Goal: Task Accomplishment & Management: Use online tool/utility

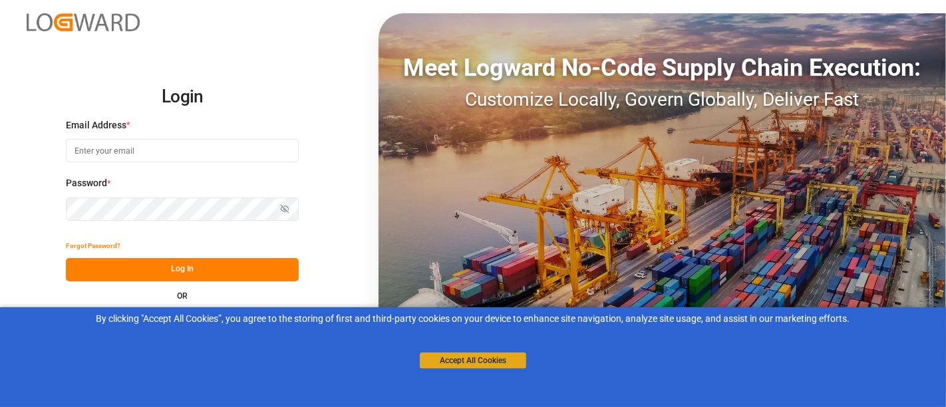
click at [472, 355] on button "Accept All Cookies" at bounding box center [473, 361] width 106 height 16
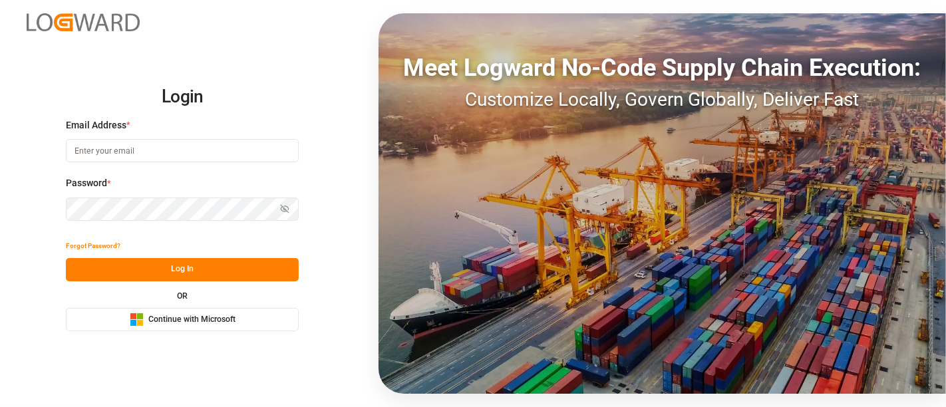
click at [180, 319] on span "Continue with Microsoft" at bounding box center [191, 320] width 87 height 12
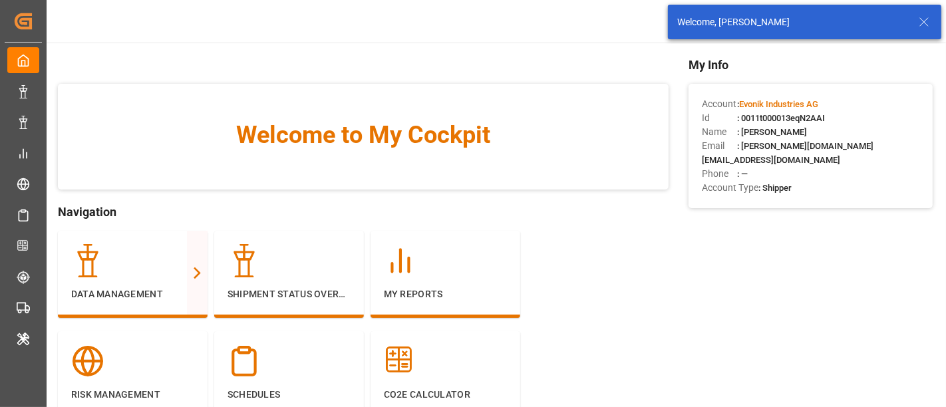
click at [924, 24] on icon at bounding box center [924, 22] width 16 height 16
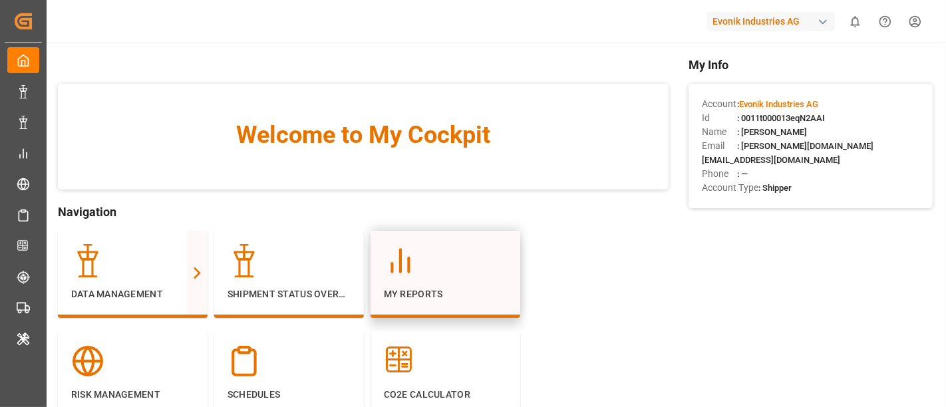
click at [410, 291] on p "My Reports" at bounding box center [445, 294] width 123 height 14
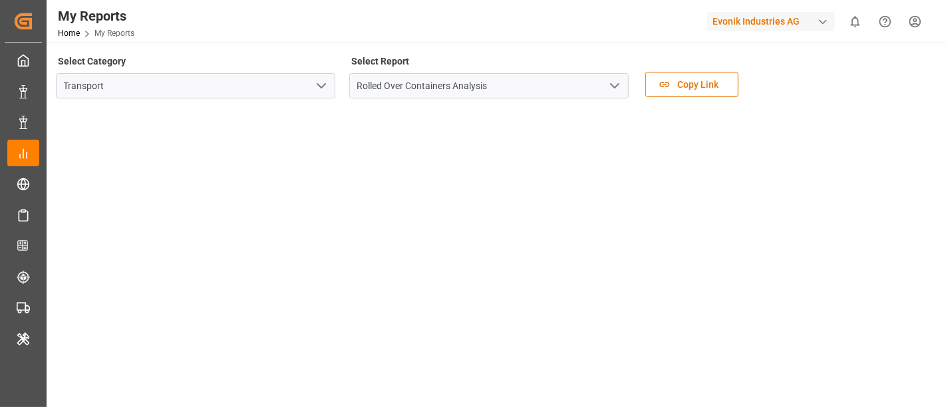
click at [324, 86] on icon "open menu" at bounding box center [321, 86] width 16 height 16
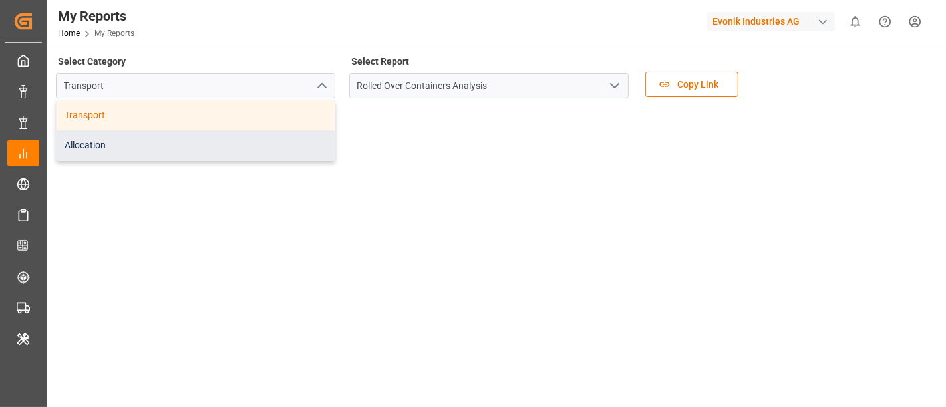
click at [201, 144] on div "Allocation" at bounding box center [196, 145] width 278 height 30
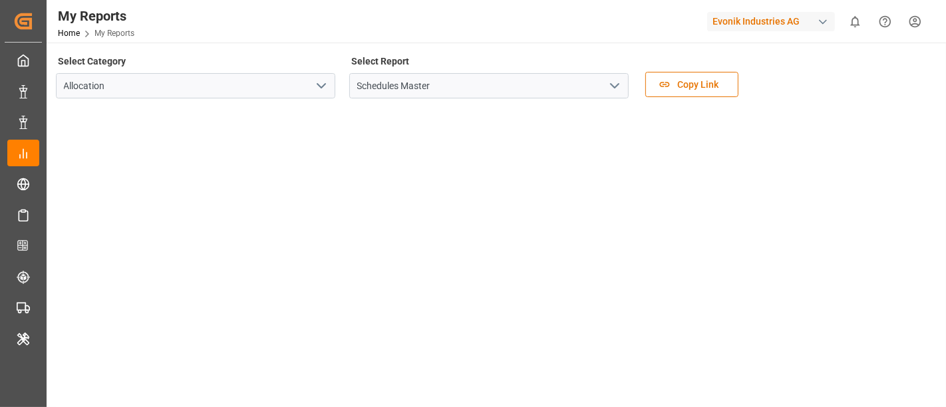
click at [617, 88] on icon "open menu" at bounding box center [615, 86] width 16 height 16
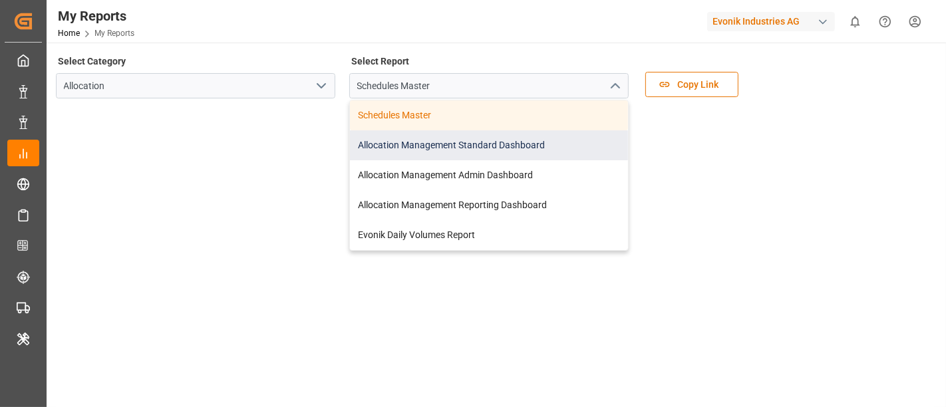
click at [507, 150] on div "Allocation Management Standard Dashboard" at bounding box center [489, 145] width 278 height 30
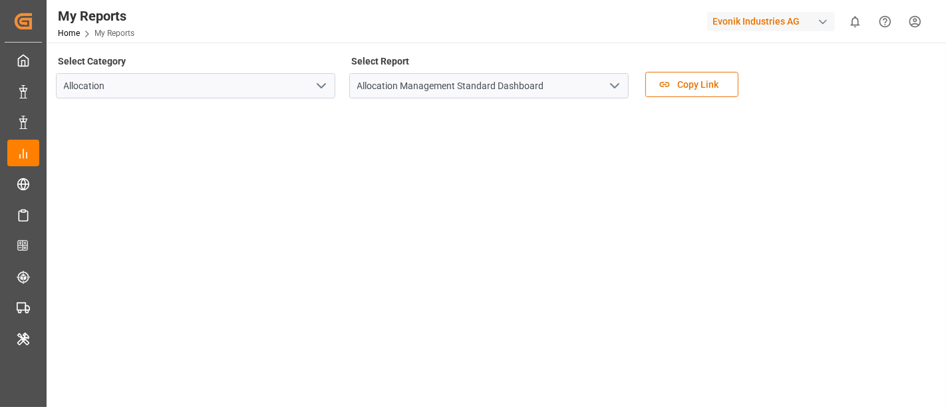
click at [615, 90] on icon "open menu" at bounding box center [615, 86] width 16 height 16
click at [616, 86] on polyline "open menu" at bounding box center [615, 86] width 8 height 4
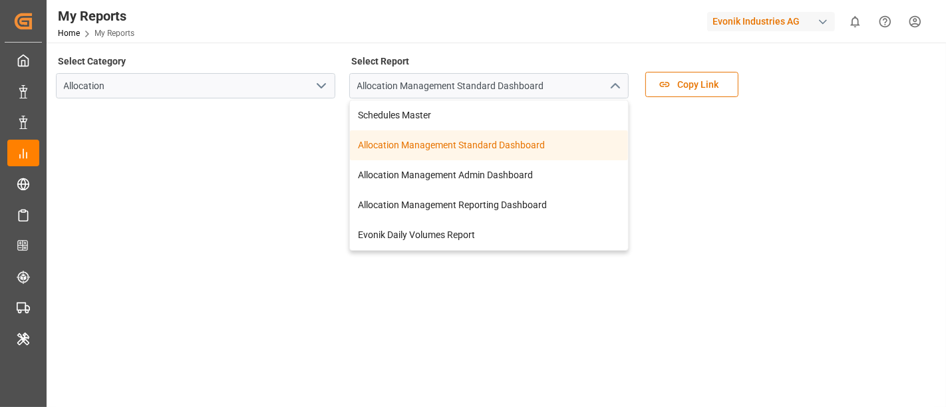
click at [750, 101] on div "Select Category Allocation Select Report Allocation Management Standard Dashboa…" at bounding box center [495, 80] width 878 height 56
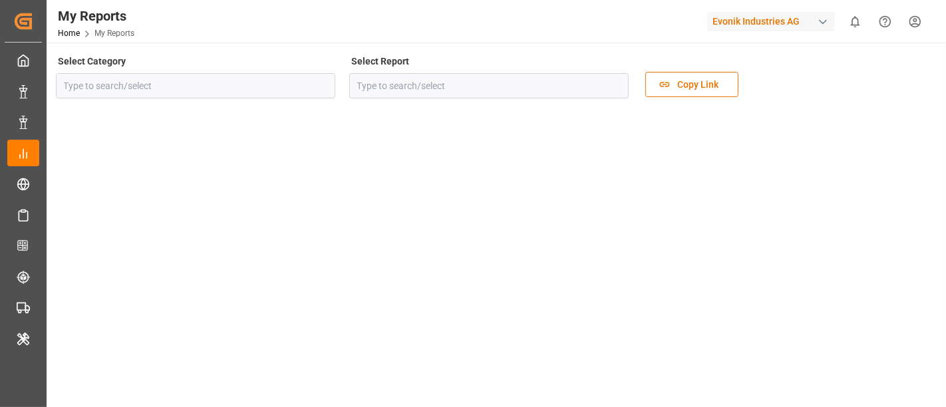
type input "Allocation"
type input "Allocation Management Standard Dashboard"
click at [619, 88] on icon "open menu" at bounding box center [615, 86] width 16 height 16
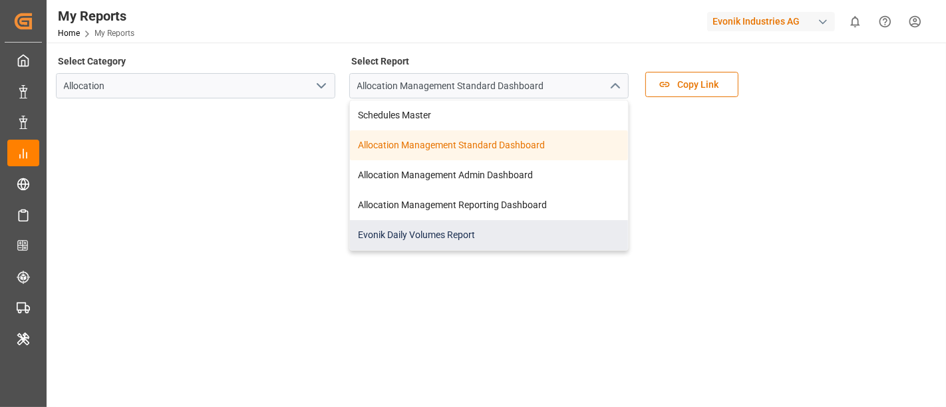
click at [439, 240] on div "Evonik Daily Volumes Report" at bounding box center [489, 235] width 278 height 30
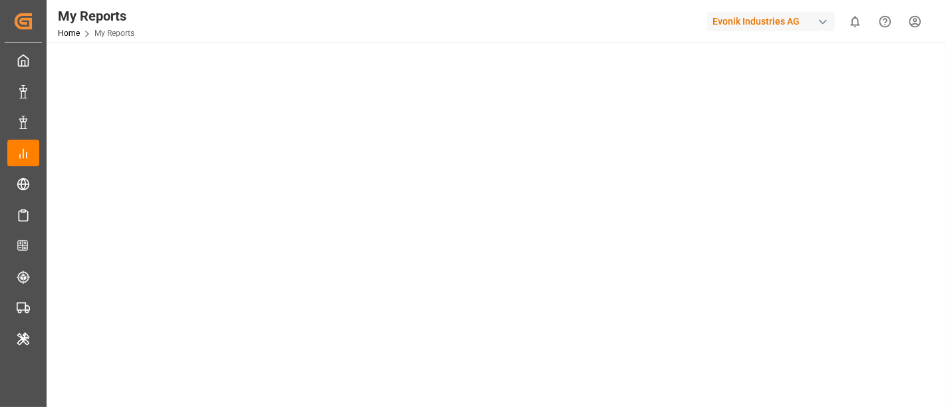
scroll to position [446, 0]
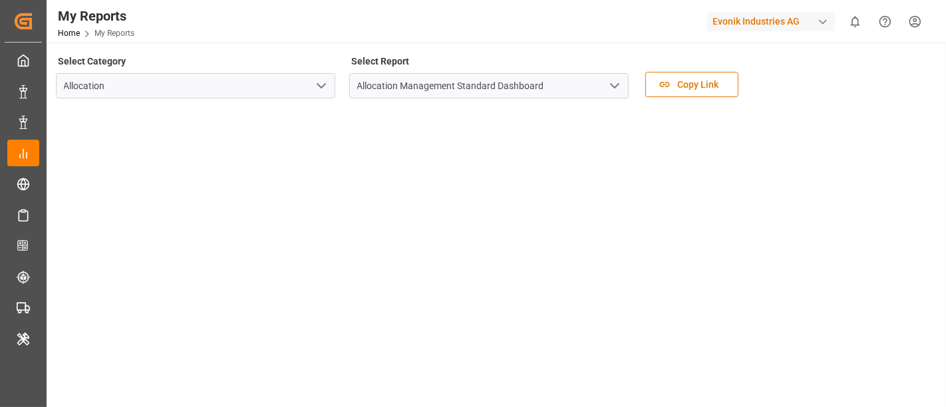
scroll to position [395, 0]
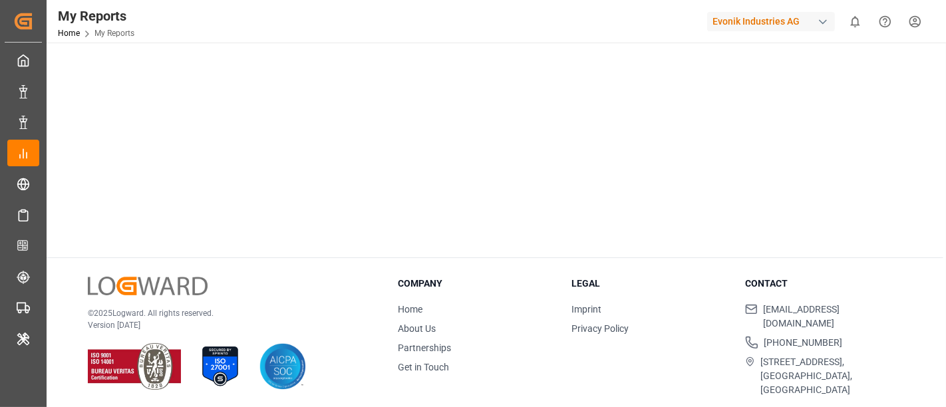
click at [372, 320] on div "© 2025 Logward. All rights reserved. Version [DATE] Company Home About Us Partn…" at bounding box center [495, 337] width 897 height 158
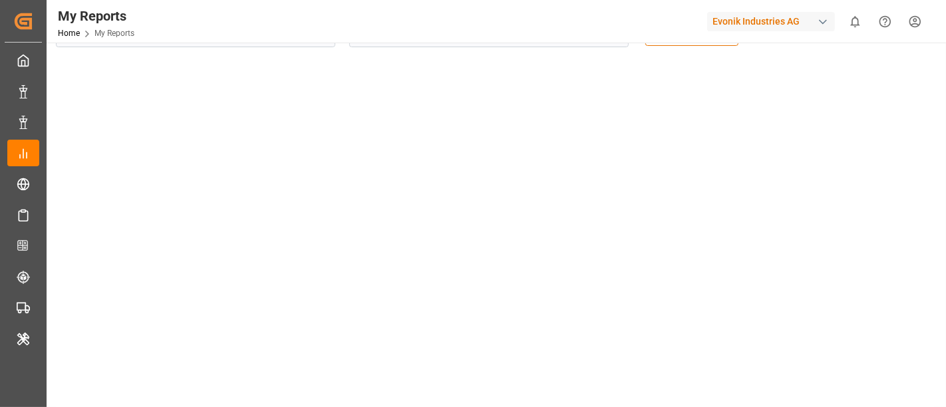
scroll to position [0, 0]
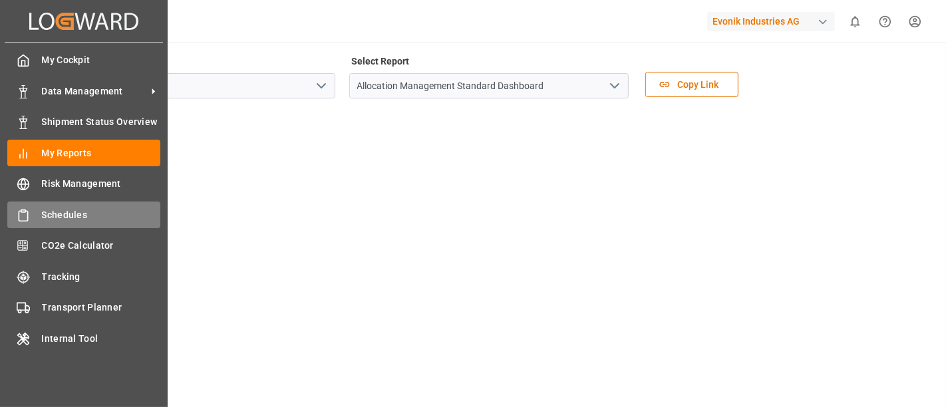
click at [112, 217] on span "Schedules" at bounding box center [101, 215] width 119 height 14
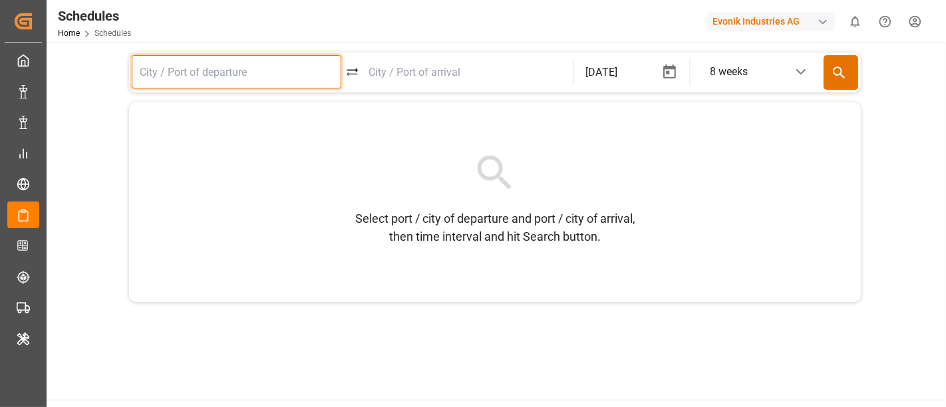
click at [307, 82] on input at bounding box center [237, 71] width 210 height 33
click at [215, 73] on input "CHENNI" at bounding box center [237, 71] width 210 height 33
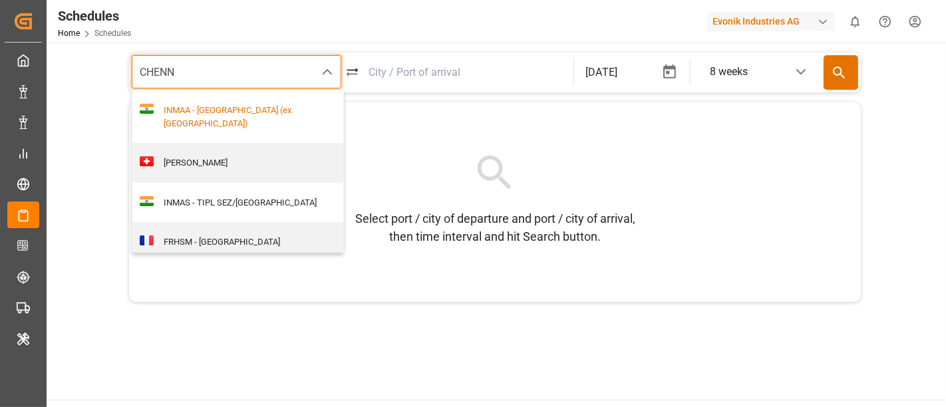
click at [197, 111] on div "INMAA - [GEOGRAPHIC_DATA] (ex [GEOGRAPHIC_DATA])" at bounding box center [245, 117] width 183 height 26
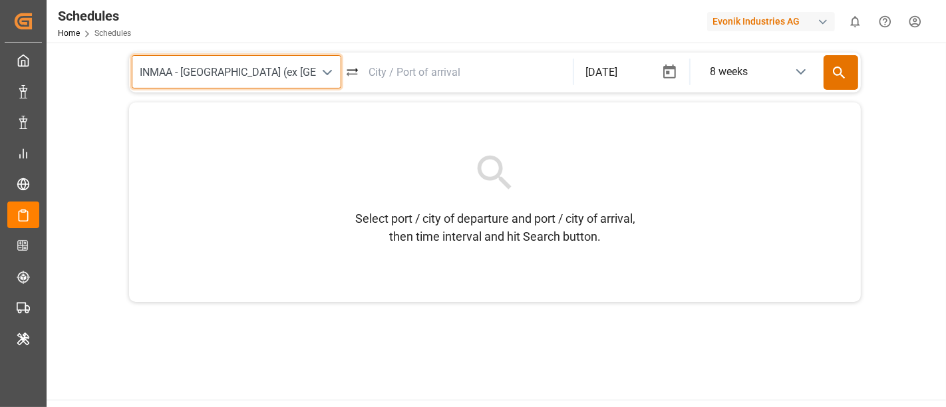
type input "INMAA - [GEOGRAPHIC_DATA] (ex [GEOGRAPHIC_DATA])"
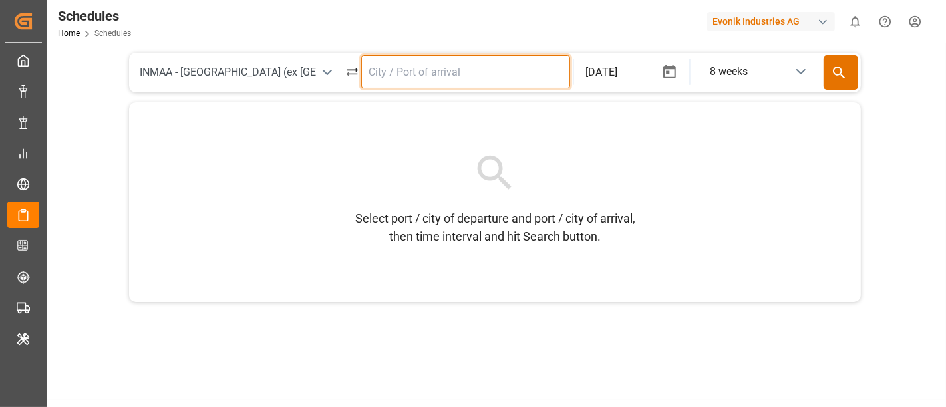
click at [403, 77] on input at bounding box center [466, 71] width 210 height 33
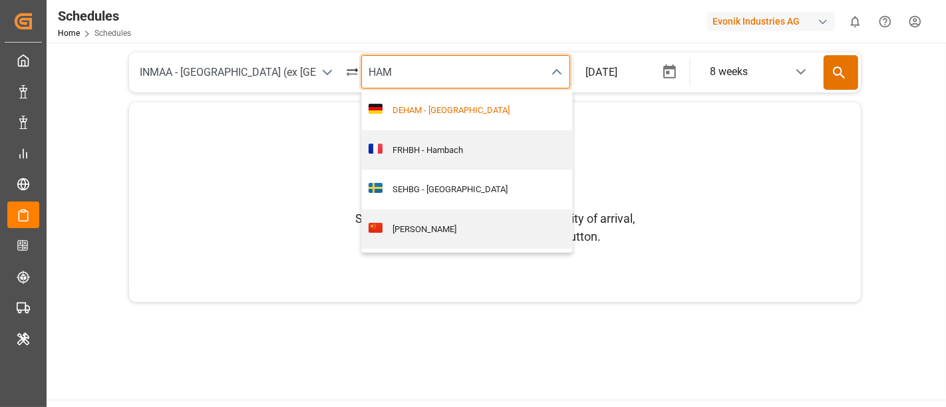
click at [419, 122] on div "DEHAM - [GEOGRAPHIC_DATA]" at bounding box center [467, 110] width 211 height 40
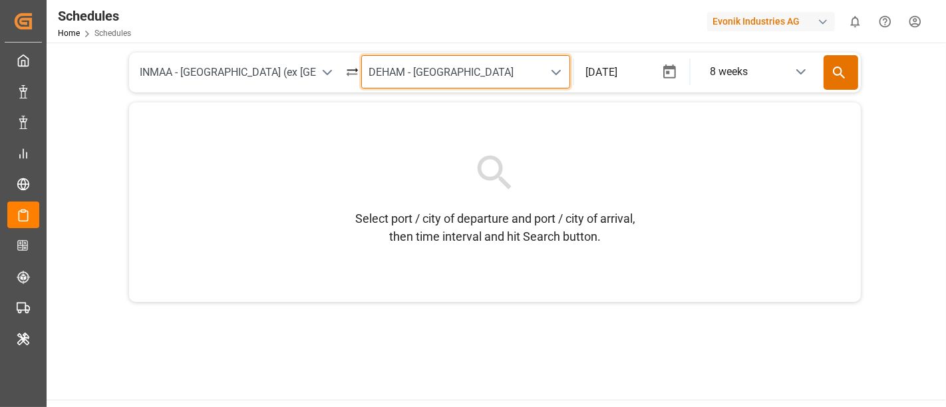
type input "DEHAM - [GEOGRAPHIC_DATA]"
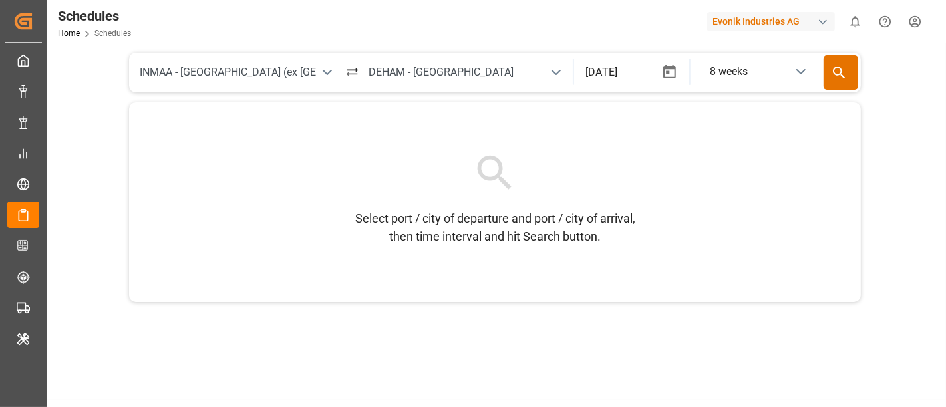
click at [589, 112] on div "Select port / city of departure and port / city of arrival, then time interval …" at bounding box center [495, 202] width 732 height 200
click at [677, 74] on icon "button" at bounding box center [669, 72] width 17 height 17
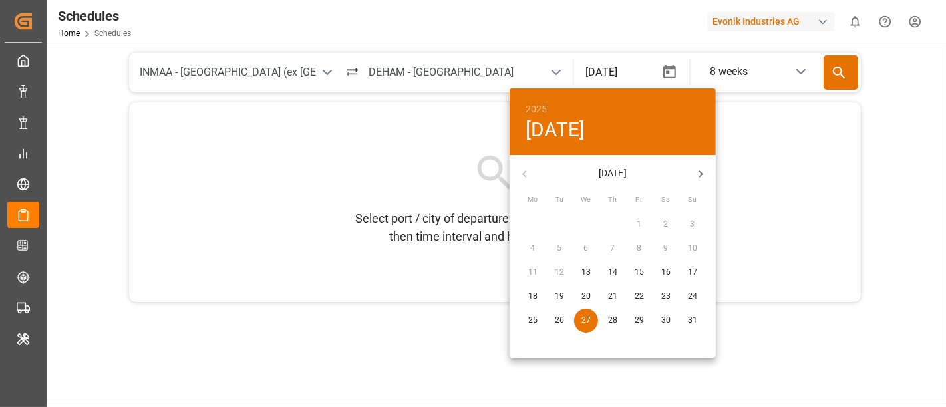
click at [801, 72] on div at bounding box center [473, 203] width 946 height 407
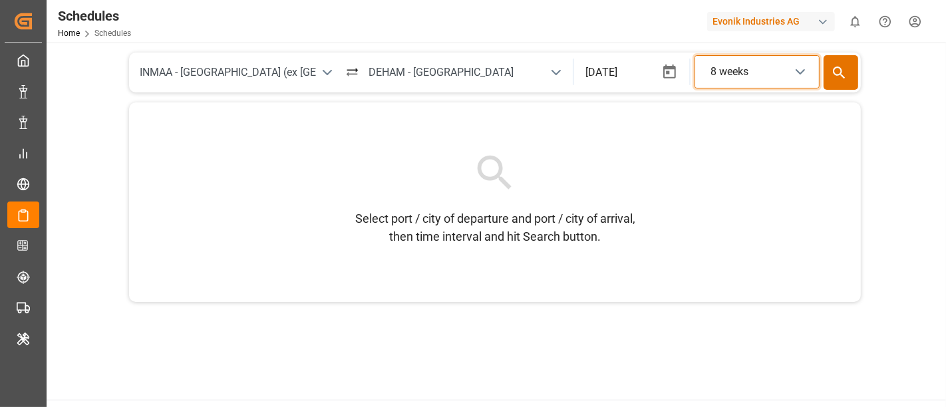
click at [797, 75] on icon at bounding box center [800, 72] width 16 height 16
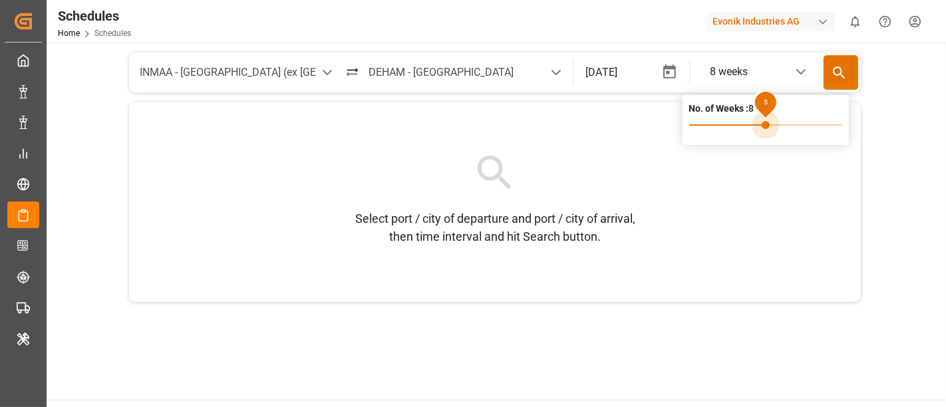
click at [770, 124] on span "5" at bounding box center [765, 125] width 153 height 19
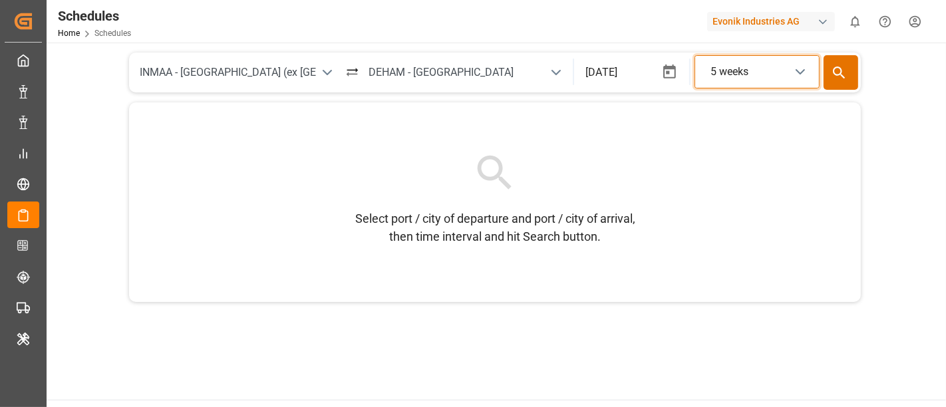
click at [799, 73] on polyline at bounding box center [800, 72] width 8 height 4
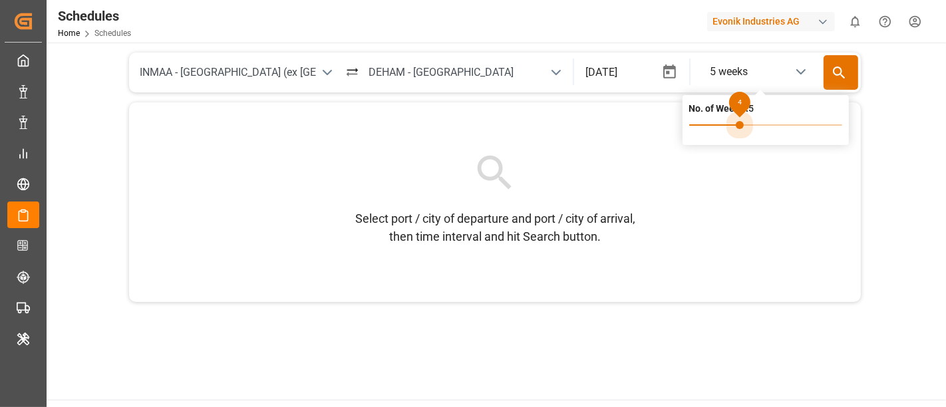
click at [746, 124] on span "4" at bounding box center [765, 125] width 153 height 19
click at [562, 134] on div "Select port / city of departure and port / city of arrival, then time interval …" at bounding box center [495, 202] width 732 height 200
click at [851, 78] on button "Search" at bounding box center [840, 72] width 35 height 35
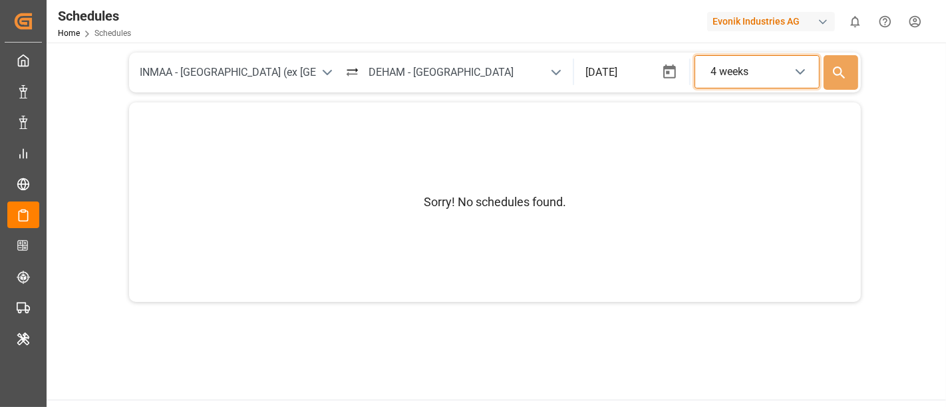
click at [796, 72] on icon at bounding box center [800, 72] width 16 height 16
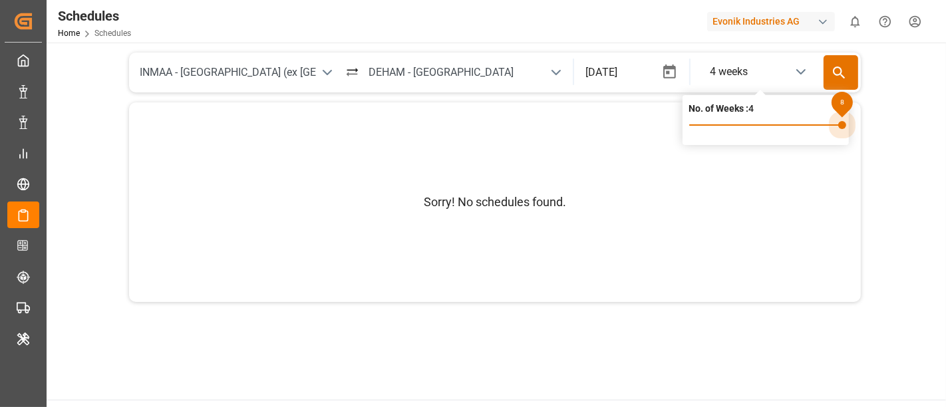
click at [837, 123] on span "8" at bounding box center [765, 125] width 153 height 19
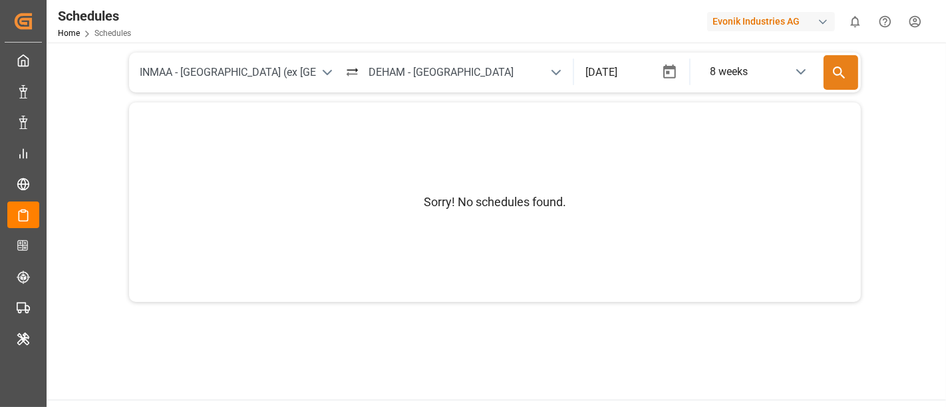
click at [836, 73] on icon at bounding box center [839, 73] width 17 height 17
click at [327, 78] on icon "open menu" at bounding box center [327, 73] width 16 height 16
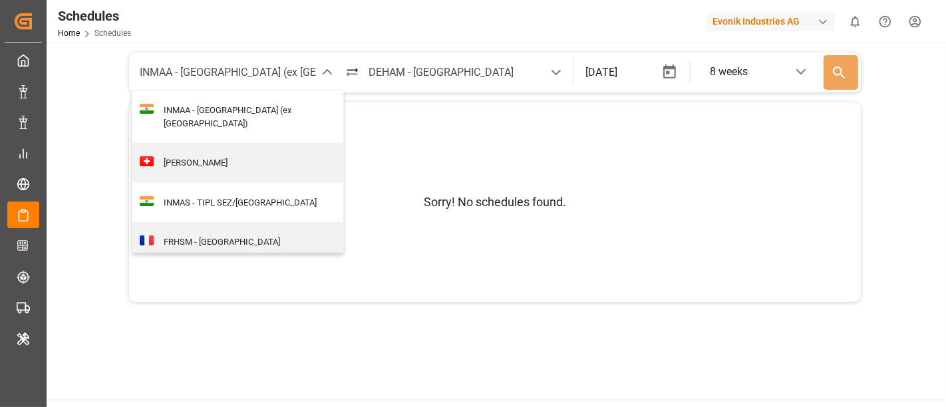
click at [327, 78] on icon "close menu" at bounding box center [327, 73] width 16 height 16
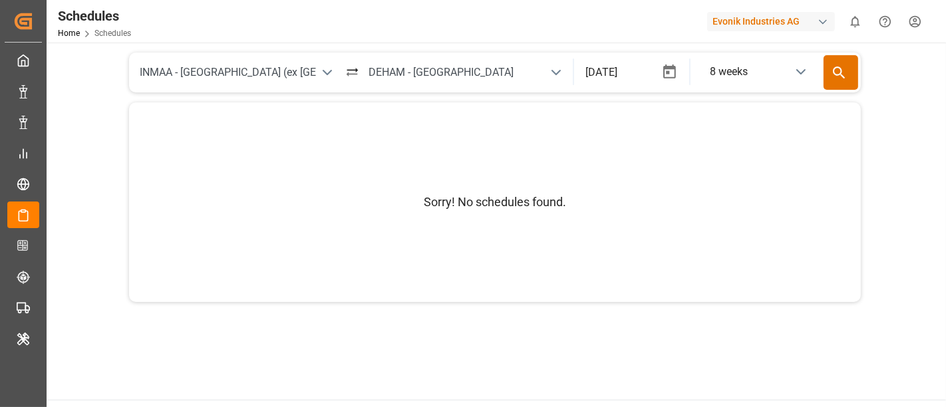
click at [327, 78] on icon "open menu" at bounding box center [327, 73] width 16 height 16
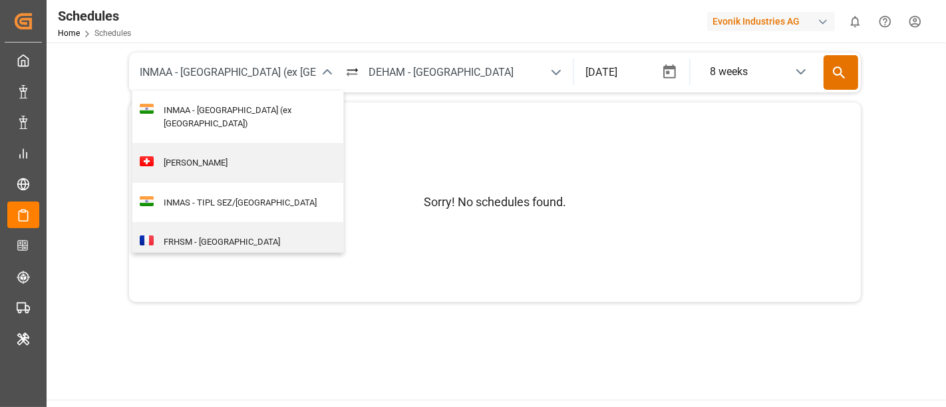
click at [327, 78] on icon "close menu" at bounding box center [327, 73] width 16 height 16
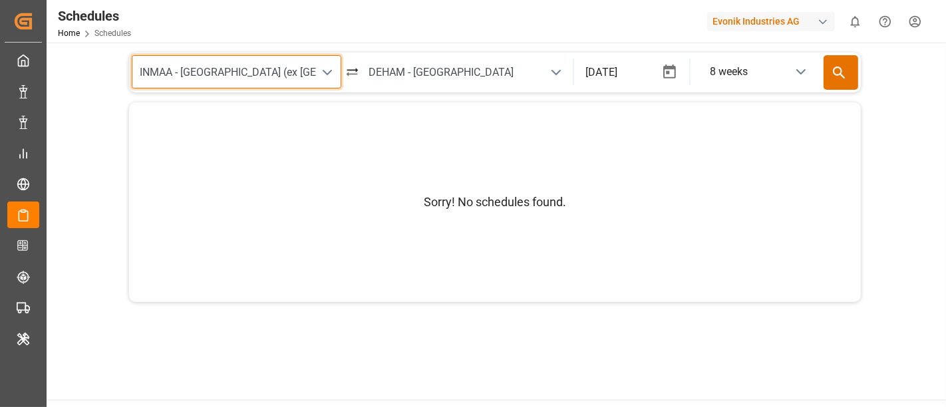
click at [270, 70] on input "INMAA - Chennai (ex Madras)" at bounding box center [237, 71] width 210 height 33
click at [294, 79] on input "INMAA - Chennai (ex Madras)" at bounding box center [237, 71] width 210 height 33
type input "I"
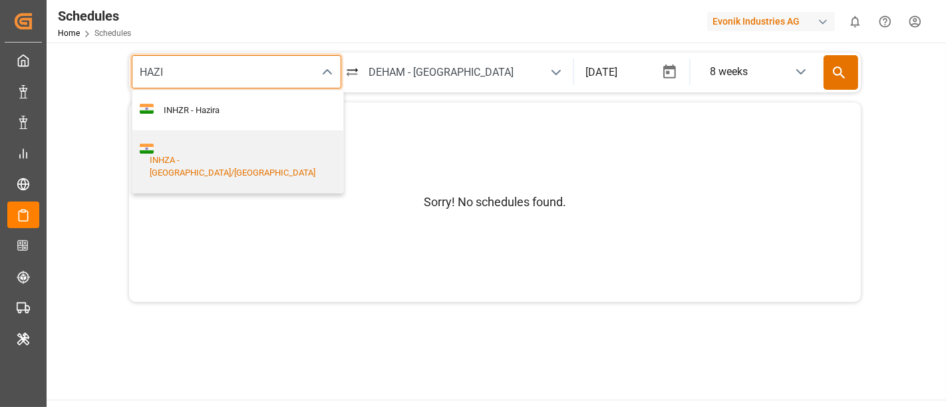
click at [220, 154] on div "INHZA - Hazira Port/Surat" at bounding box center [238, 167] width 197 height 26
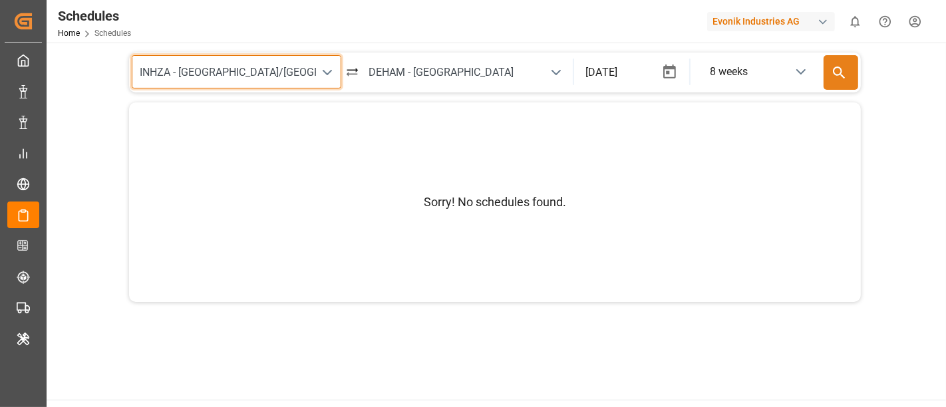
type input "INHZA - Hazira Port/Surat"
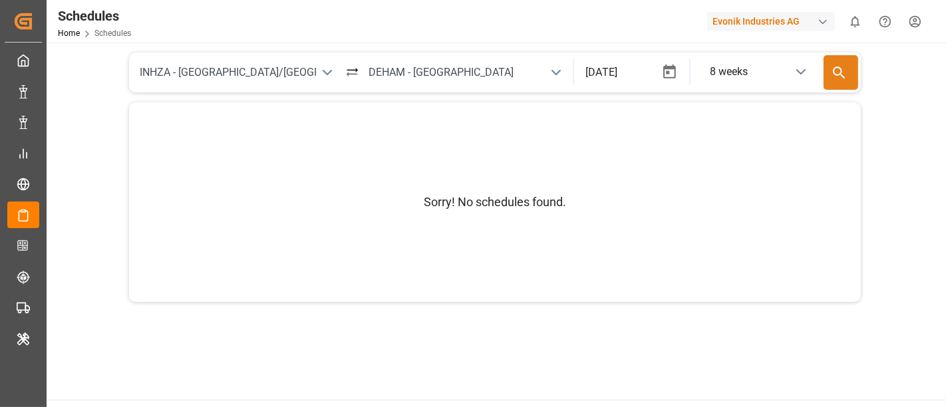
click at [840, 80] on icon at bounding box center [839, 73] width 17 height 17
click at [557, 76] on icon "open menu" at bounding box center [556, 73] width 16 height 16
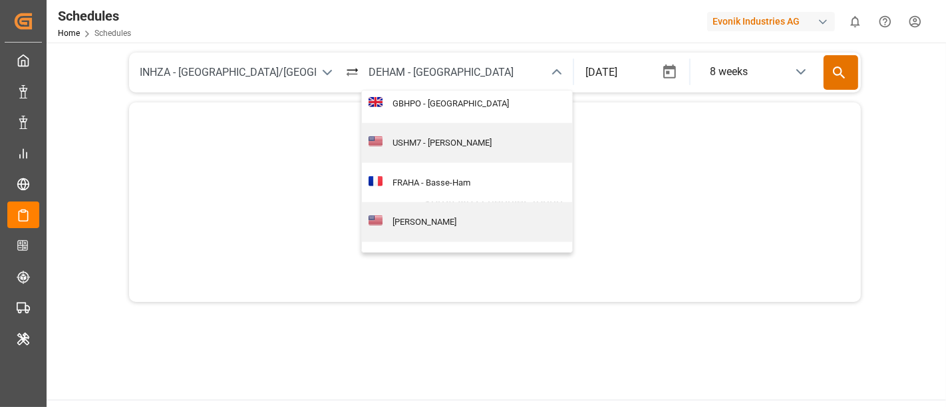
scroll to position [892, 0]
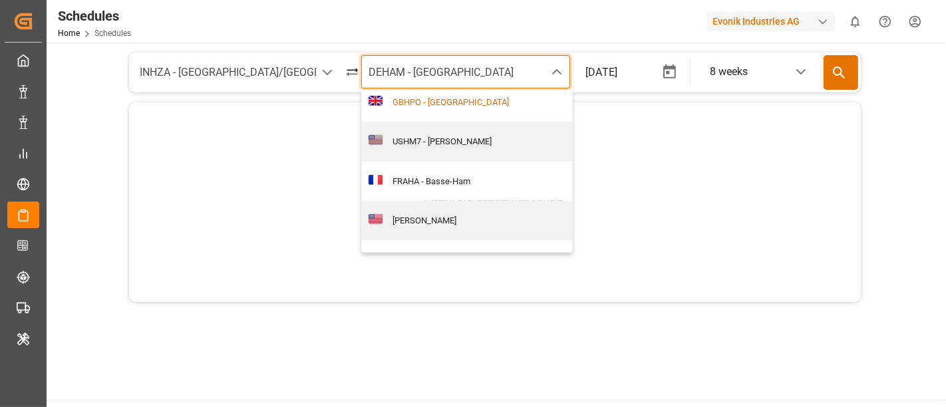
click at [412, 82] on input "DEHAM - Hamburg" at bounding box center [466, 71] width 210 height 33
click at [474, 63] on input "DEHAM - Hamburg" at bounding box center [466, 71] width 210 height 33
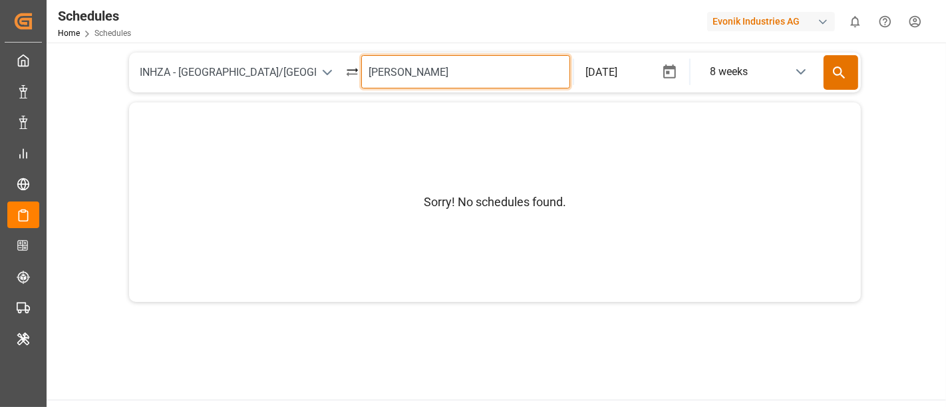
scroll to position [0, 0]
type input "D"
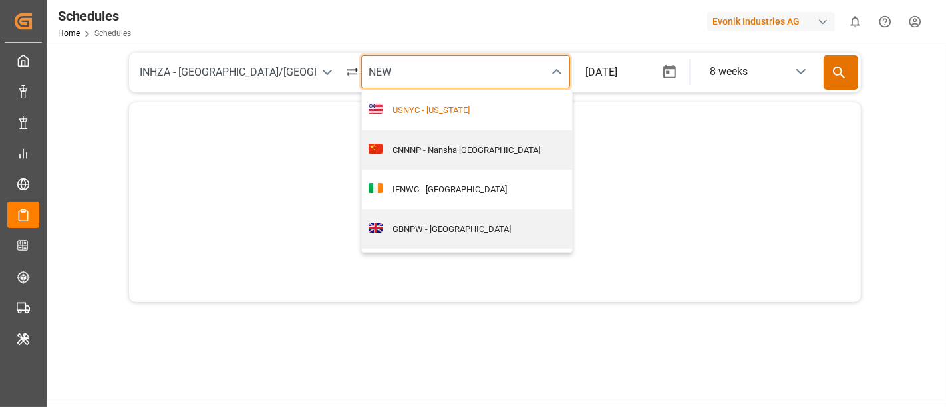
click at [456, 116] on div "USNYC - New York" at bounding box center [485, 110] width 246 height 40
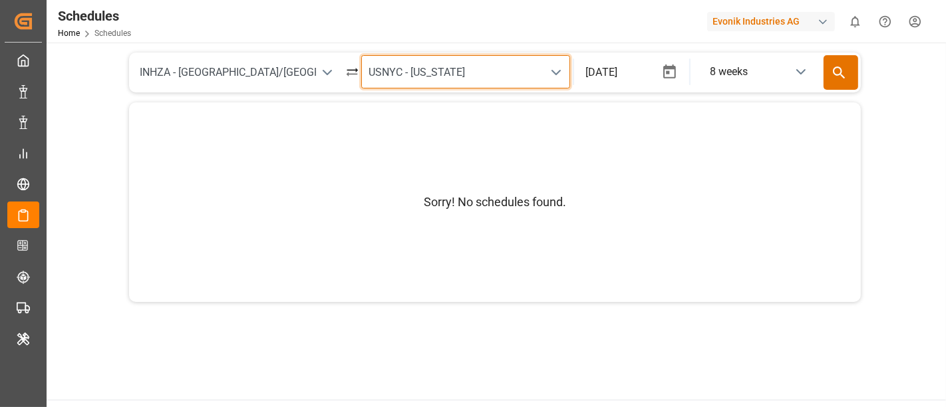
type input "USNYC - New York"
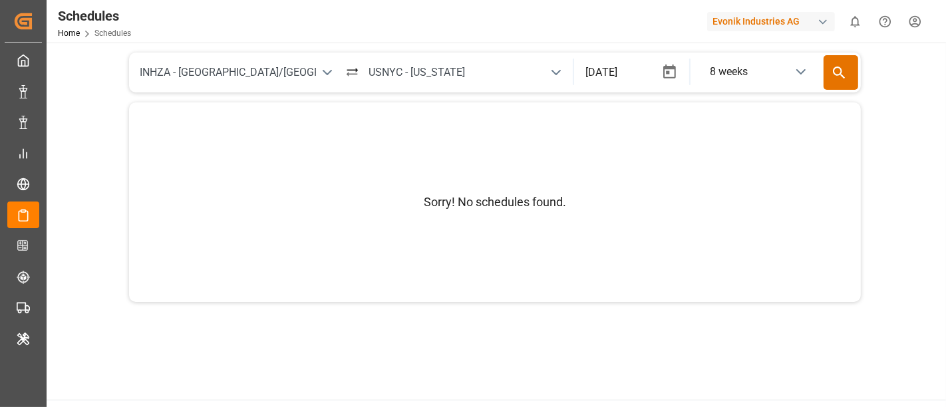
click at [718, 112] on div "Sorry! No schedules found." at bounding box center [495, 202] width 732 height 200
click at [837, 69] on icon at bounding box center [839, 73] width 17 height 17
click at [355, 74] on icon at bounding box center [352, 74] width 11 height 5
type input "USNYC - New York"
type input "INHZA - Hazira Port/Surat"
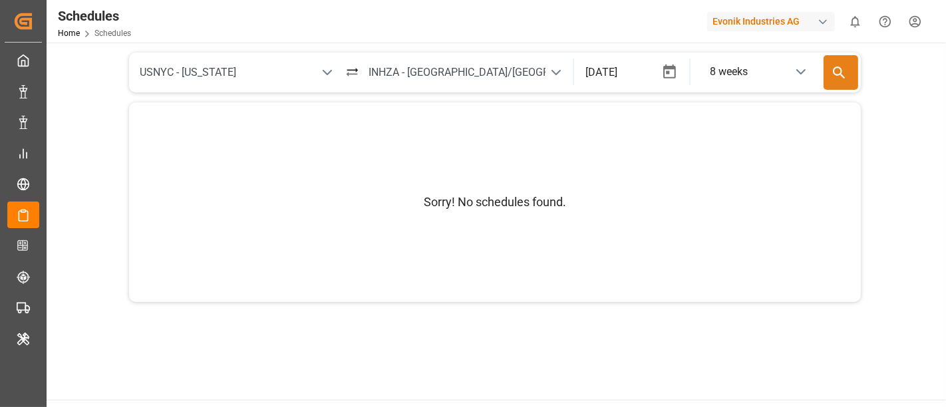
click at [835, 76] on icon at bounding box center [839, 73] width 17 height 17
click at [666, 74] on icon "button" at bounding box center [669, 72] width 17 height 17
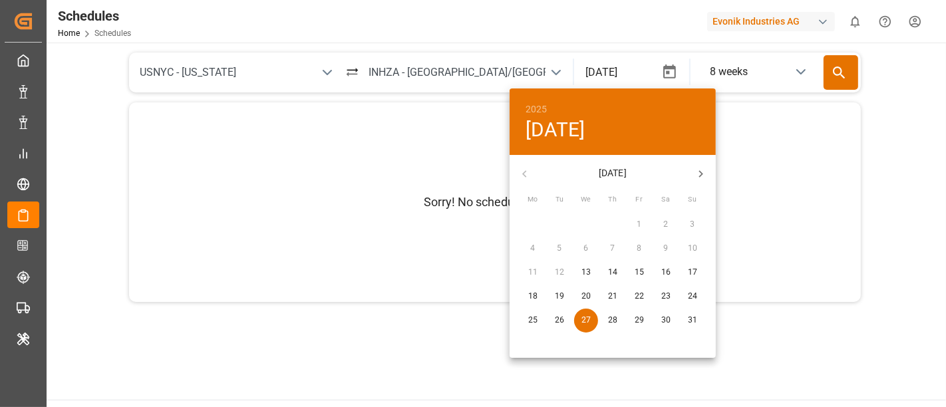
click at [708, 174] on button "button" at bounding box center [701, 174] width 30 height 30
click at [589, 246] on p "10" at bounding box center [585, 249] width 9 height 12
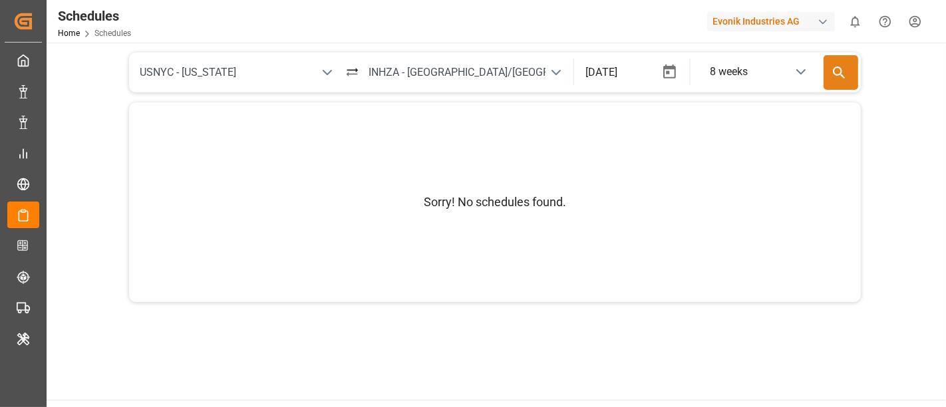
click at [835, 71] on icon at bounding box center [839, 73] width 17 height 17
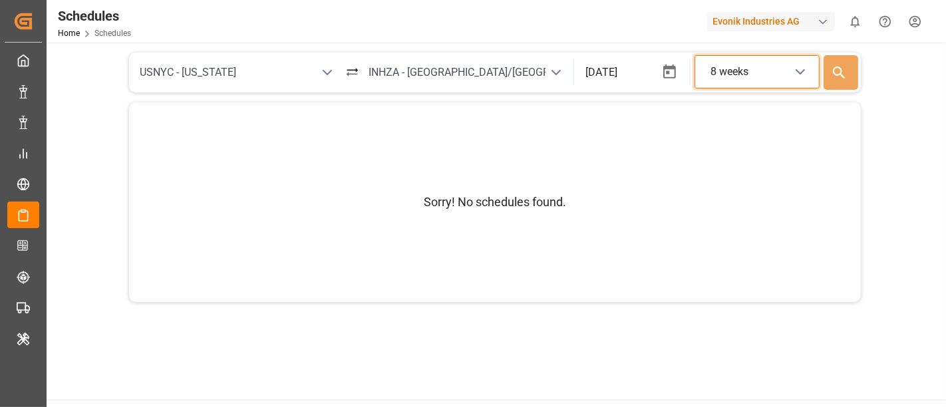
click at [800, 71] on icon at bounding box center [800, 72] width 16 height 16
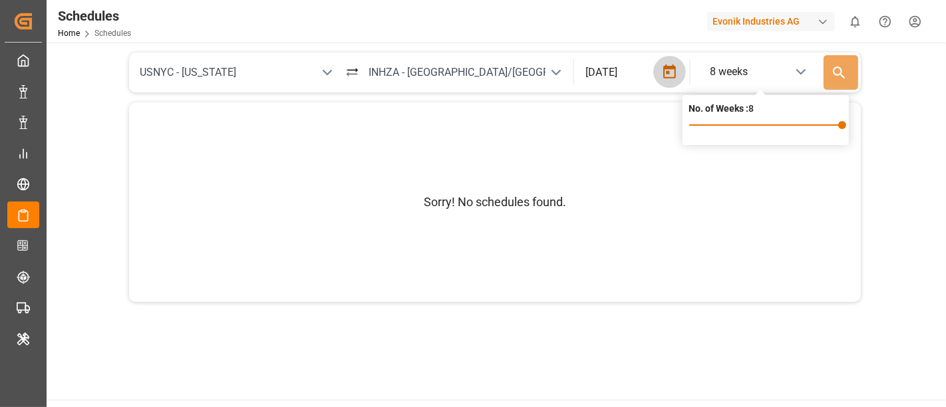
click at [676, 67] on icon "button" at bounding box center [669, 72] width 17 height 17
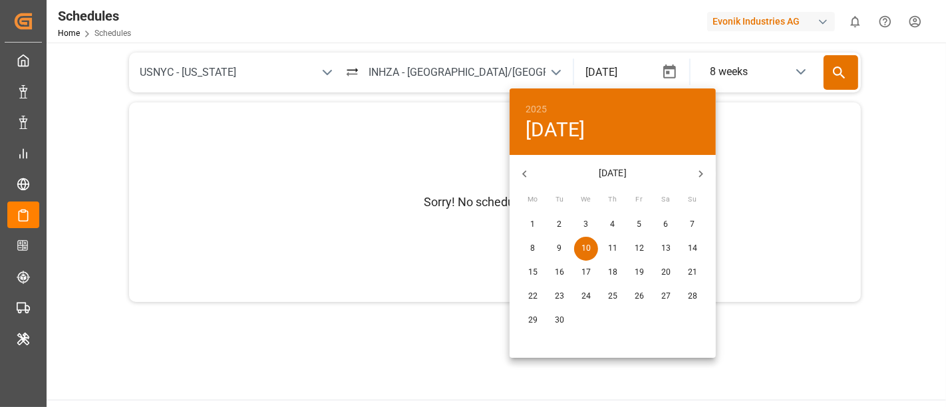
click at [608, 301] on p "25" at bounding box center [612, 297] width 9 height 12
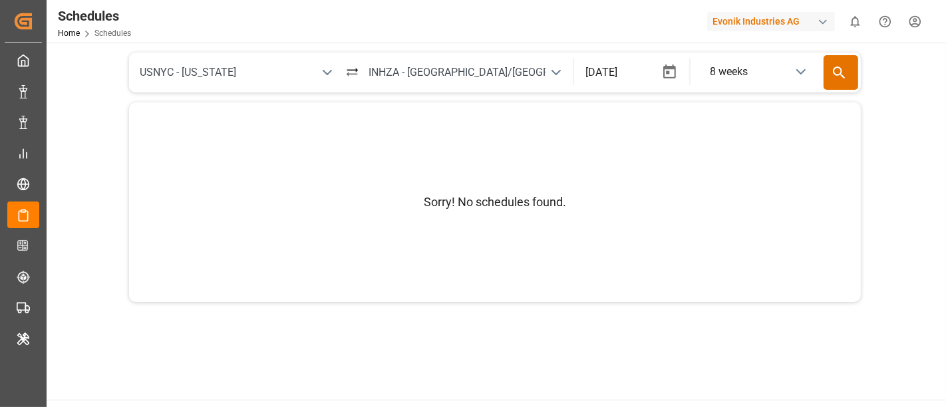
type input "2025/09/25"
click at [832, 69] on icon at bounding box center [839, 73] width 17 height 17
click at [340, 109] on div "Sorry! No schedules found." at bounding box center [495, 202] width 732 height 200
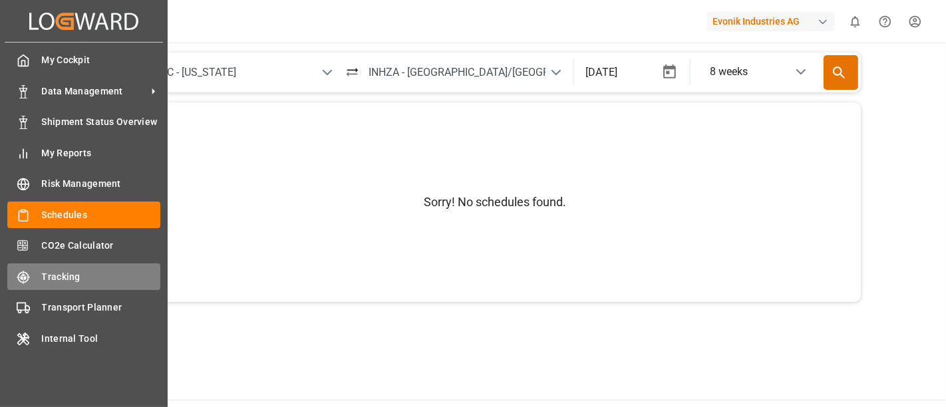
click at [78, 278] on span "Tracking" at bounding box center [101, 277] width 119 height 14
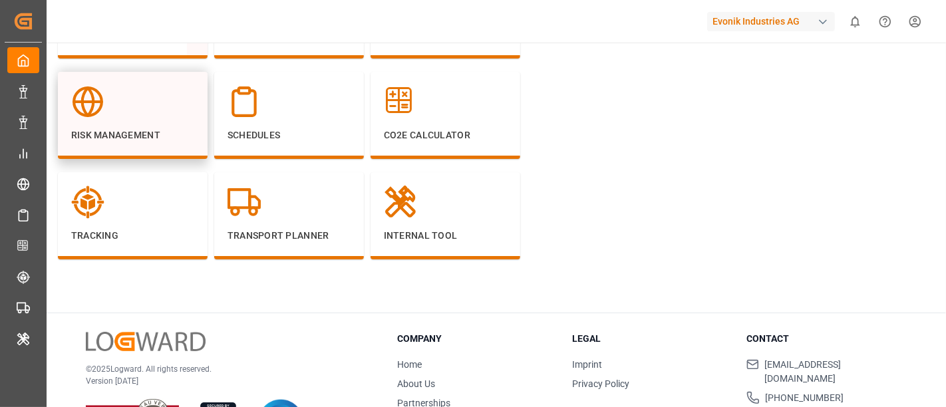
scroll to position [261, 0]
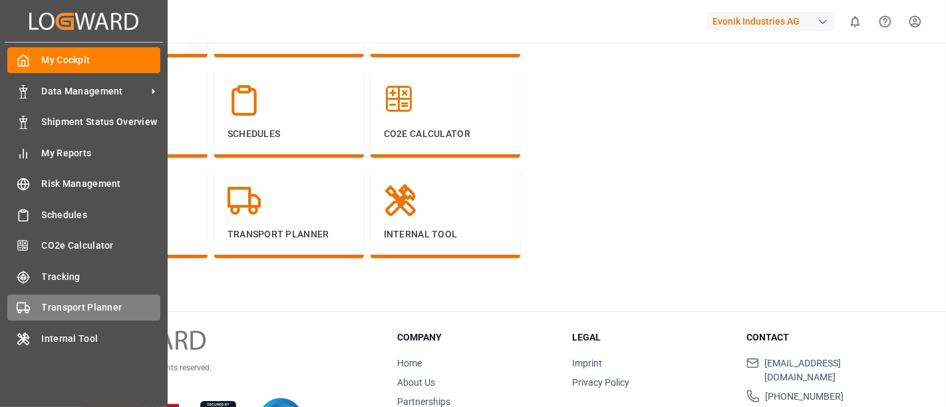
click at [72, 303] on span "Transport Planner" at bounding box center [101, 308] width 119 height 14
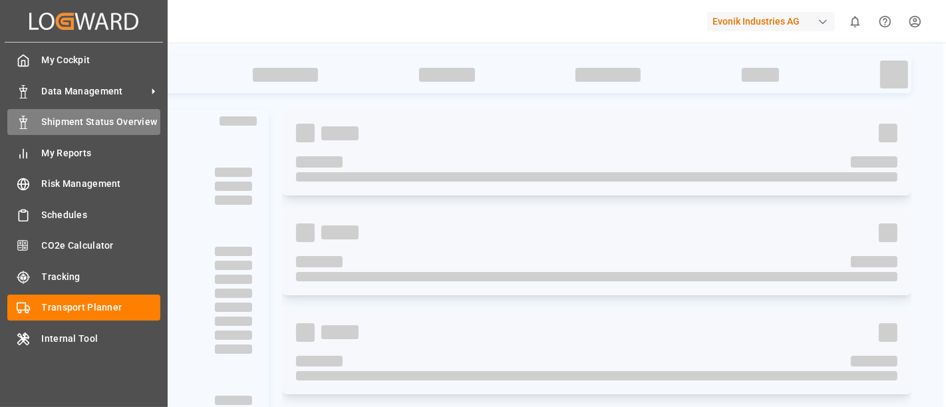
click at [108, 117] on span "Shipment Status Overview" at bounding box center [101, 122] width 119 height 14
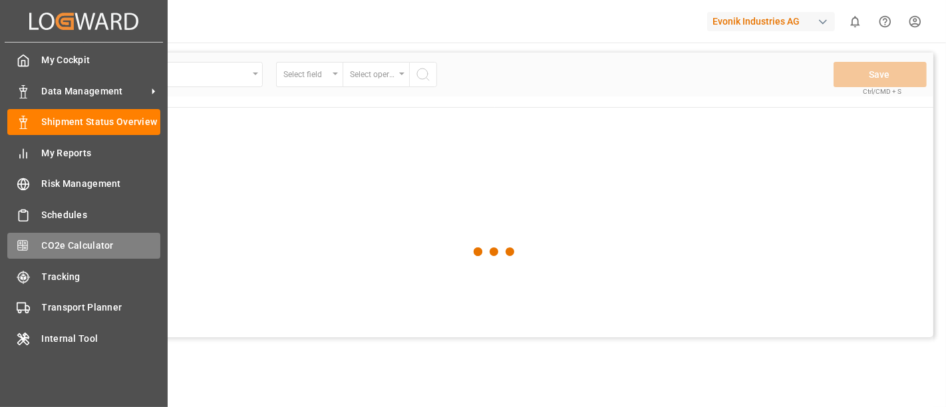
click at [102, 242] on span "CO2e Calculator" at bounding box center [101, 246] width 119 height 14
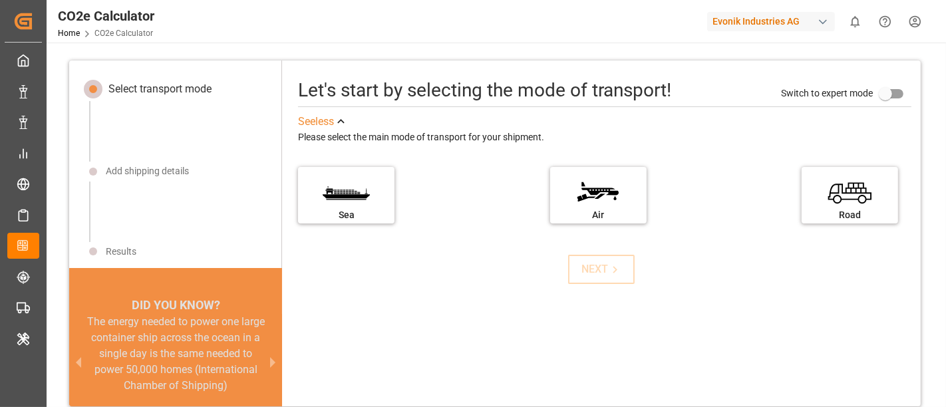
scroll to position [13, 0]
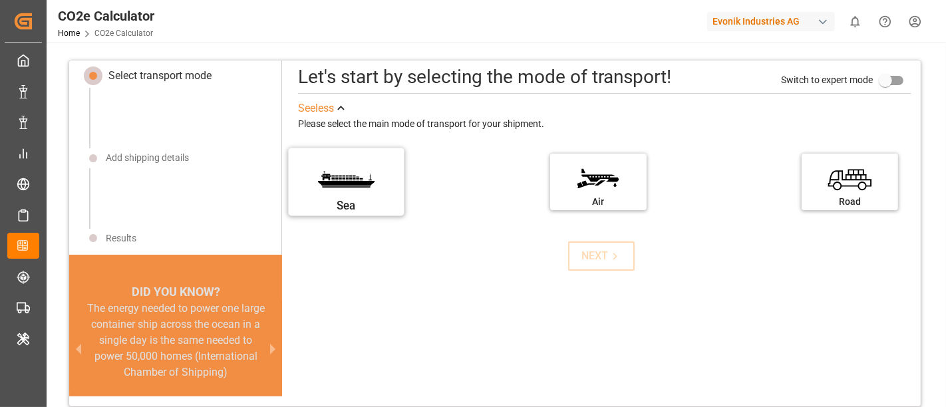
click at [364, 202] on div "Sea" at bounding box center [347, 206] width 100 height 17
click at [0, 0] on input "Sea" at bounding box center [0, 0] width 0 height 0
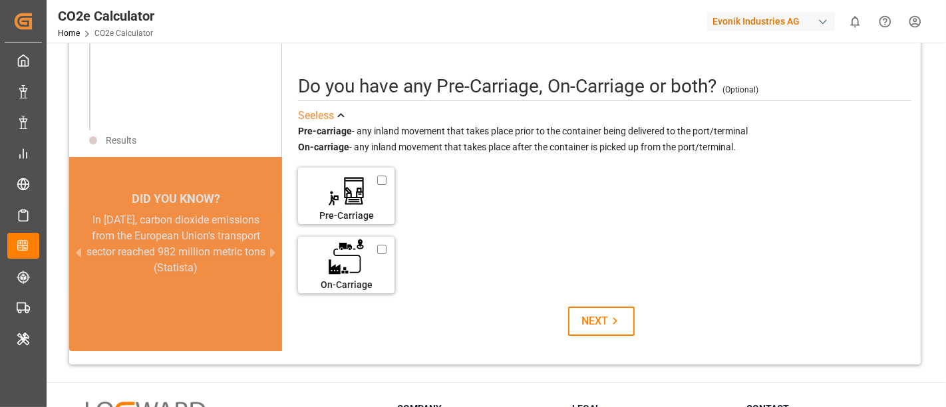
scroll to position [182, 0]
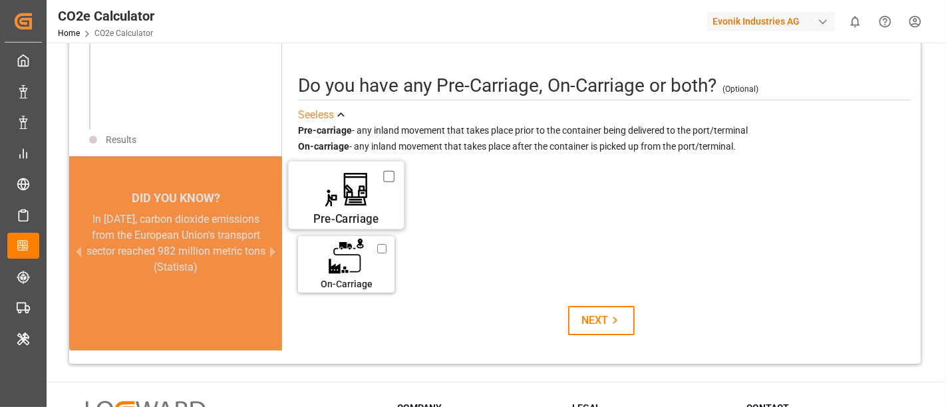
click at [387, 178] on input "Pre-Carriage" at bounding box center [389, 177] width 11 height 15
checkbox input "true"
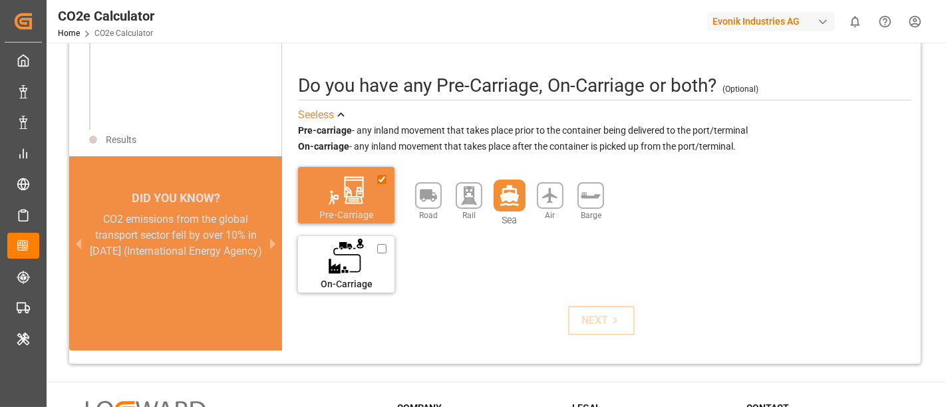
click at [502, 194] on icon at bounding box center [509, 195] width 19 height 21
click at [593, 324] on div "NEXT" at bounding box center [601, 321] width 41 height 16
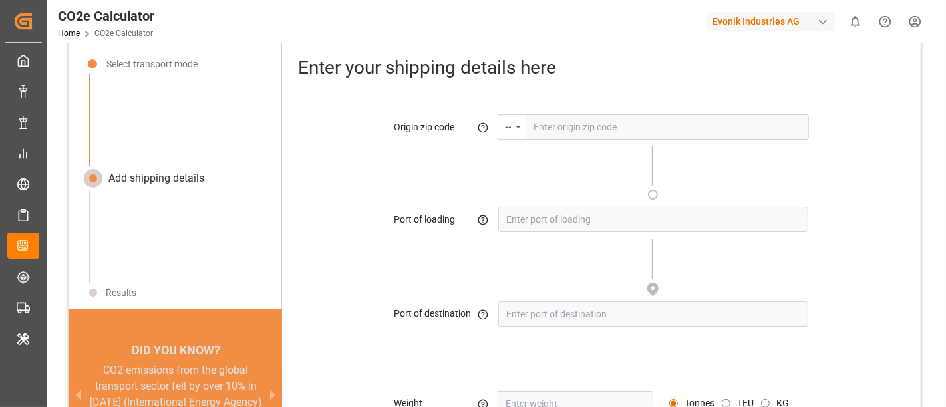
scroll to position [18, 0]
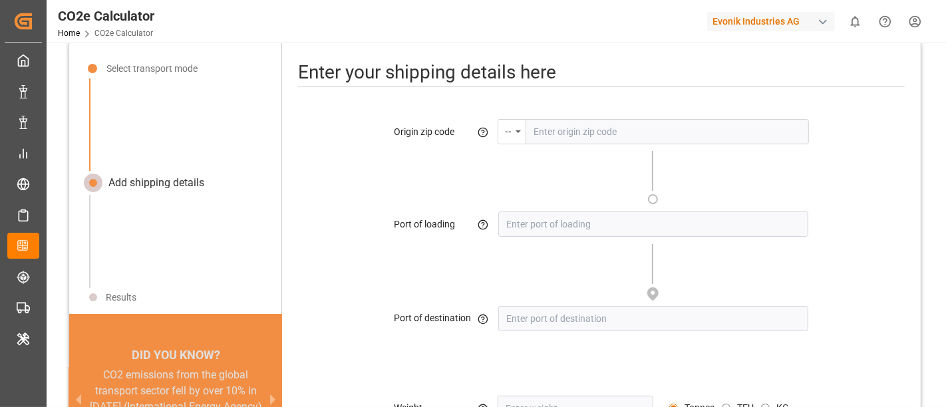
click at [549, 140] on input "text" at bounding box center [666, 131] width 283 height 25
click at [517, 135] on div "--" at bounding box center [511, 131] width 28 height 25
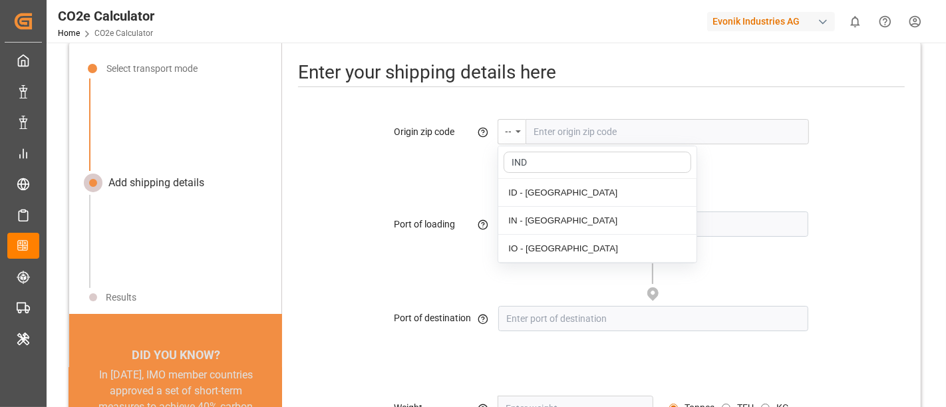
scroll to position [0, 0]
type input "INDI"
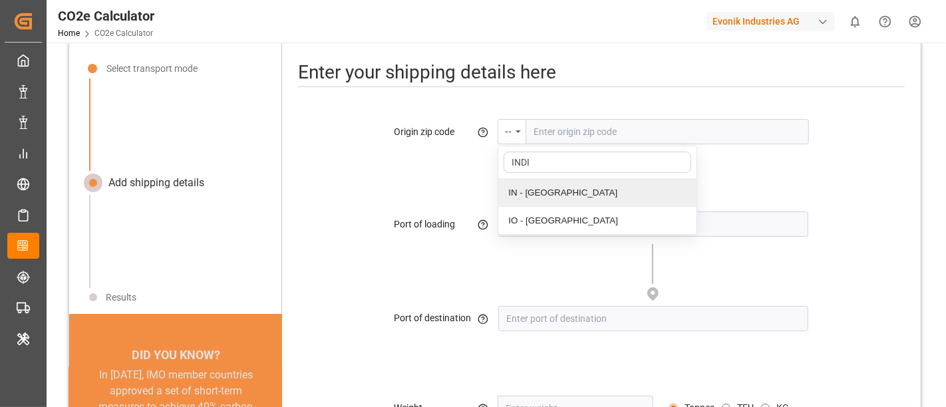
click at [571, 187] on div "IN - India" at bounding box center [597, 193] width 198 height 28
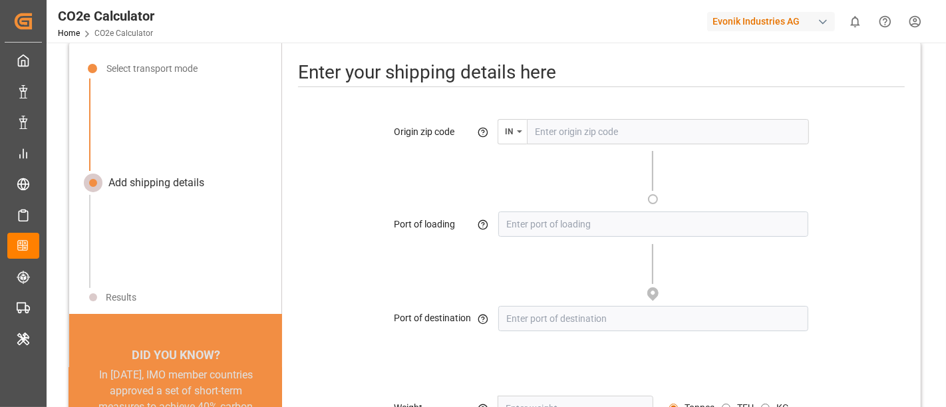
click at [576, 131] on input "text" at bounding box center [668, 131] width 282 height 25
click at [543, 135] on input "text" at bounding box center [668, 131] width 282 height 25
type input "I"
type input "HAZIRA"
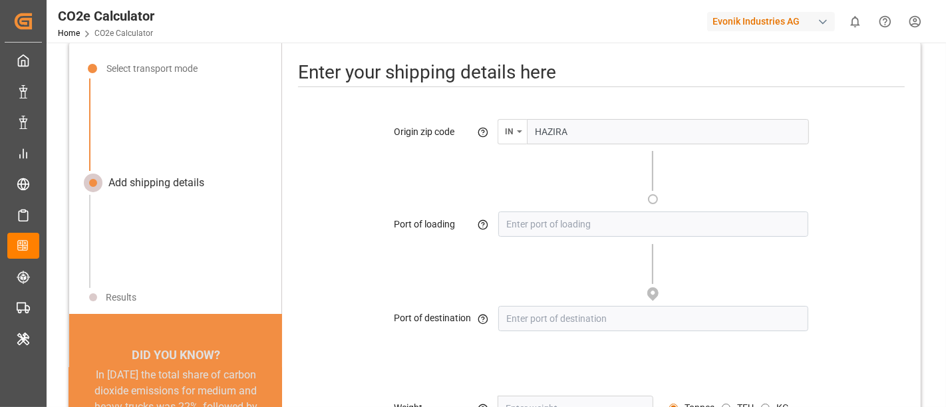
click at [520, 132] on icon "menu-button" at bounding box center [519, 131] width 5 height 3
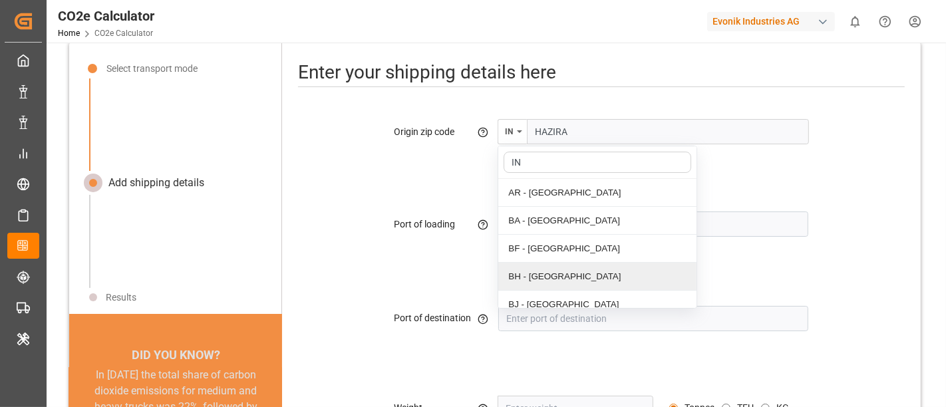
type input "IND"
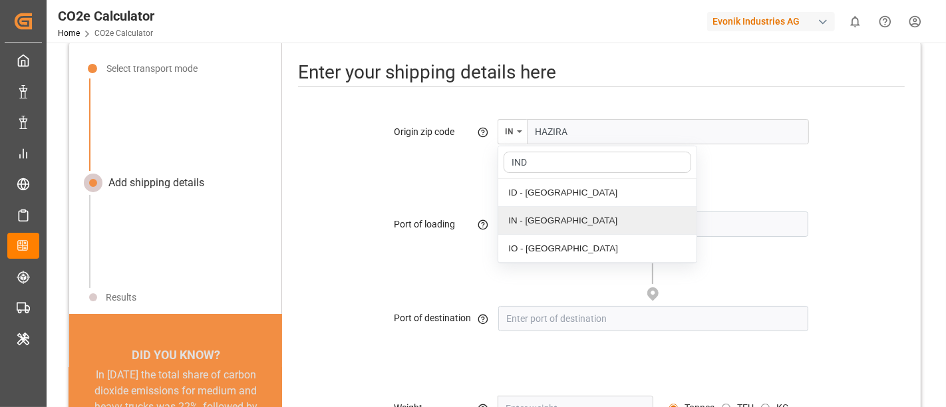
click at [553, 225] on div "IN - India" at bounding box center [597, 221] width 198 height 28
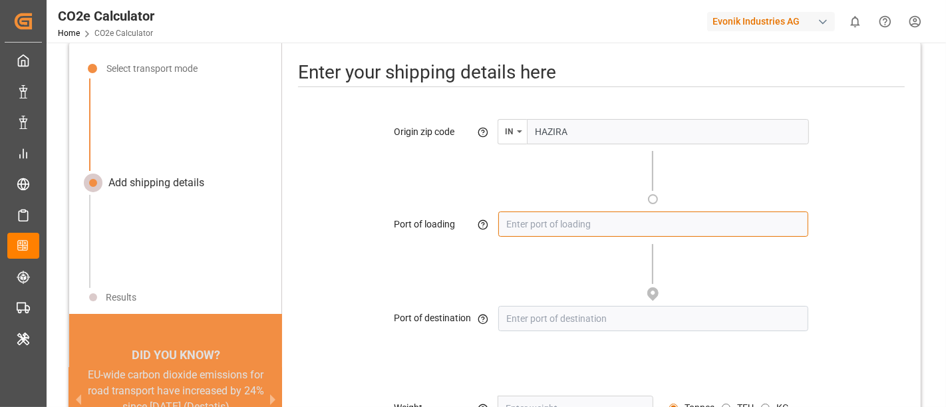
click at [558, 227] on input at bounding box center [653, 224] width 310 height 25
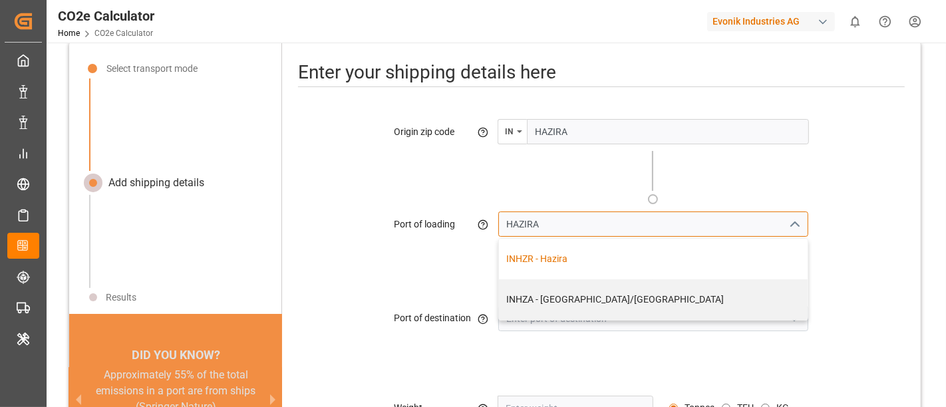
click at [560, 258] on div "INHZR - Hazira" at bounding box center [653, 259] width 295 height 14
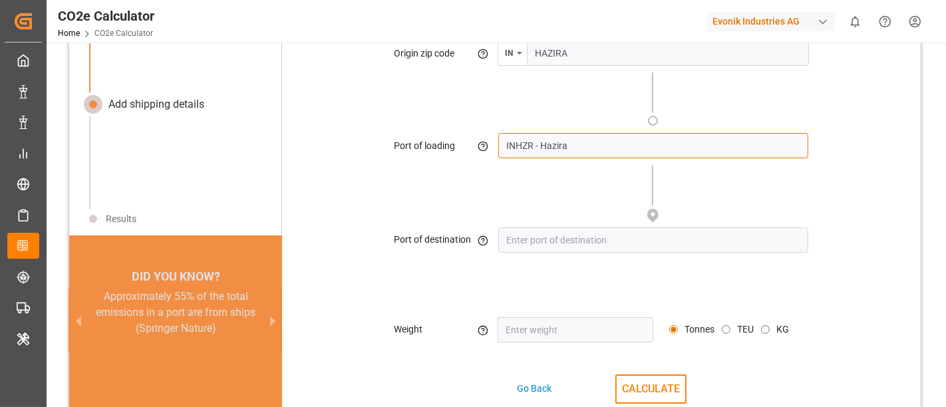
scroll to position [103, 0]
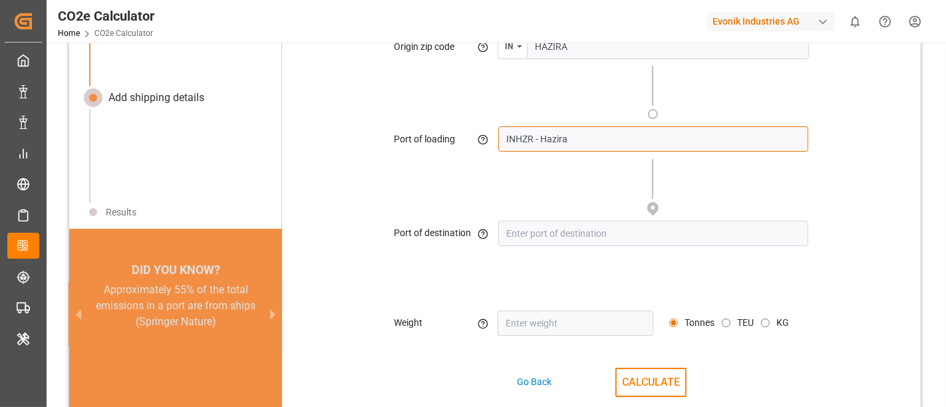
type input "INHZR - Hazira"
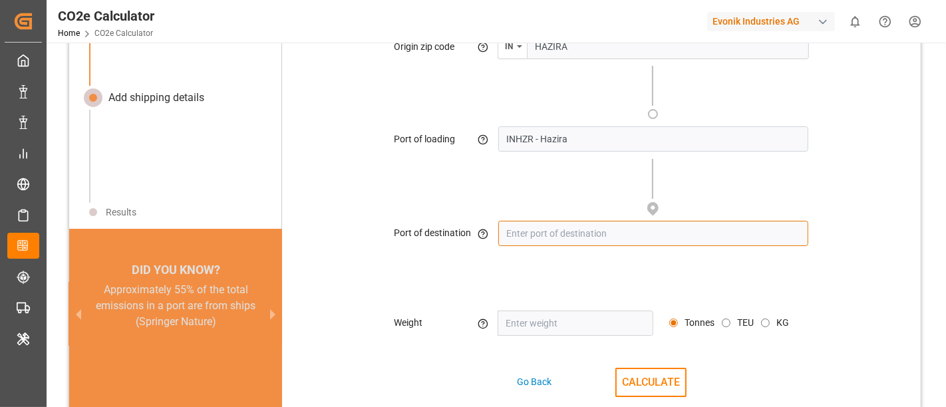
click at [516, 236] on input at bounding box center [653, 233] width 310 height 25
click at [517, 233] on input at bounding box center [653, 233] width 310 height 25
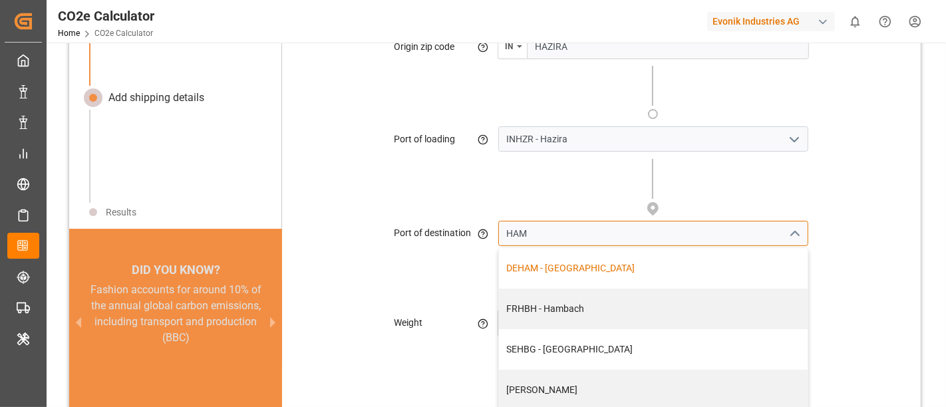
click at [572, 274] on div "DEHAM - Hamburg" at bounding box center [653, 268] width 295 height 14
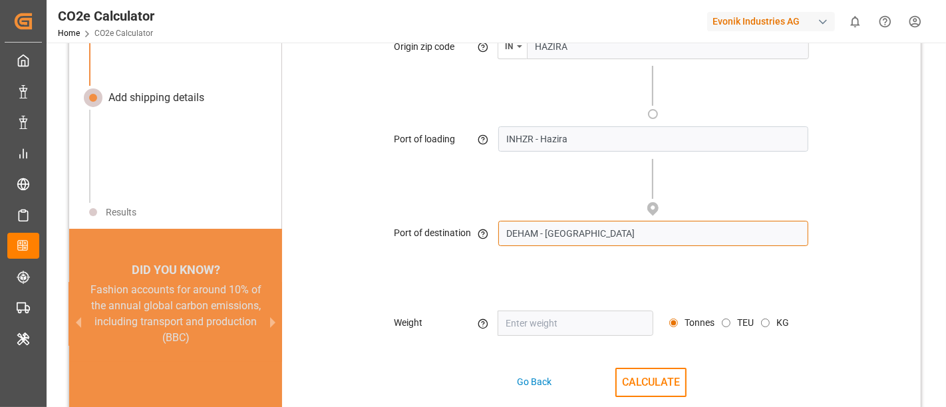
scroll to position [189, 0]
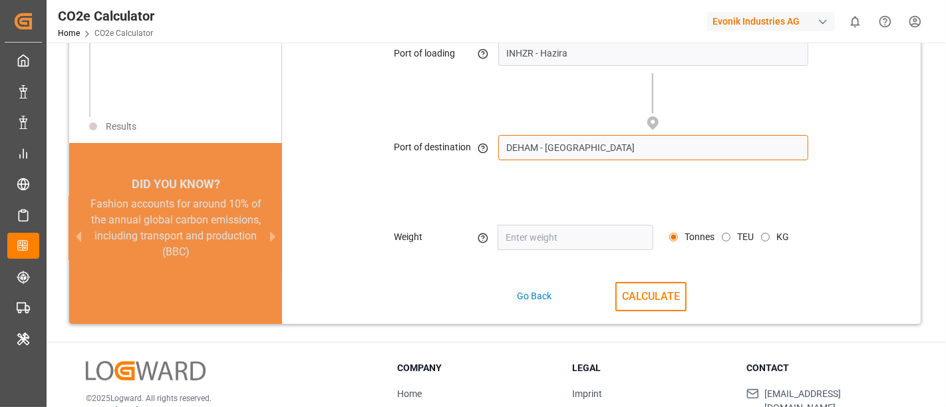
type input "DEHAM - Hamburg"
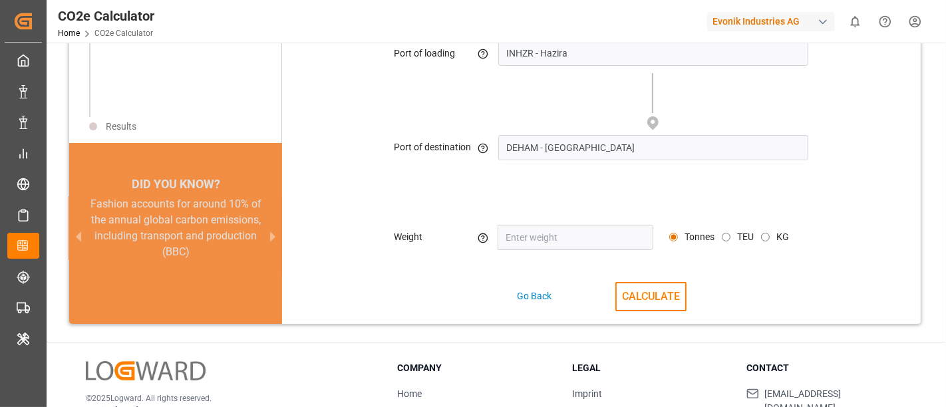
click at [535, 234] on input "number" at bounding box center [575, 237] width 156 height 25
type input "2"
click at [646, 302] on button "CALCULATE" at bounding box center [650, 296] width 71 height 29
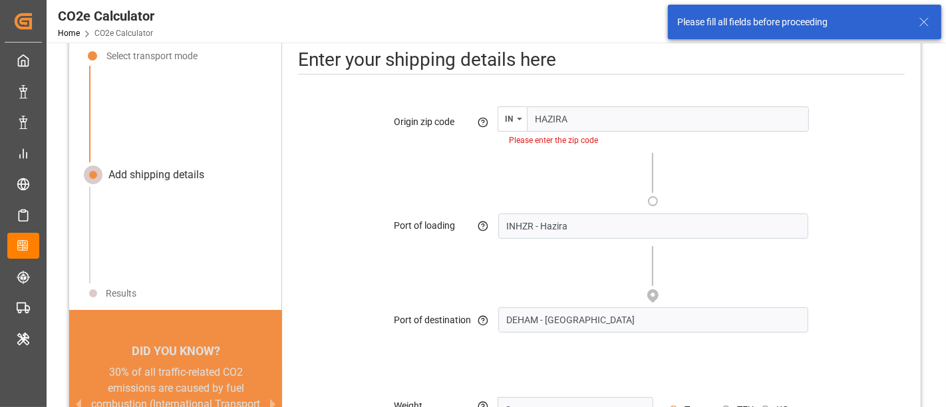
scroll to position [30, 0]
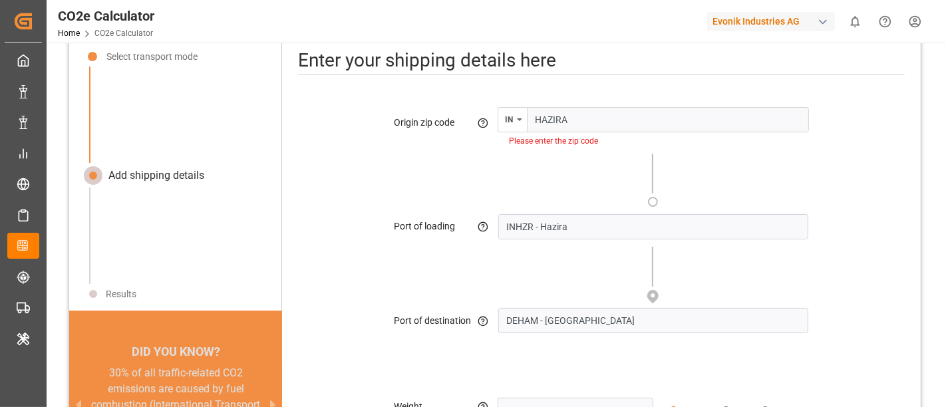
click at [555, 120] on input "HAZIRA" at bounding box center [668, 119] width 282 height 25
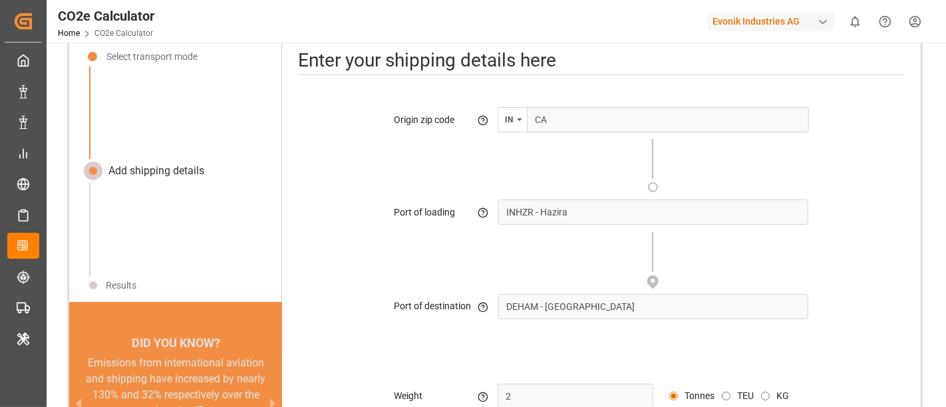
type input "C"
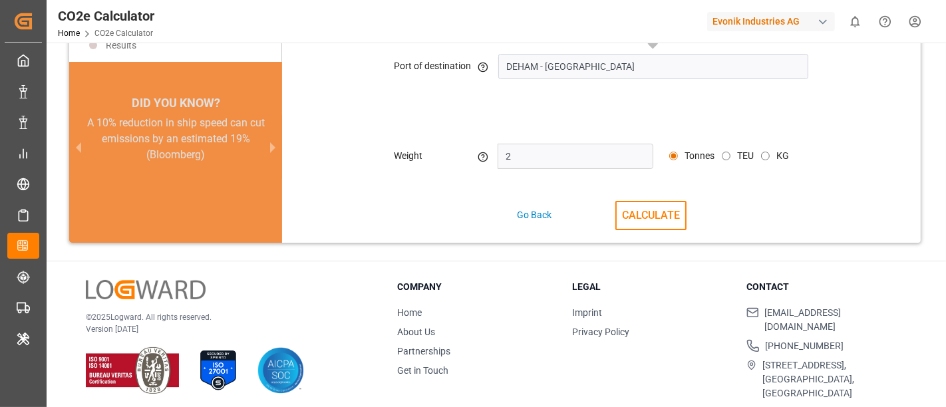
scroll to position [274, 0]
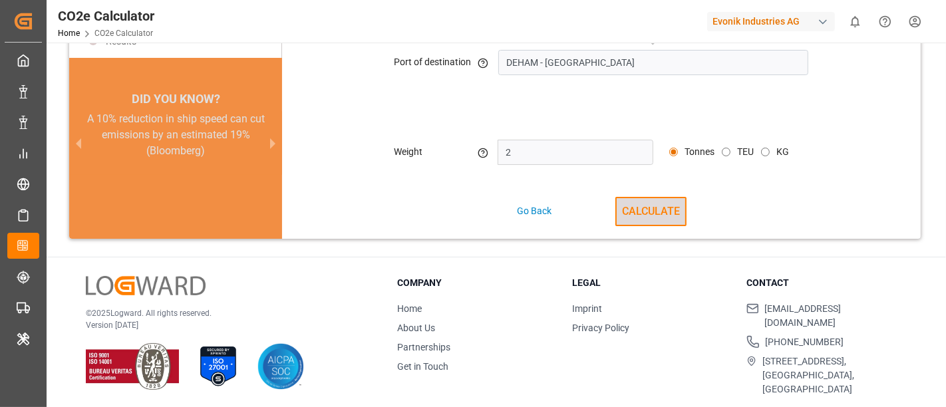
click at [650, 208] on button "CALCULATE" at bounding box center [650, 211] width 71 height 29
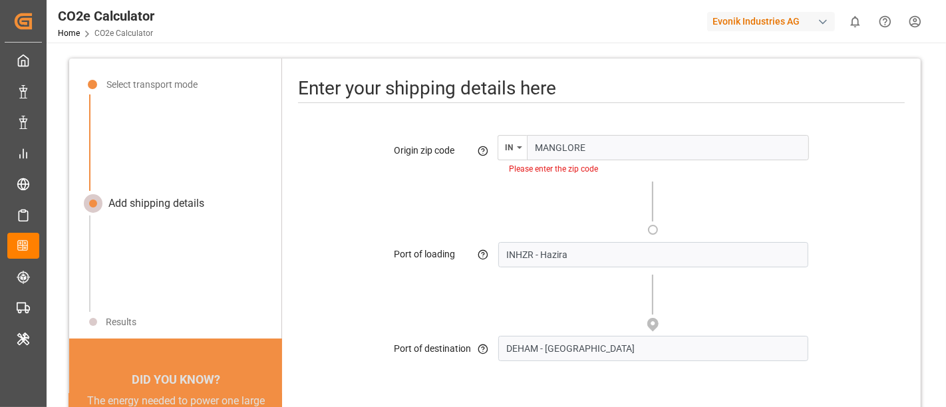
scroll to position [0, 0]
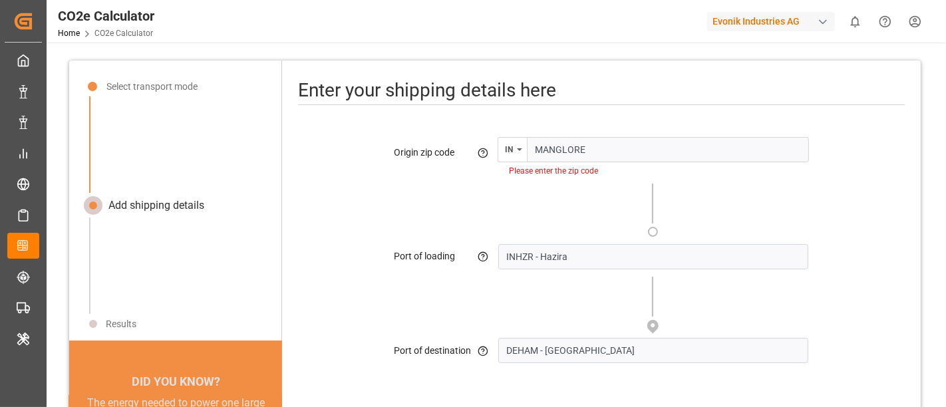
click at [575, 149] on input "MANGLORE" at bounding box center [668, 149] width 282 height 25
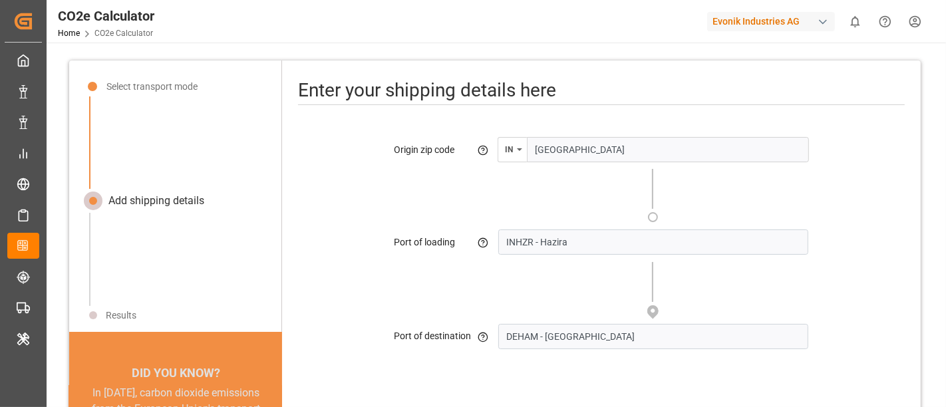
click at [617, 189] on div at bounding box center [652, 192] width 153 height 60
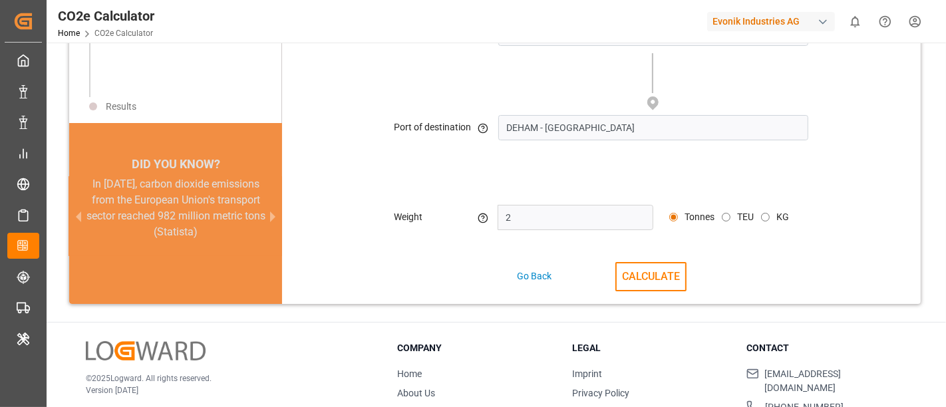
scroll to position [213, 0]
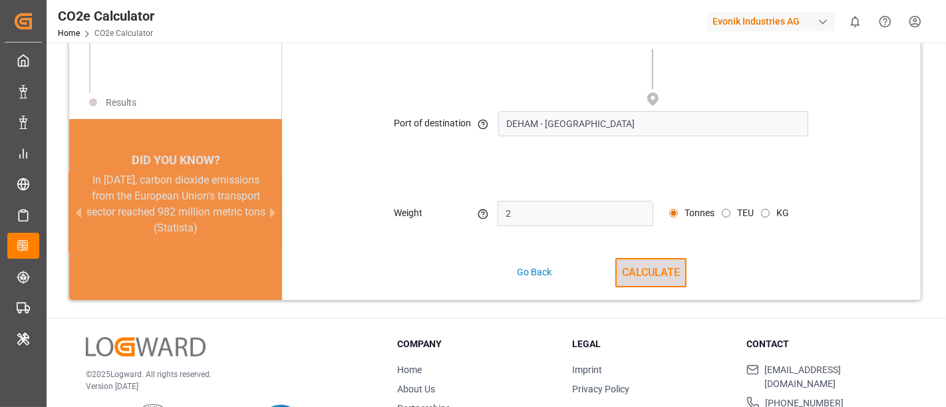
click at [663, 280] on button "CALCULATE" at bounding box center [650, 272] width 71 height 29
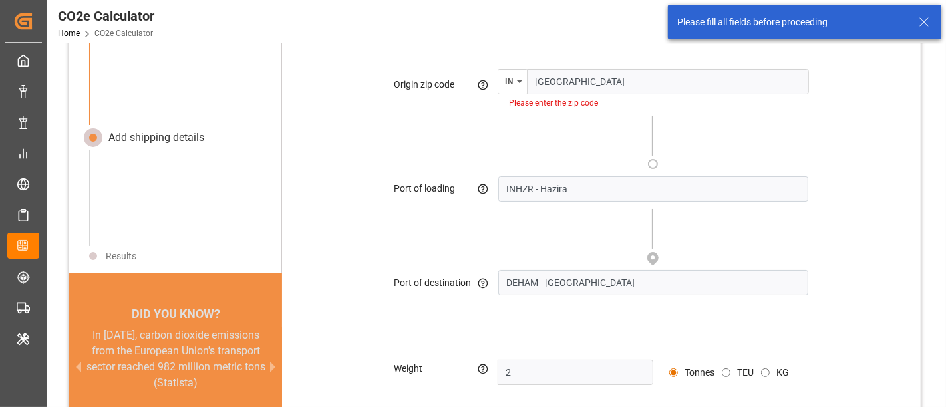
scroll to position [0, 0]
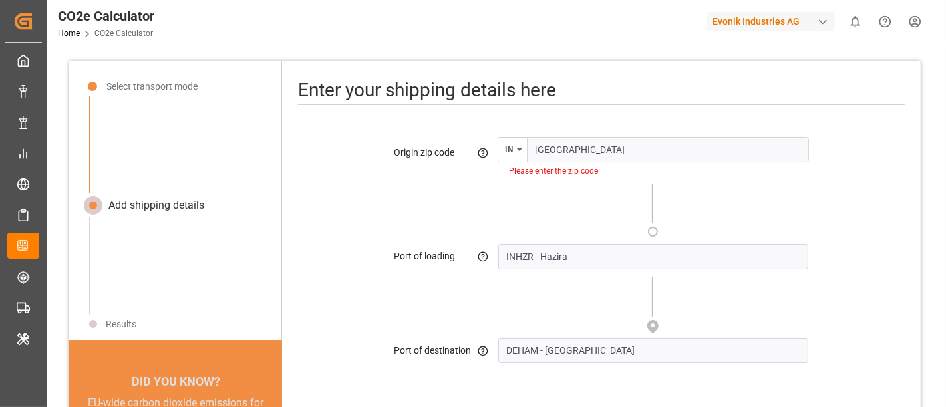
click at [557, 149] on input "BANGALORE" at bounding box center [668, 149] width 282 height 25
paste input "560093"
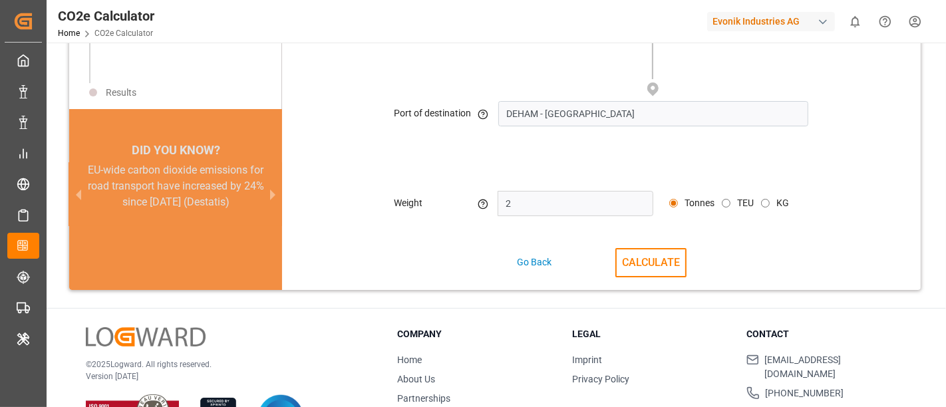
scroll to position [226, 0]
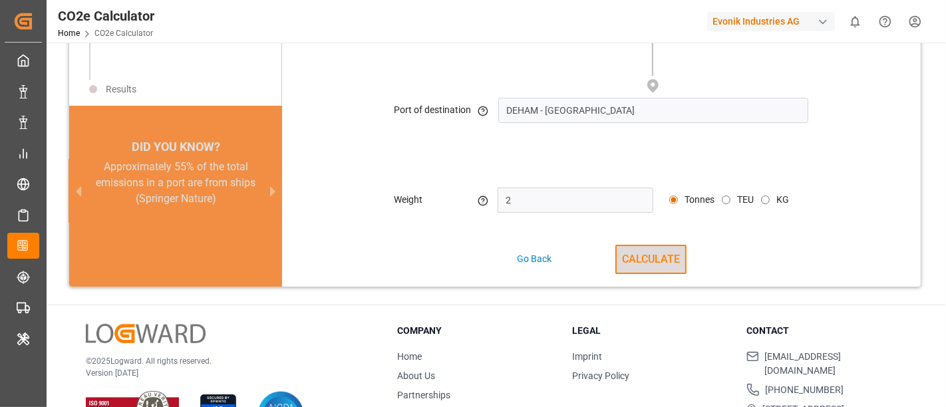
type input "560093"
click at [657, 259] on button "CALCULATE" at bounding box center [650, 259] width 71 height 29
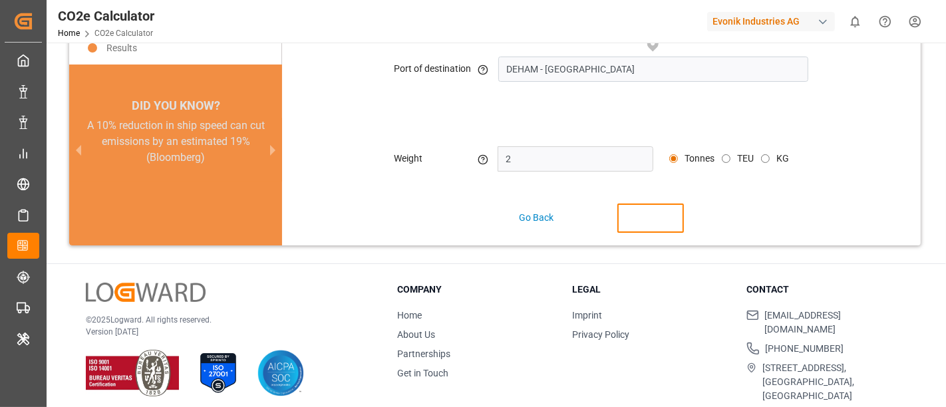
scroll to position [183, 0]
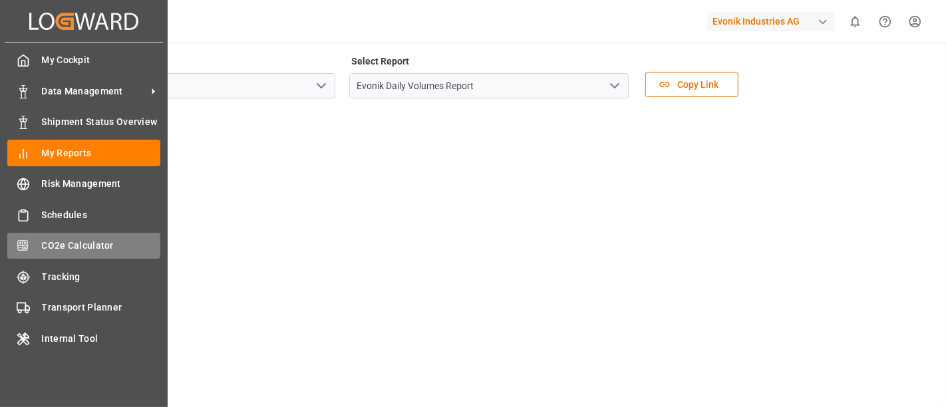
click at [93, 245] on span "CO2e Calculator" at bounding box center [101, 246] width 119 height 14
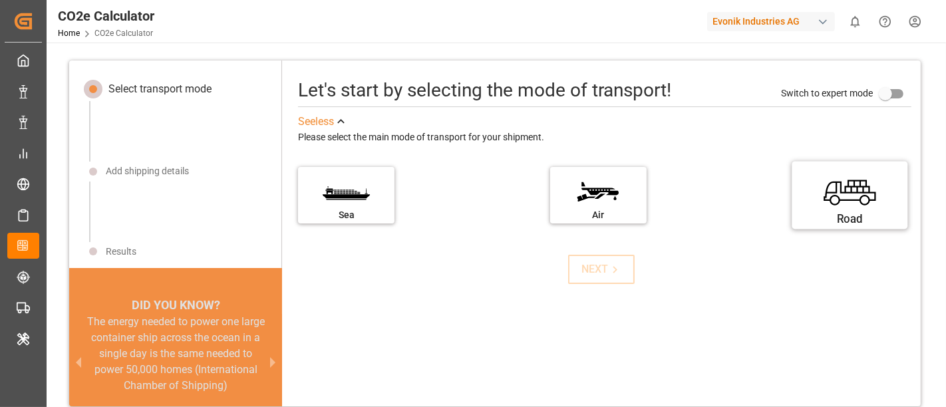
click at [839, 208] on img at bounding box center [850, 187] width 100 height 48
click at [0, 0] on input "Road" at bounding box center [0, 0] width 0 height 0
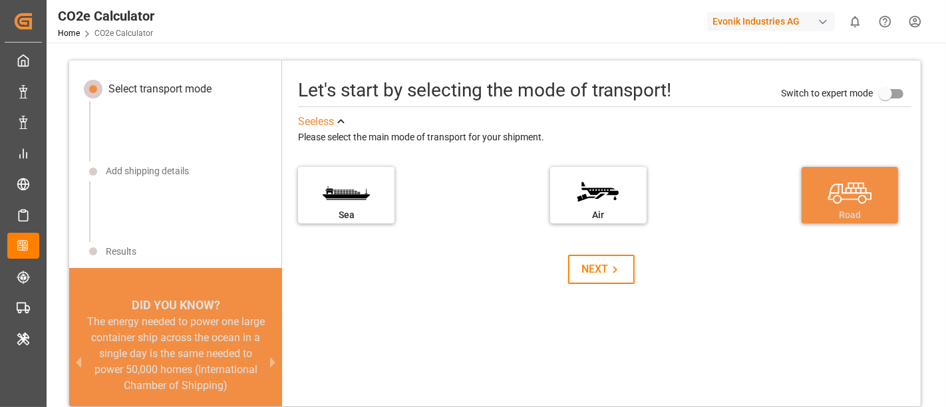
scroll to position [13, 0]
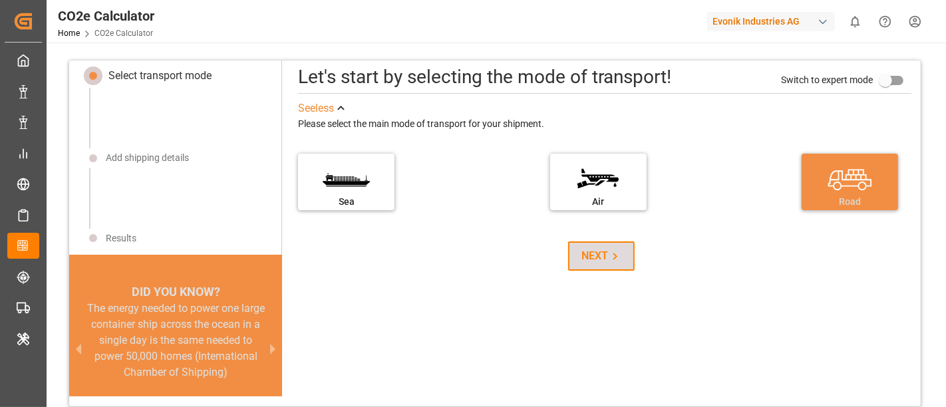
click at [612, 249] on icon at bounding box center [615, 256] width 14 height 14
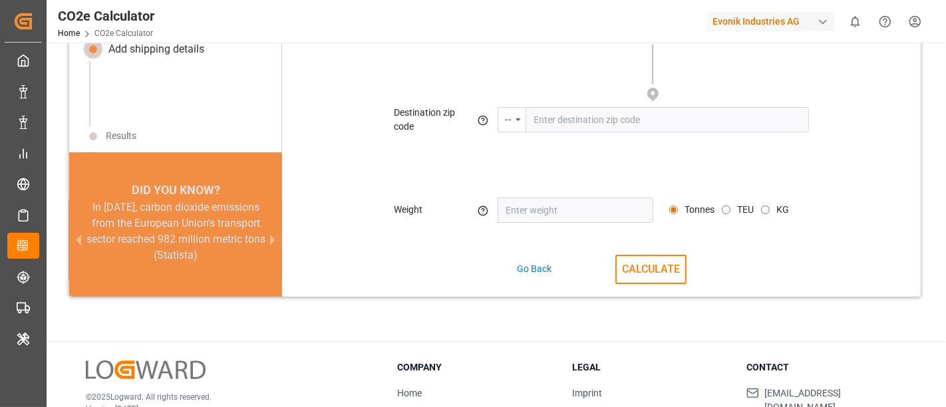
scroll to position [0, 0]
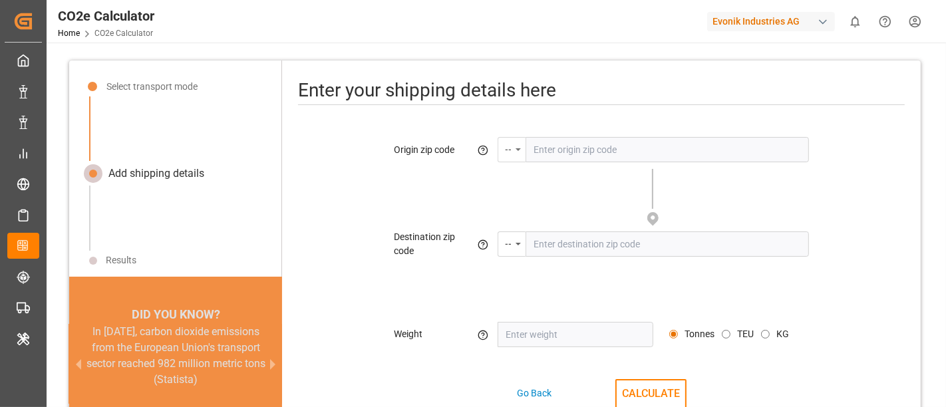
click at [520, 153] on div "--" at bounding box center [511, 149] width 28 height 25
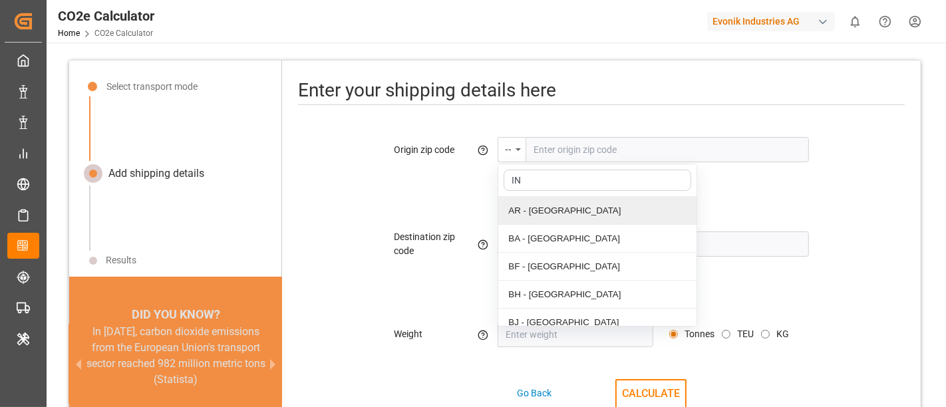
type input "IND"
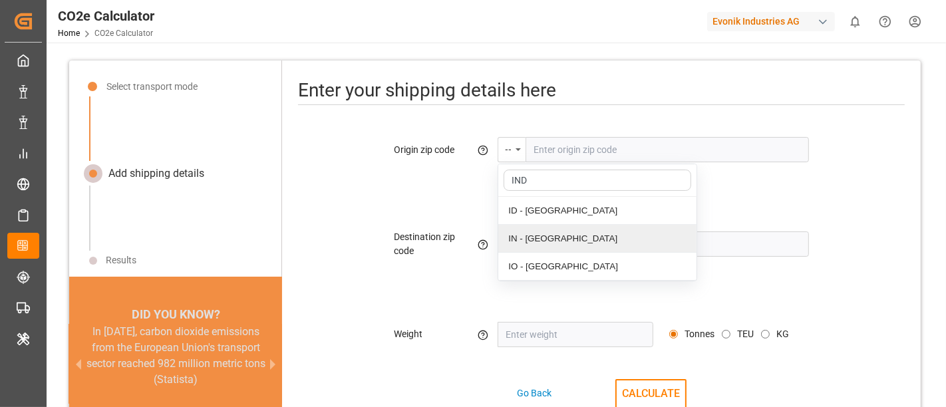
click at [544, 234] on div "IN - India" at bounding box center [597, 239] width 198 height 28
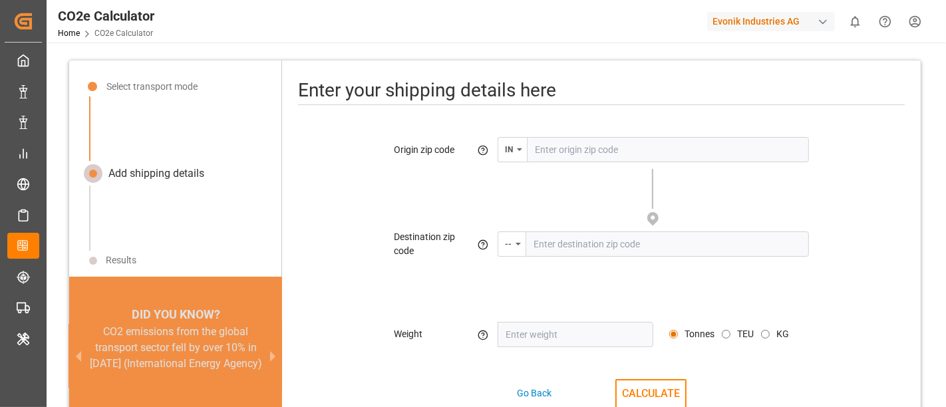
click at [558, 155] on input "text" at bounding box center [668, 149] width 282 height 25
type input "560032"
click at [520, 243] on icon "menu-button" at bounding box center [517, 244] width 5 height 3
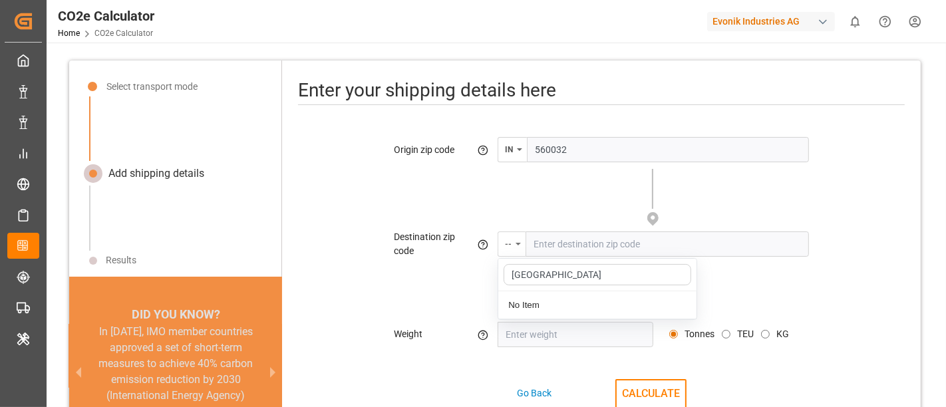
type input "CHENNAI"
click at [519, 243] on div "--" at bounding box center [511, 243] width 28 height 25
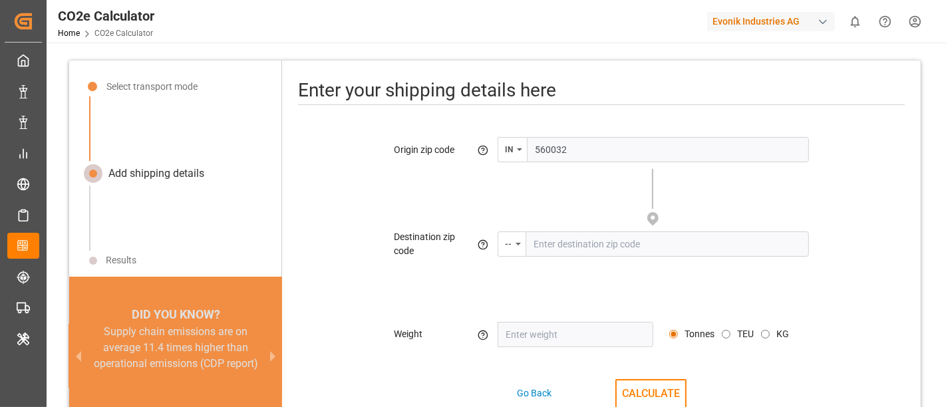
click at [182, 177] on div "Add shipping details" at bounding box center [156, 174] width 96 height 16
click at [126, 258] on div "Results" at bounding box center [121, 260] width 31 height 14
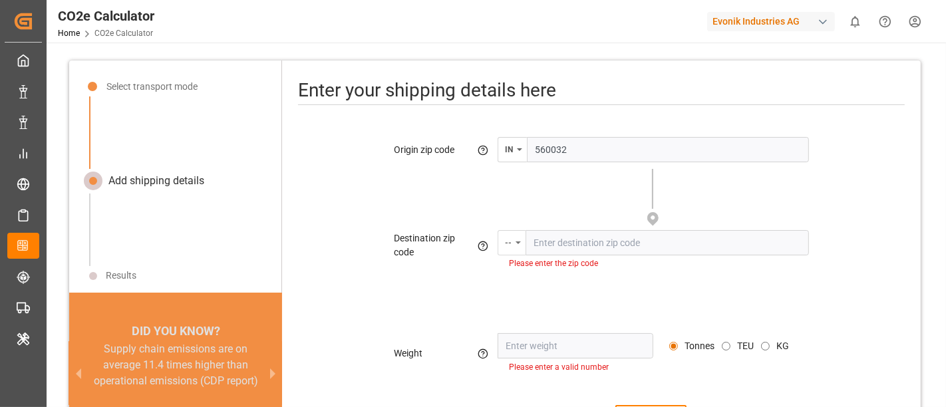
click at [515, 244] on div "--" at bounding box center [511, 242] width 28 height 25
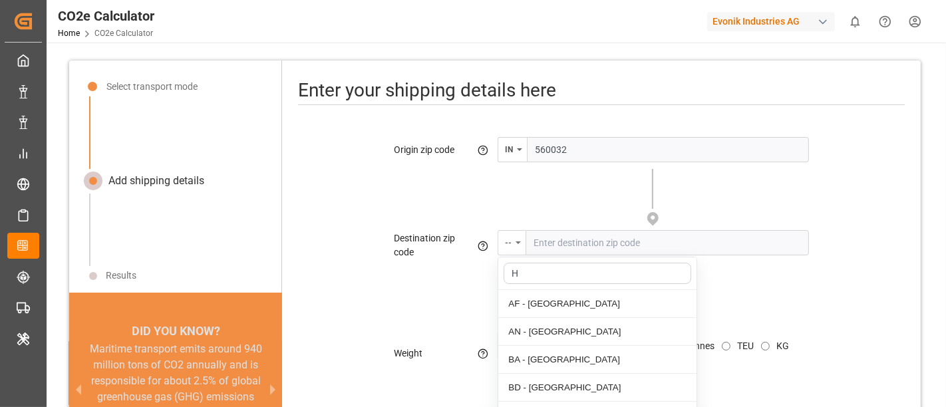
type input "H"
click at [520, 247] on div "--" at bounding box center [511, 242] width 28 height 25
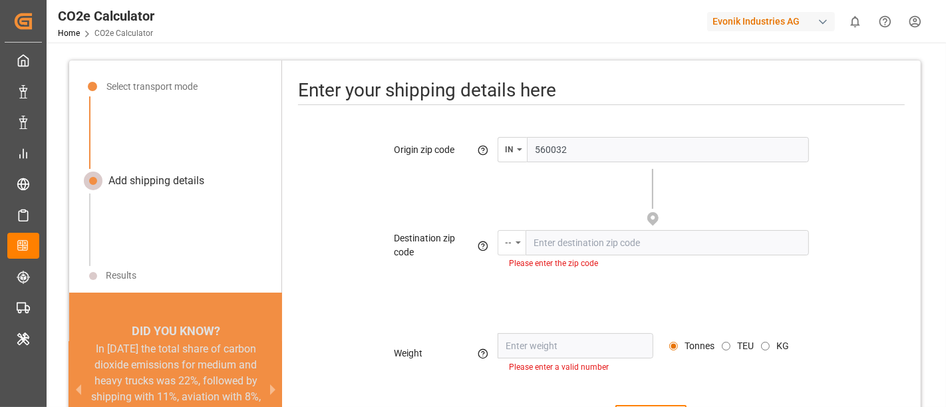
click at [520, 247] on div "--" at bounding box center [511, 242] width 28 height 25
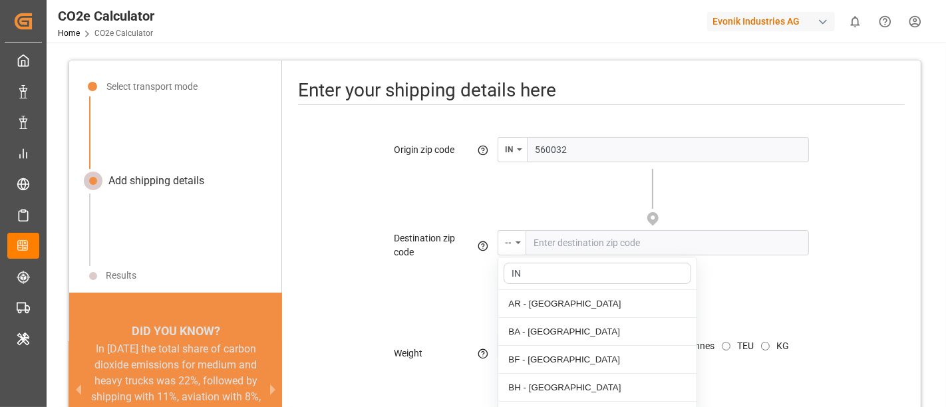
type input "IND"
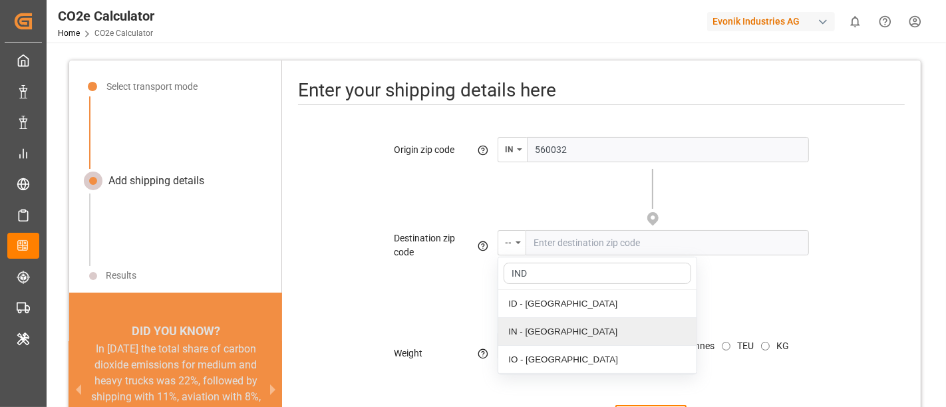
click at [531, 333] on div "IN - India" at bounding box center [597, 332] width 198 height 28
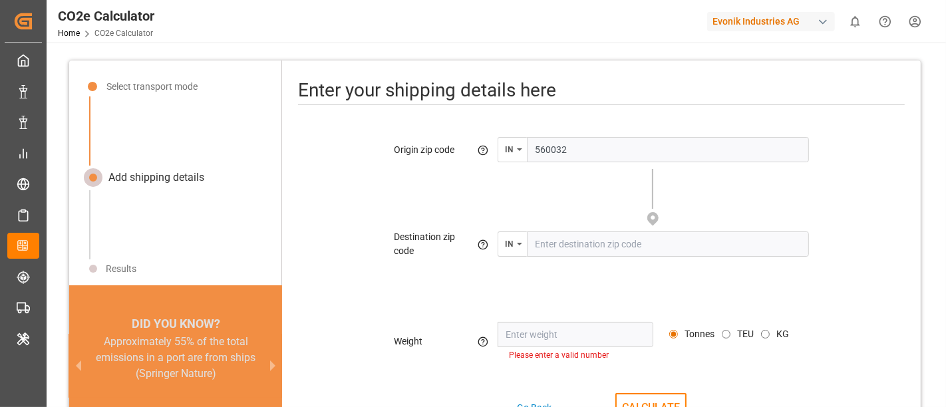
click at [560, 248] on input "text" at bounding box center [668, 243] width 282 height 25
paste input "600001"
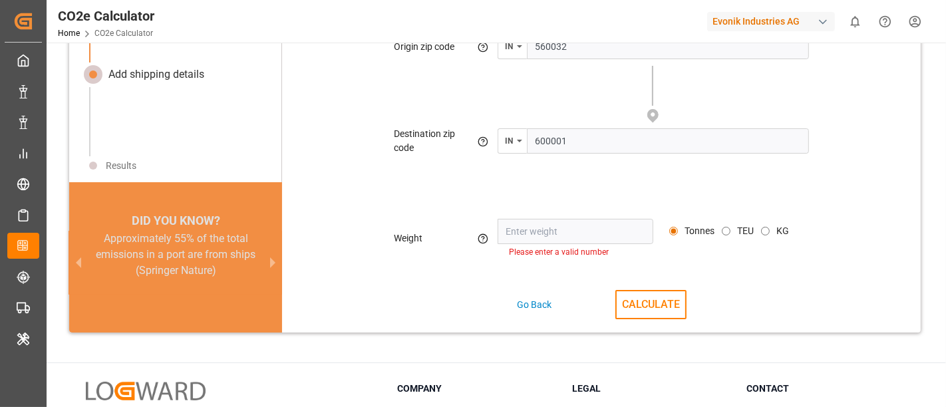
scroll to position [108, 0]
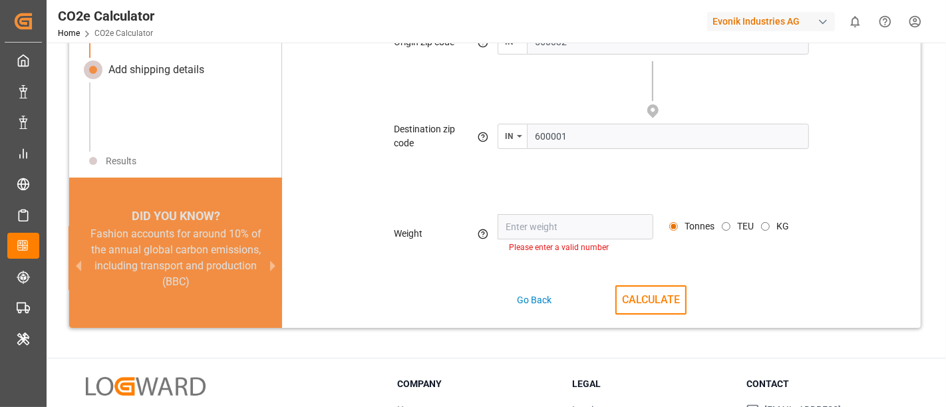
type input "600001"
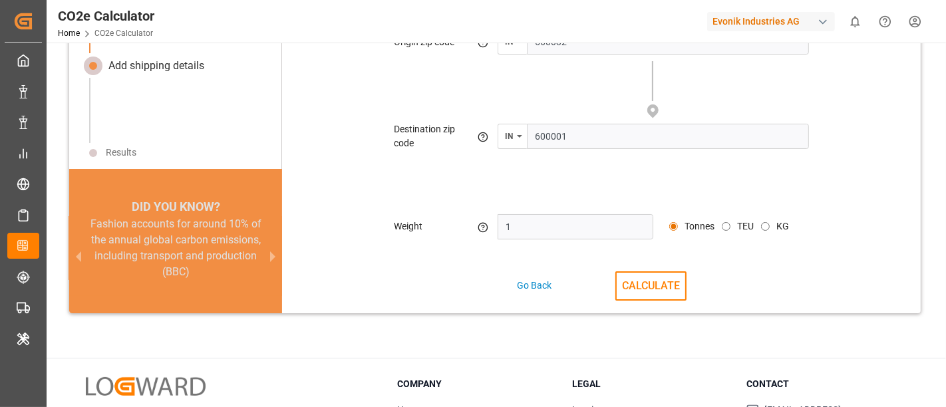
type input "1"
click at [642, 222] on input "1" at bounding box center [575, 226] width 156 height 25
click at [653, 287] on button "CALCULATE" at bounding box center [650, 285] width 71 height 29
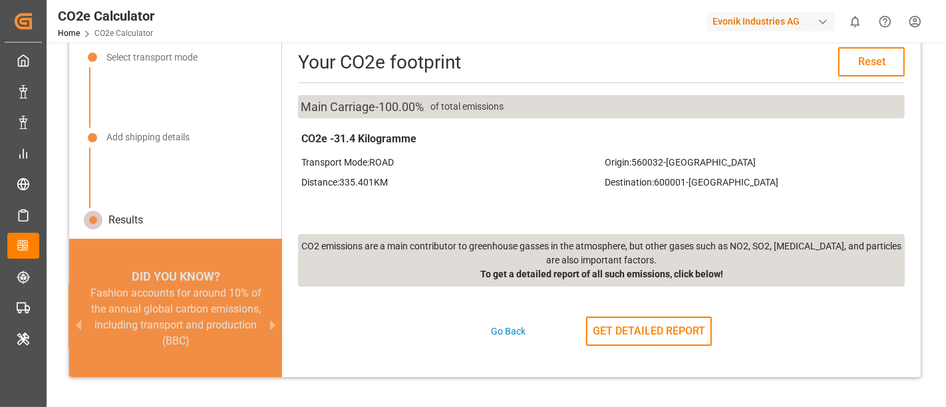
scroll to position [18, 0]
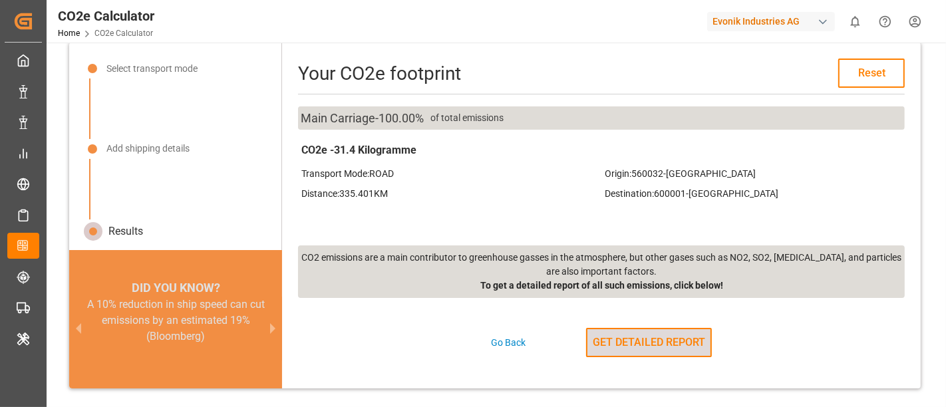
click at [633, 345] on button "GET DETAILED REPORT" at bounding box center [649, 342] width 126 height 29
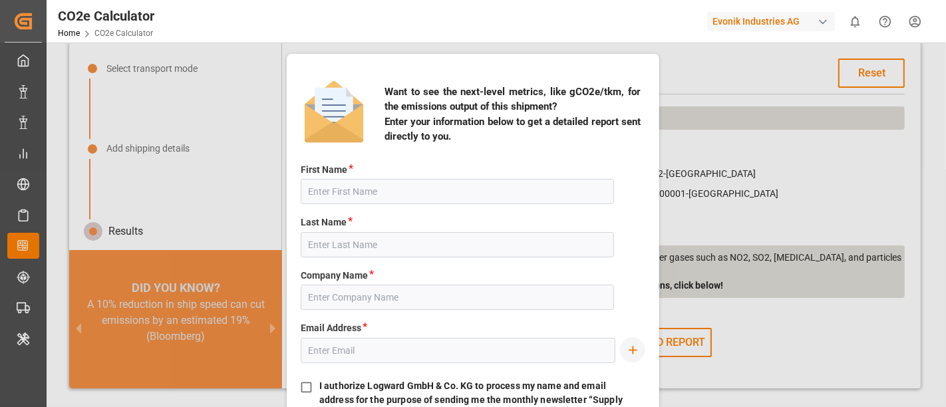
click at [732, 321] on div "Want to see the next-level metrics, like gCO2e/tkm, for the emissions output of…" at bounding box center [473, 225] width 946 height 364
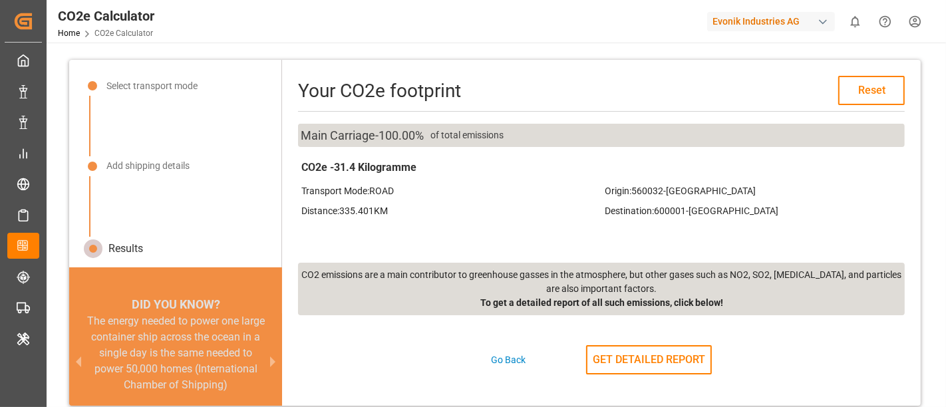
scroll to position [0, 0]
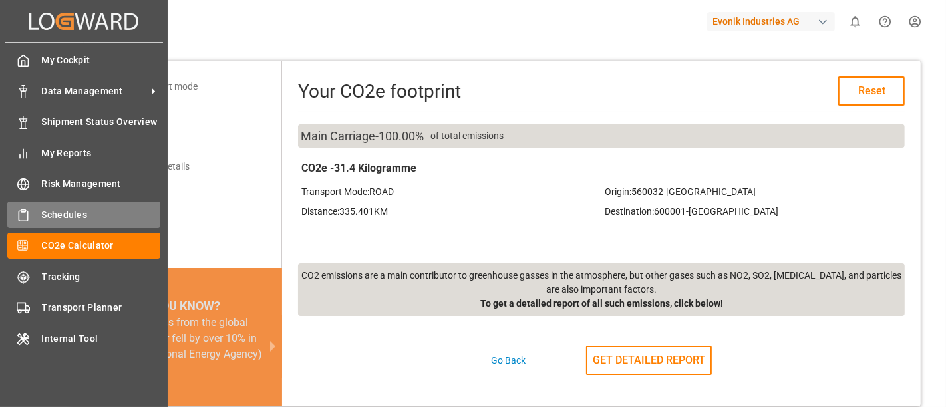
click at [107, 212] on span "Schedules" at bounding box center [101, 215] width 119 height 14
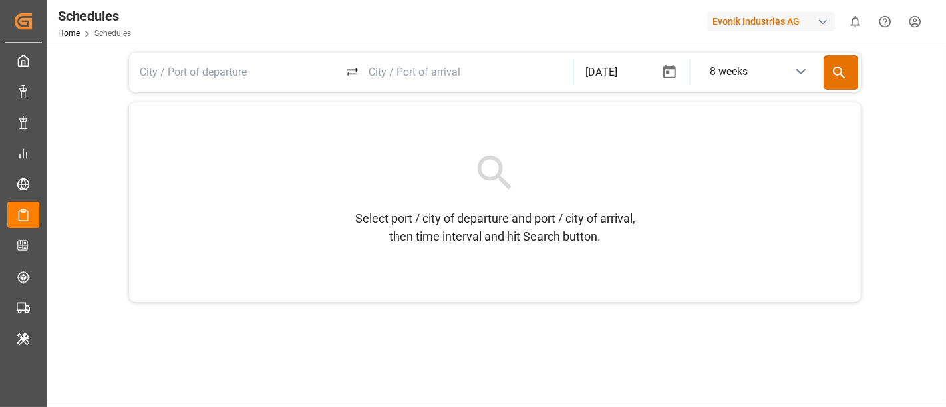
click at [350, 77] on icon at bounding box center [352, 74] width 14 height 14
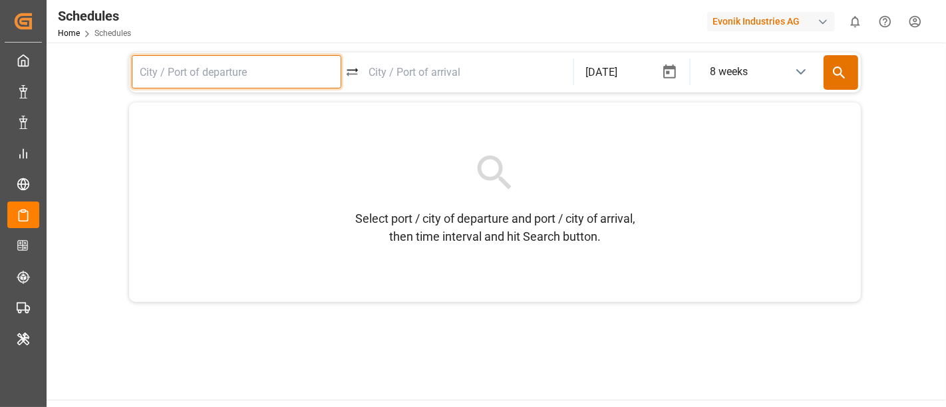
click at [214, 84] on input at bounding box center [237, 71] width 210 height 33
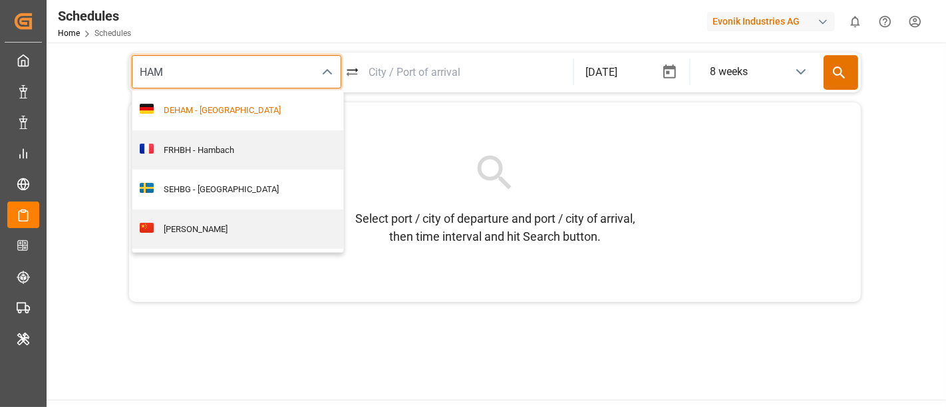
click at [213, 106] on div "DEHAM - Hamburg" at bounding box center [245, 110] width 183 height 13
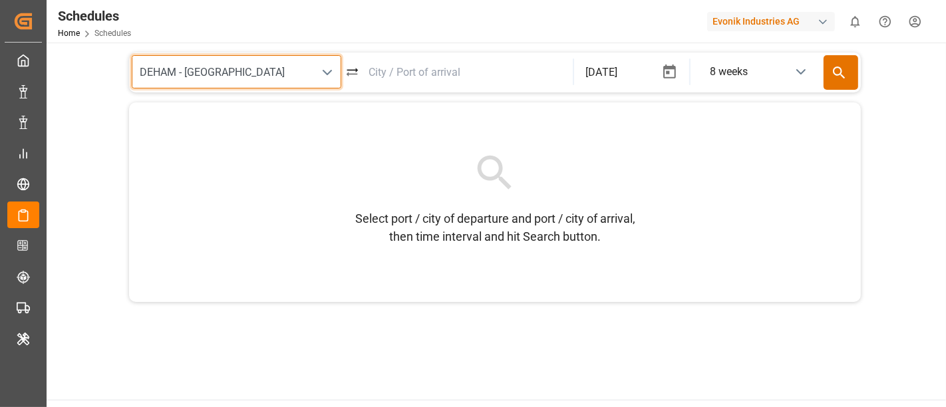
type input "DEHAM - Hamburg"
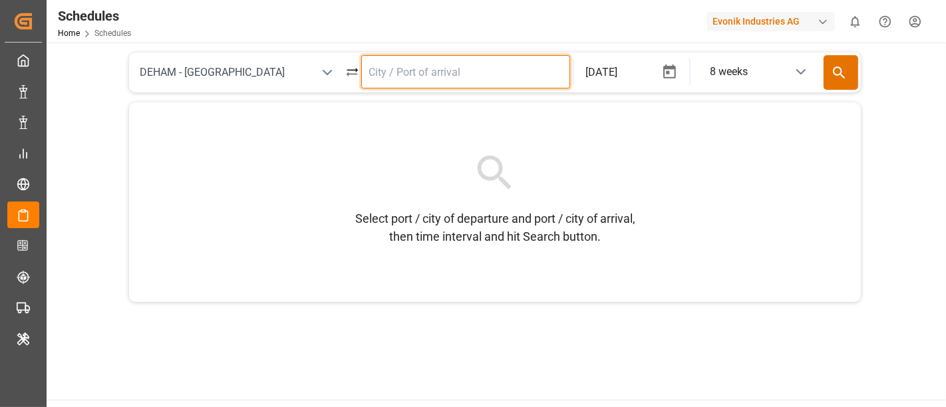
click at [386, 74] on input at bounding box center [466, 71] width 210 height 33
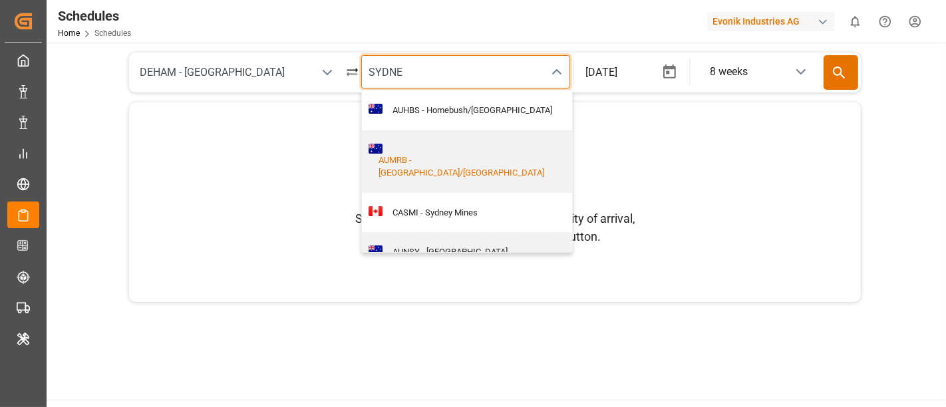
click at [428, 154] on div "AUMRB - Moorebank/Sydney" at bounding box center [466, 167] width 197 height 26
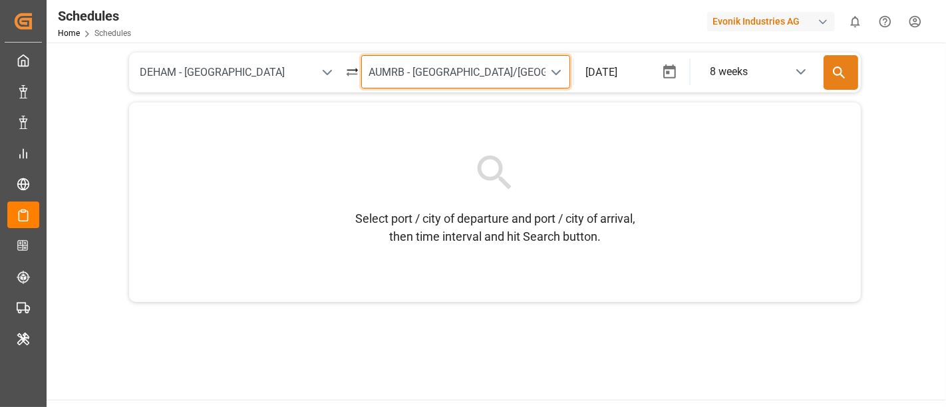
type input "AUMRB - Moorebank/Sydney"
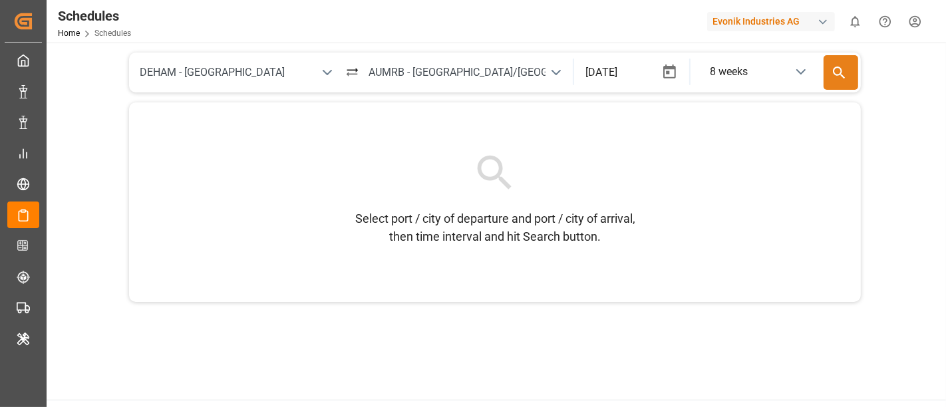
click at [840, 73] on icon at bounding box center [839, 73] width 12 height 12
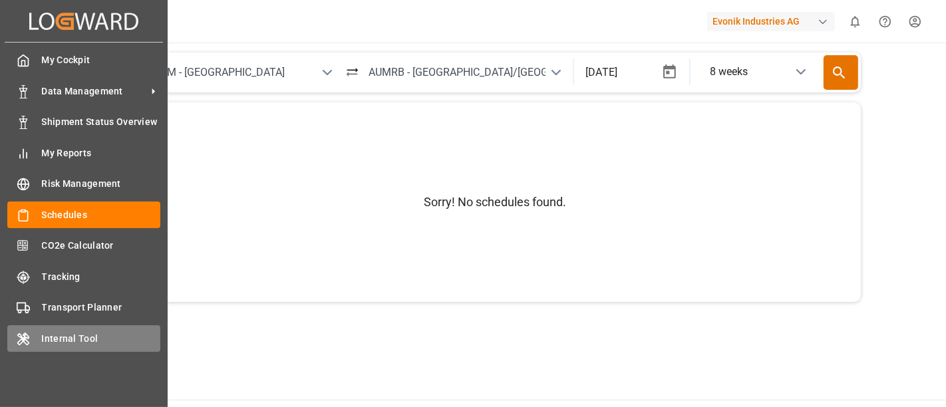
click at [94, 340] on span "Internal Tool" at bounding box center [101, 339] width 119 height 14
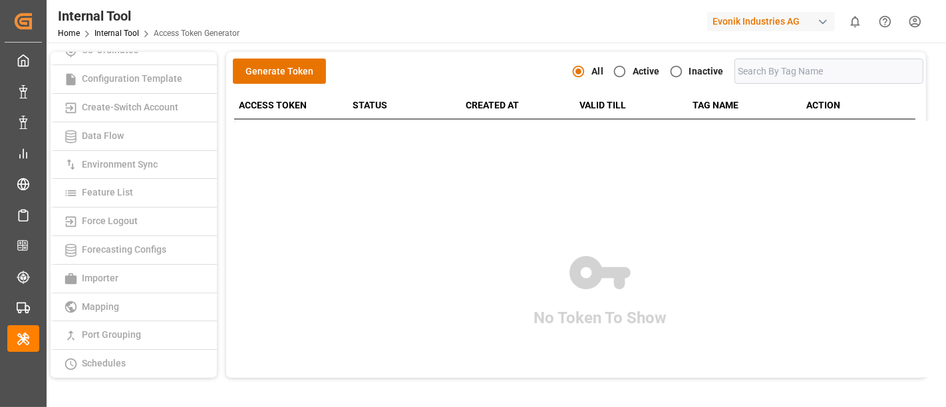
scroll to position [98, 0]
click at [139, 186] on link "Feature List" at bounding box center [134, 196] width 166 height 29
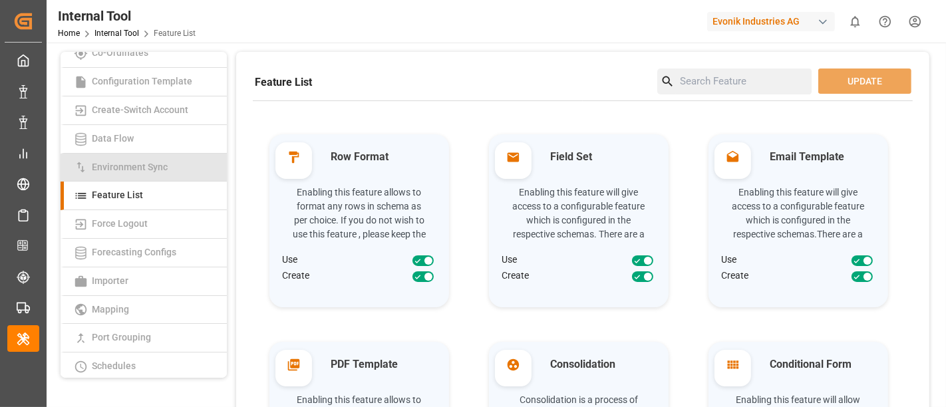
click at [184, 170] on link "Environment Sync" at bounding box center [144, 168] width 166 height 29
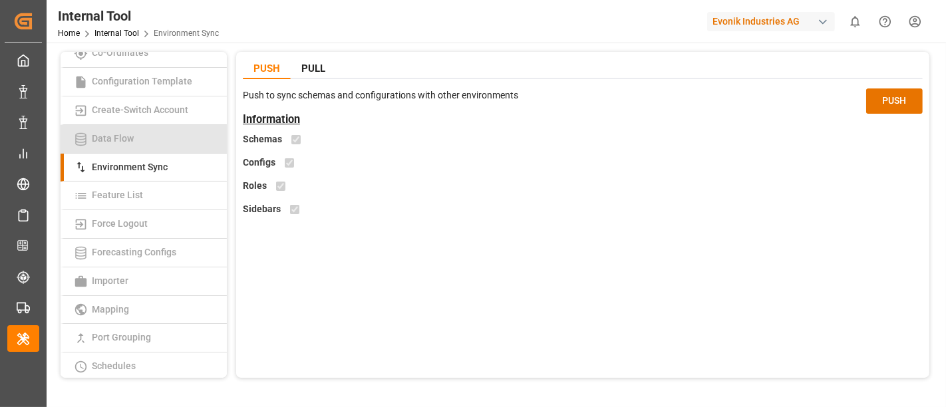
click at [142, 143] on link "Data Flow" at bounding box center [144, 139] width 166 height 29
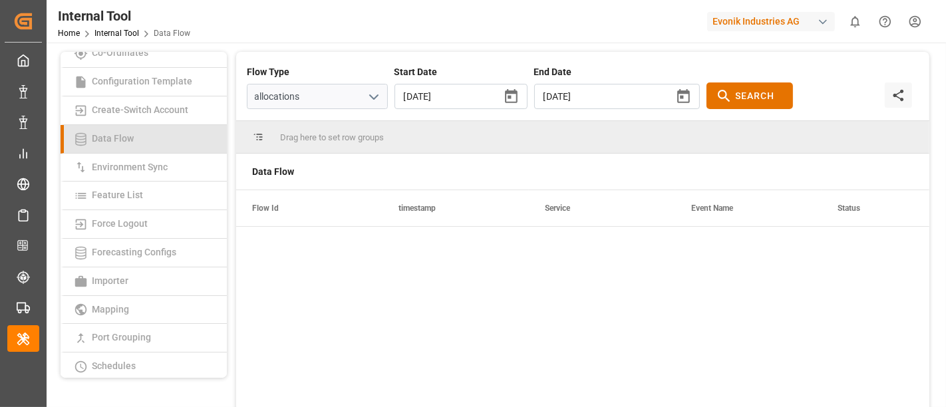
type input "2025/08/20"
type input "2025/08/28"
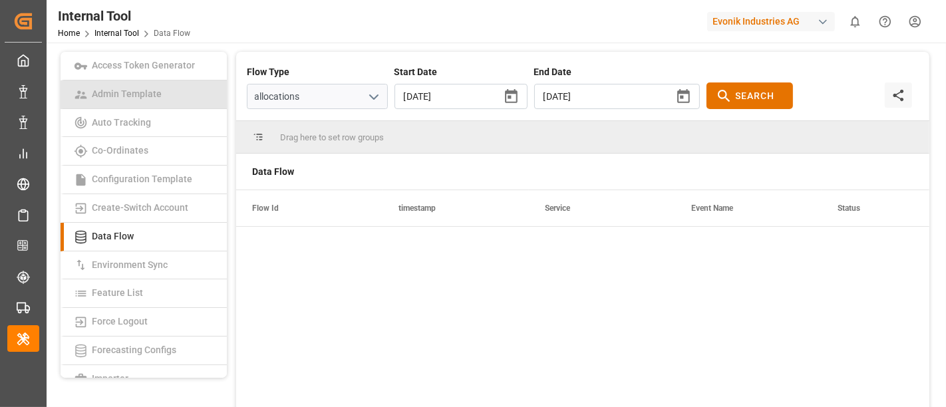
click at [166, 91] on link "Admin Template" at bounding box center [144, 94] width 166 height 29
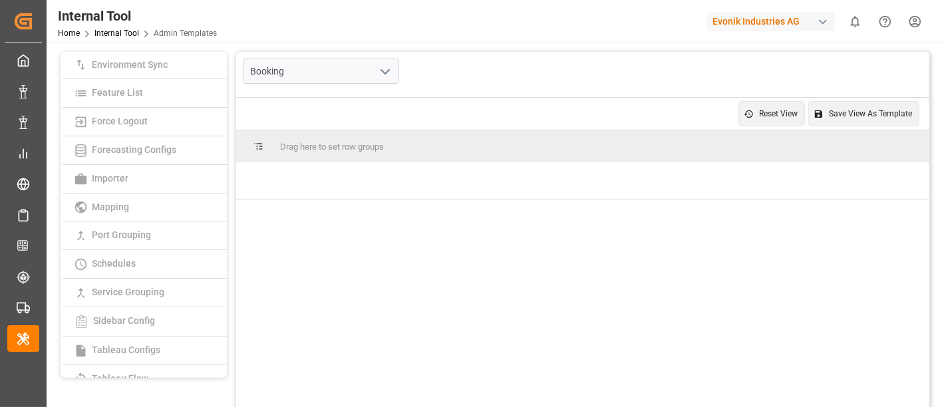
scroll to position [202, 0]
click at [176, 172] on link "Importer" at bounding box center [144, 177] width 166 height 29
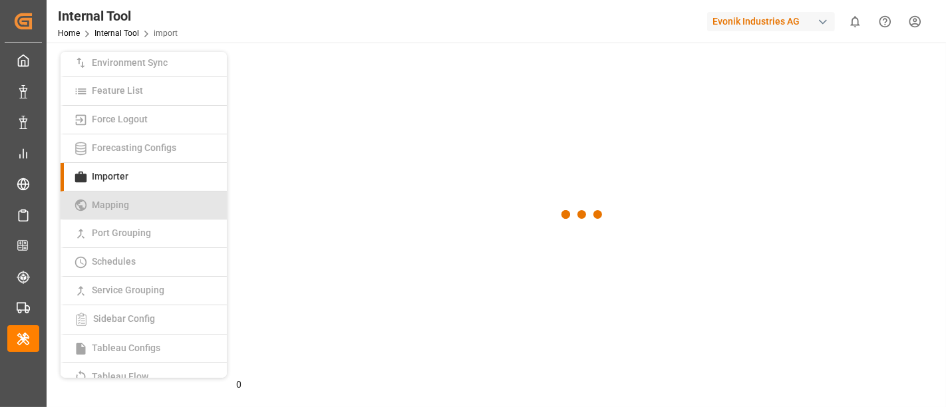
click at [164, 208] on link "Mapping" at bounding box center [144, 206] width 166 height 29
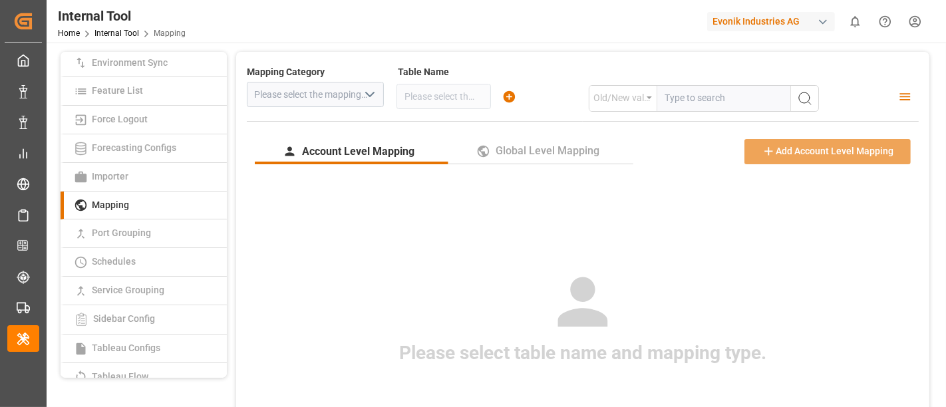
click at [371, 99] on icon "open menu" at bounding box center [370, 94] width 16 height 16
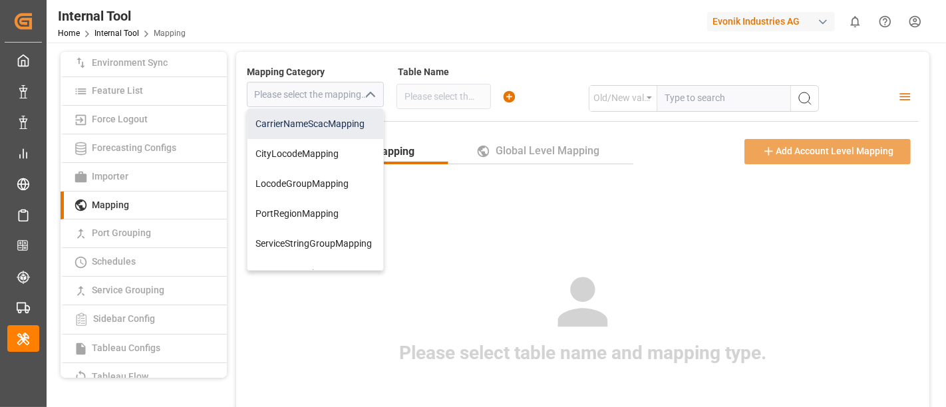
click at [343, 130] on div "CarrierNameScacMapping" at bounding box center [315, 124] width 136 height 30
type input "CarrierNameScacMapping"
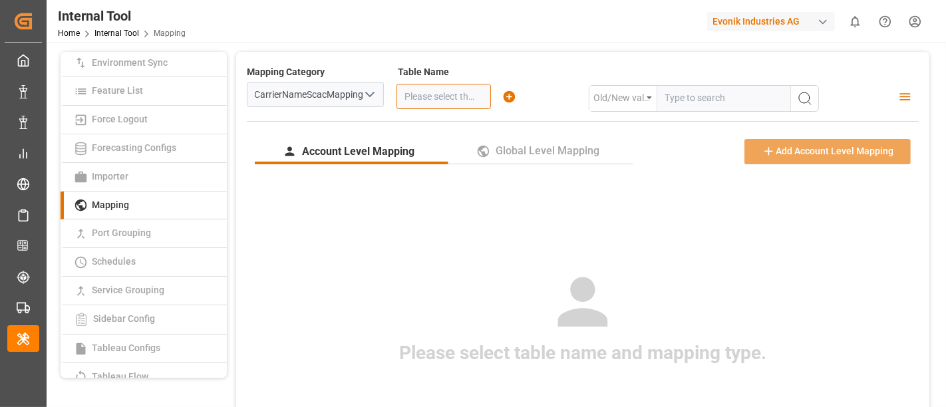
click at [470, 100] on input at bounding box center [443, 96] width 94 height 25
click at [505, 102] on icon "button" at bounding box center [509, 97] width 14 height 14
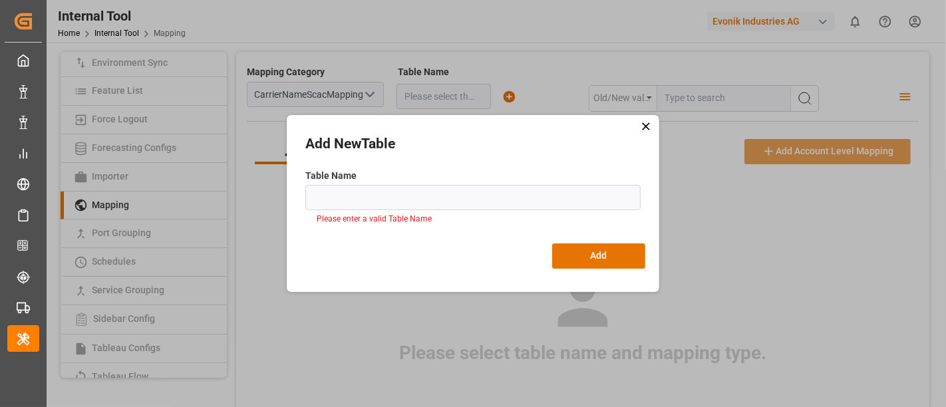
click at [646, 134] on div "Add New Table Table Name Please enter a valid Table Name Add" at bounding box center [473, 203] width 372 height 177
click at [646, 128] on icon at bounding box center [645, 126] width 13 height 13
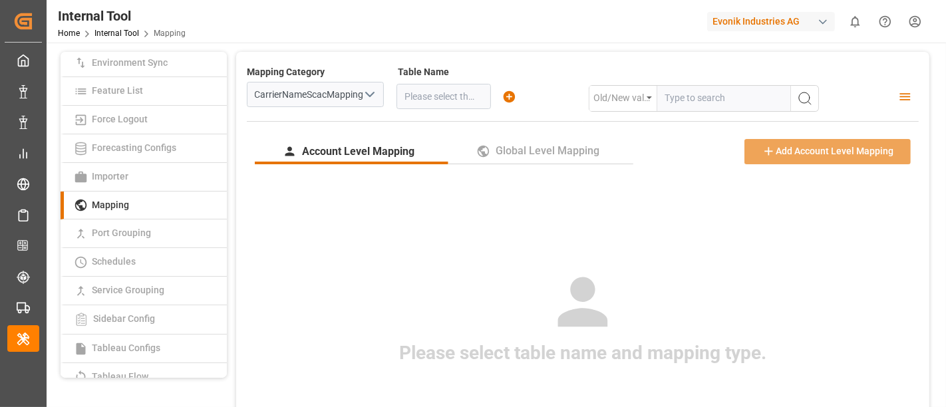
click at [370, 98] on icon "open menu" at bounding box center [370, 94] width 16 height 16
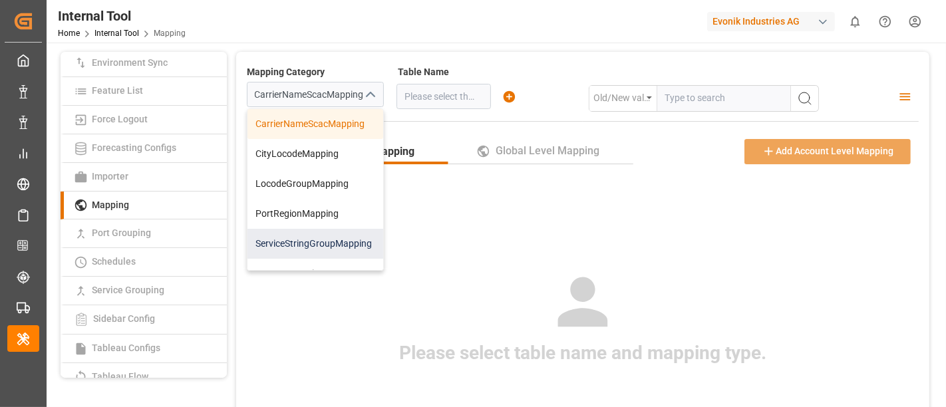
scroll to position [17, 0]
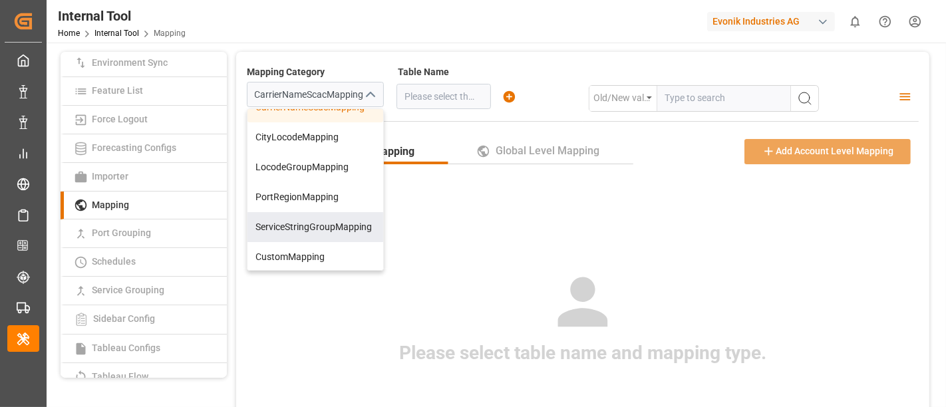
click at [517, 227] on div "Please select table name and mapping type." at bounding box center [583, 318] width 672 height 285
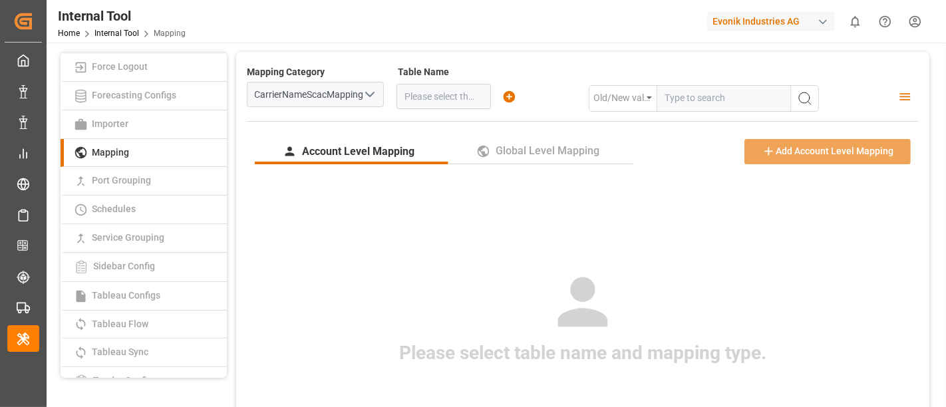
scroll to position [256, 0]
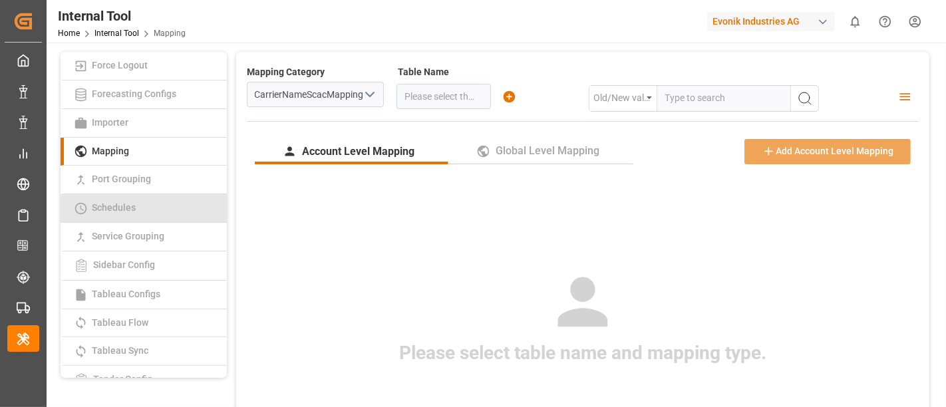
click at [158, 205] on link "Schedules" at bounding box center [144, 208] width 166 height 29
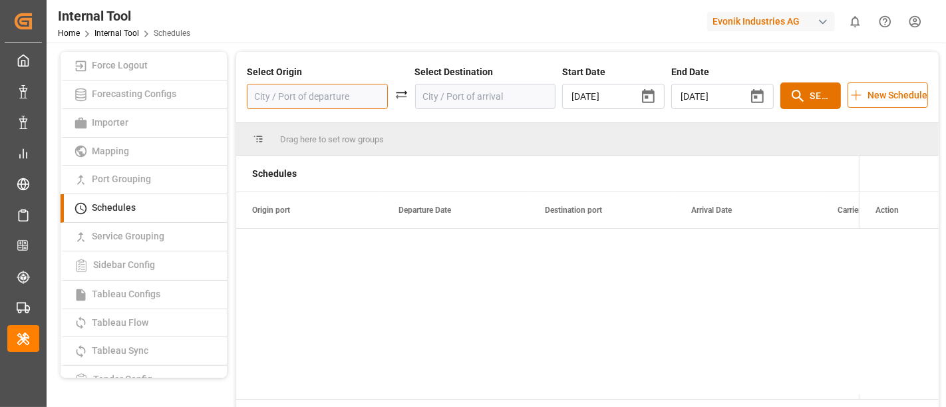
click at [321, 101] on input at bounding box center [317, 96] width 141 height 25
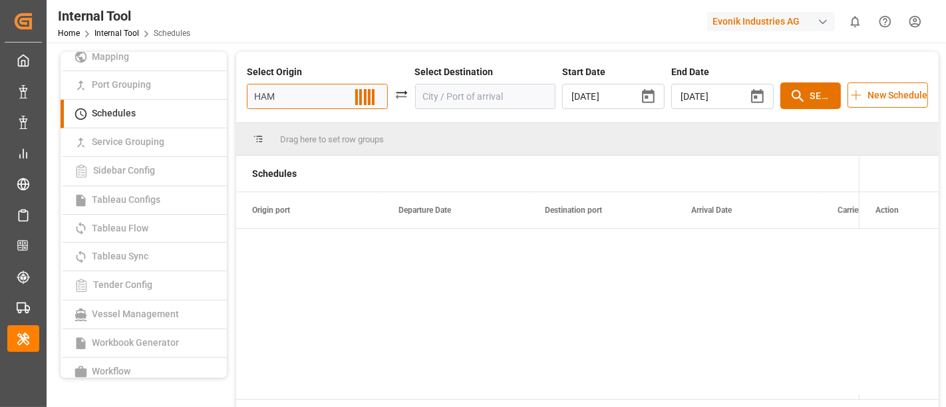
type input "HAM"
drag, startPoint x: 859, startPoint y: 172, endPoint x: 897, endPoint y: 172, distance: 37.3
click at [897, 172] on div at bounding box center [896, 174] width 5 height 36
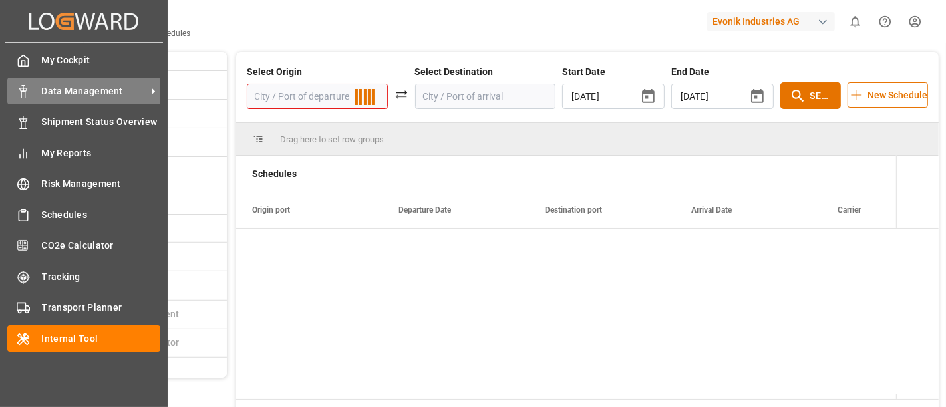
click at [67, 88] on span "Data Management" at bounding box center [94, 91] width 105 height 14
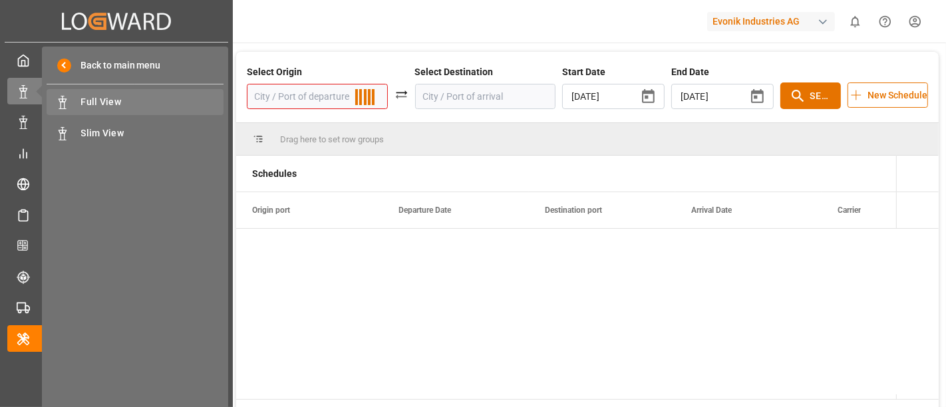
click at [95, 100] on span "Full View" at bounding box center [152, 102] width 143 height 14
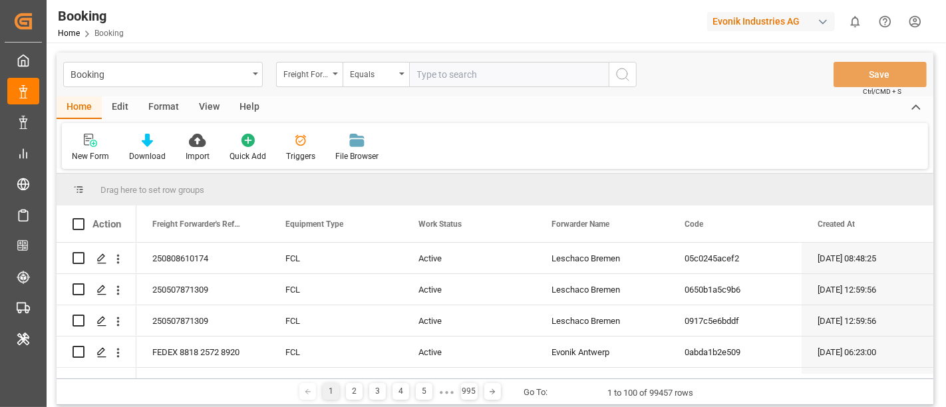
click at [167, 108] on div "Format" at bounding box center [163, 107] width 51 height 23
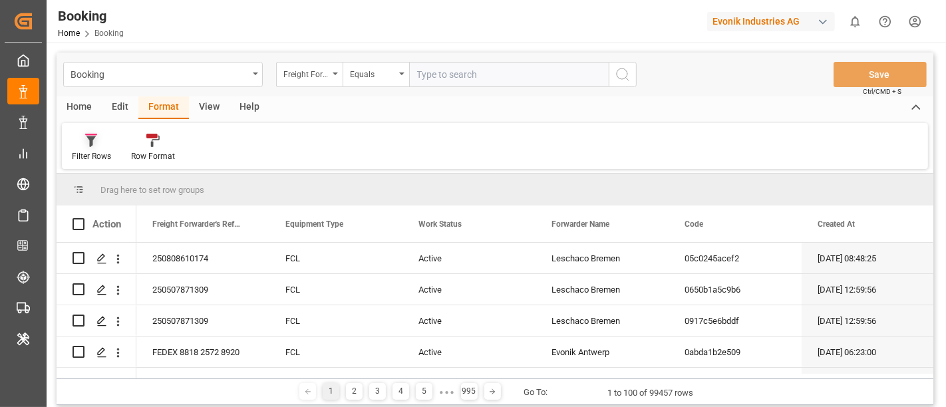
click at [100, 160] on div "Filter Rows" at bounding box center [91, 156] width 39 height 12
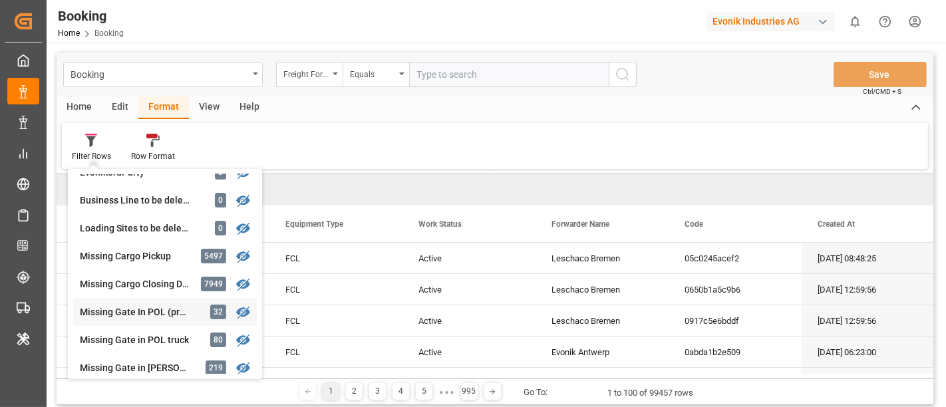
scroll to position [144, 0]
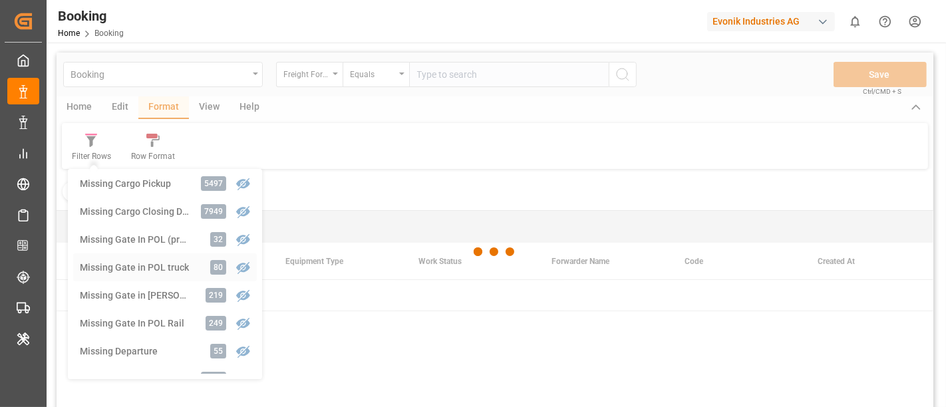
click at [152, 263] on div "Booking Freight Forwarder's Reference No. Equals Save Ctrl/CMD + S Home Edit Fo…" at bounding box center [495, 248] width 877 height 390
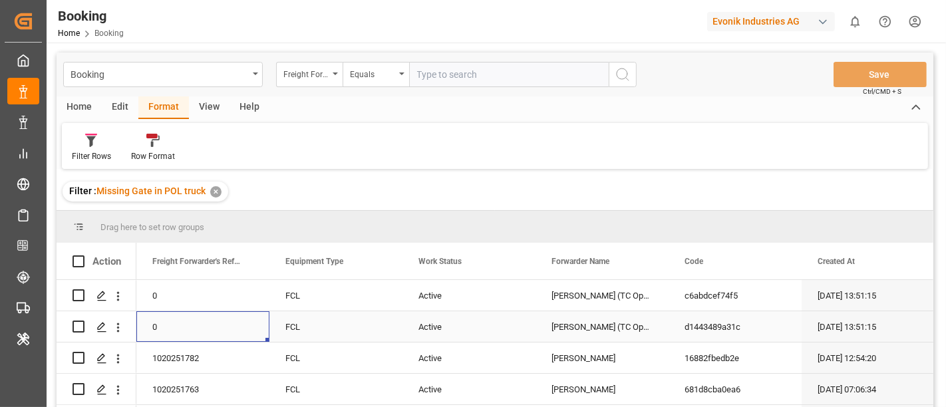
click at [153, 313] on div "0" at bounding box center [202, 326] width 133 height 31
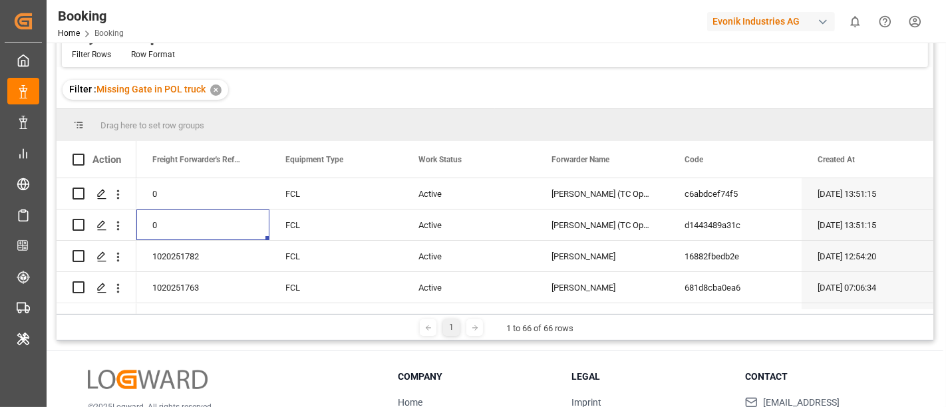
scroll to position [104, 0]
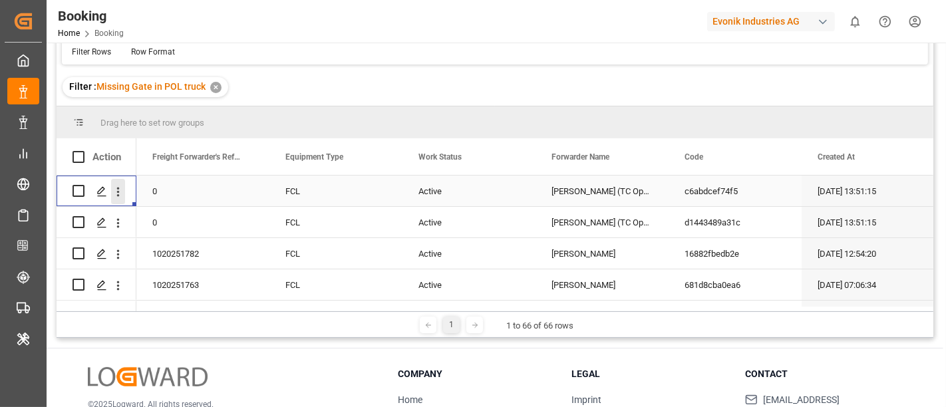
click at [116, 196] on icon "open menu" at bounding box center [118, 192] width 14 height 14
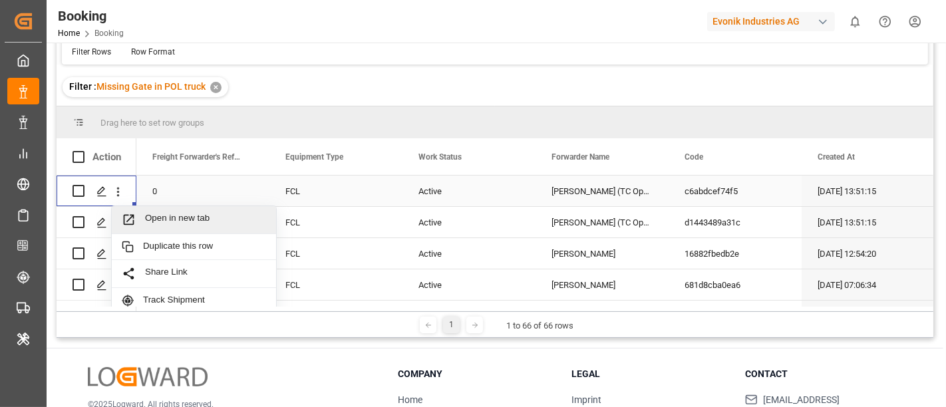
click at [190, 217] on span "Open in new tab" at bounding box center [205, 220] width 121 height 14
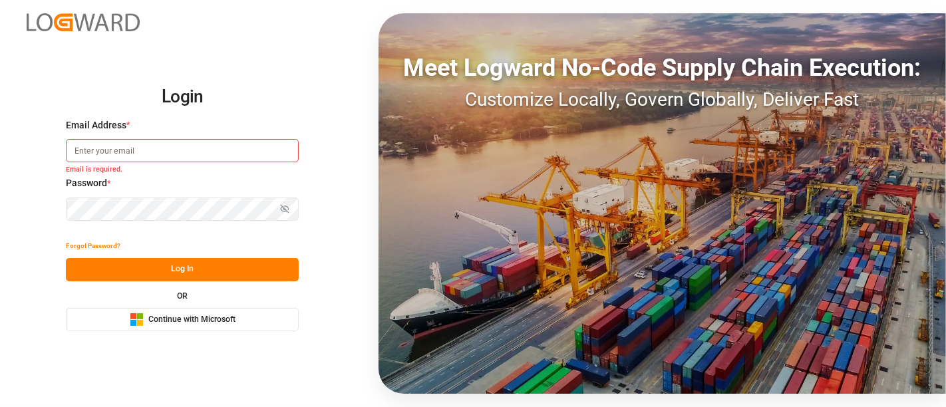
type input "[PERSON_NAME][DOMAIN_NAME][EMAIL_ADDRESS][DOMAIN_NAME]"
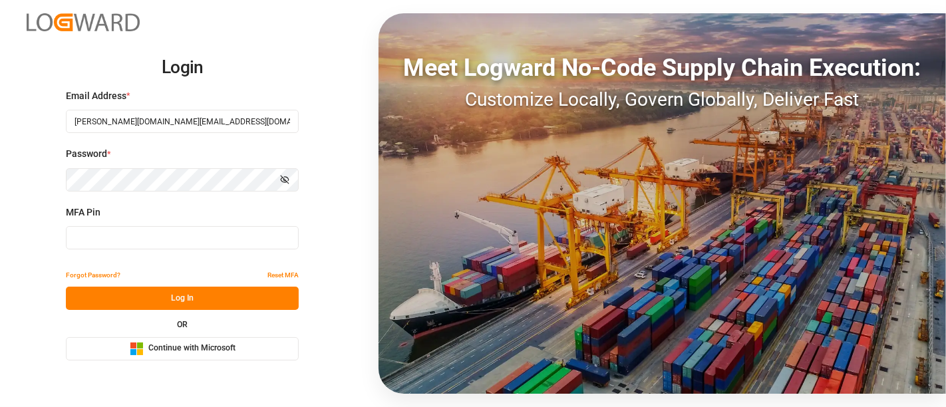
click at [116, 245] on input at bounding box center [182, 237] width 233 height 23
type input "856035"
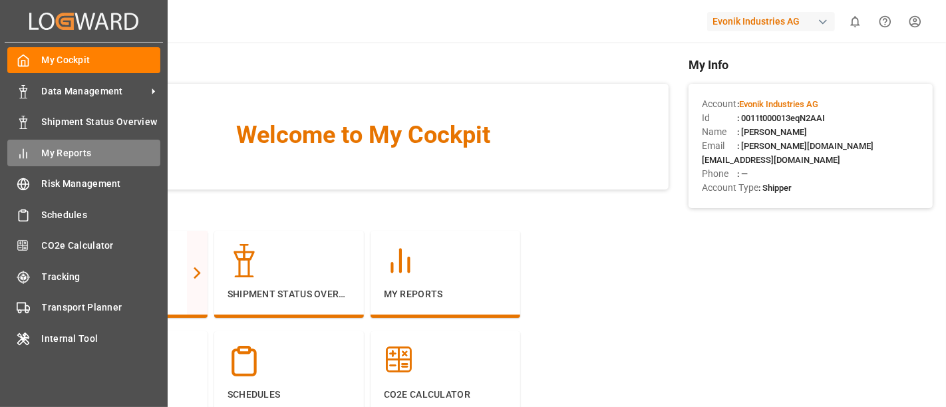
click at [66, 151] on span "My Reports" at bounding box center [101, 153] width 119 height 14
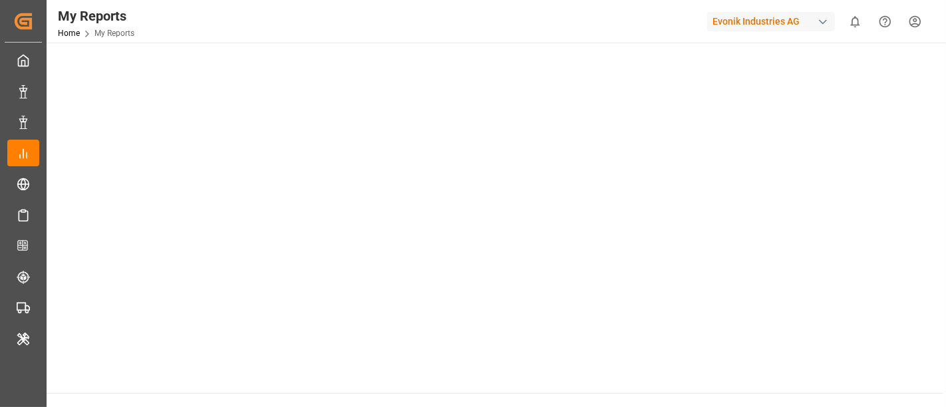
scroll to position [184, 0]
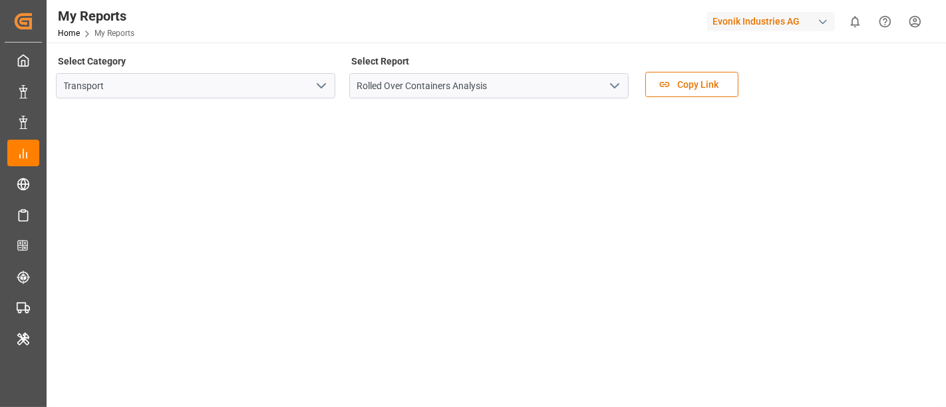
click at [323, 89] on icon "open menu" at bounding box center [321, 86] width 16 height 16
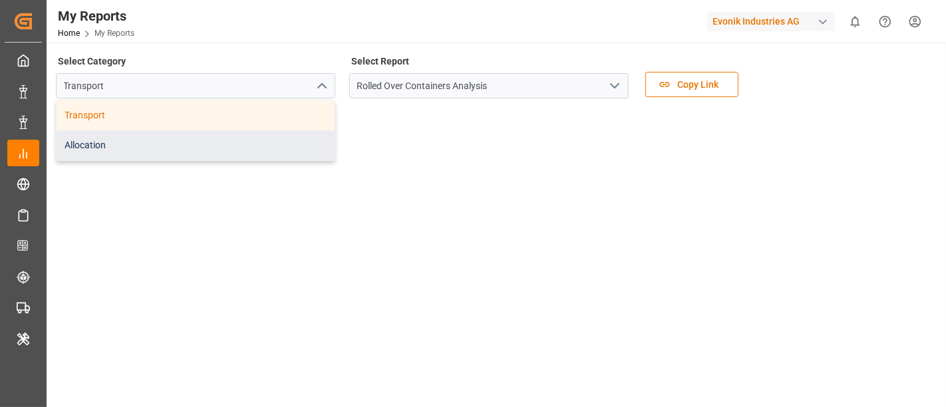
click at [212, 140] on div "Allocation" at bounding box center [196, 145] width 278 height 30
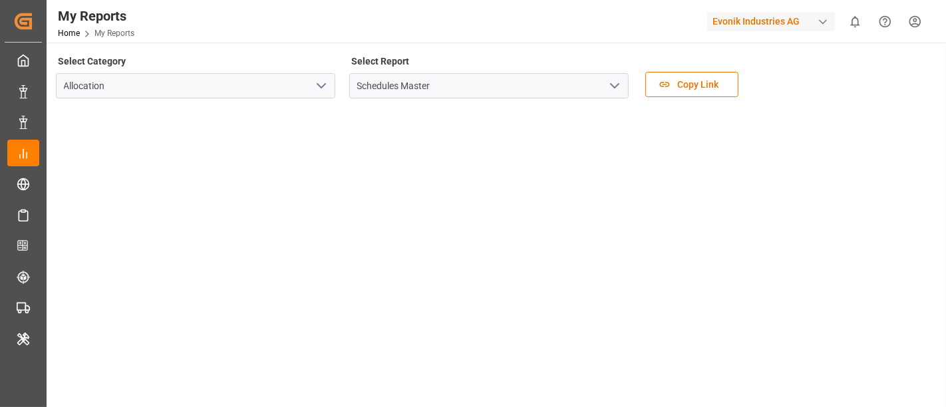
click at [615, 87] on polyline "open menu" at bounding box center [615, 86] width 8 height 4
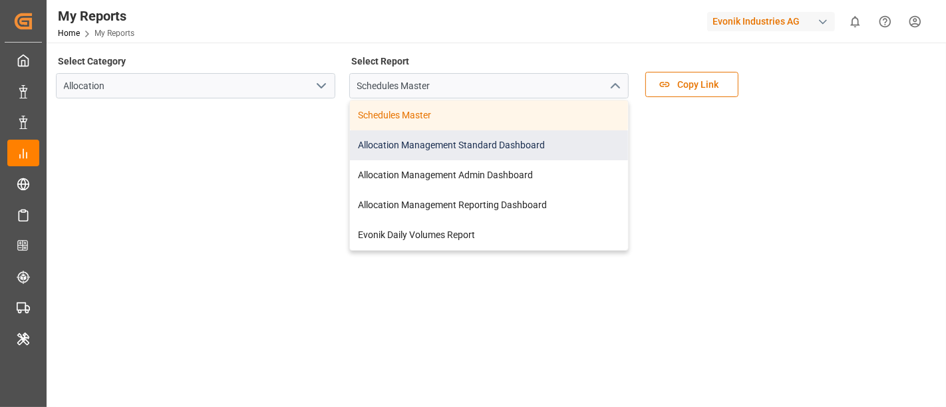
click at [454, 146] on div "Allocation Management Standard Dashboard" at bounding box center [489, 145] width 278 height 30
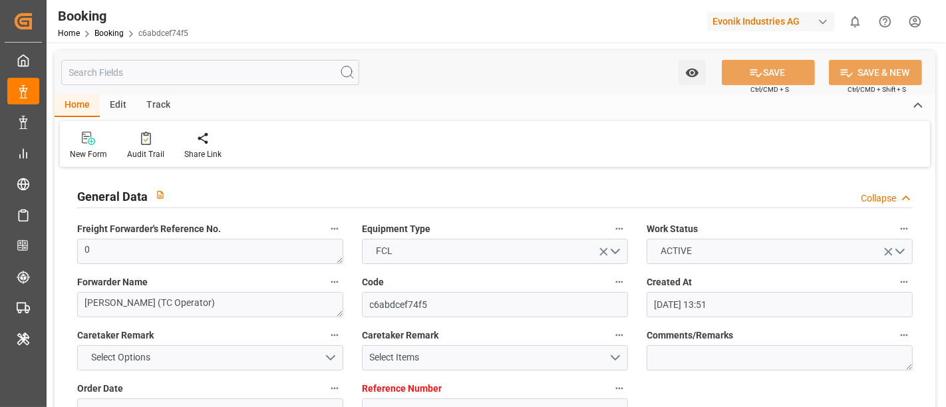
click at [118, 105] on div "Edit" at bounding box center [118, 105] width 37 height 23
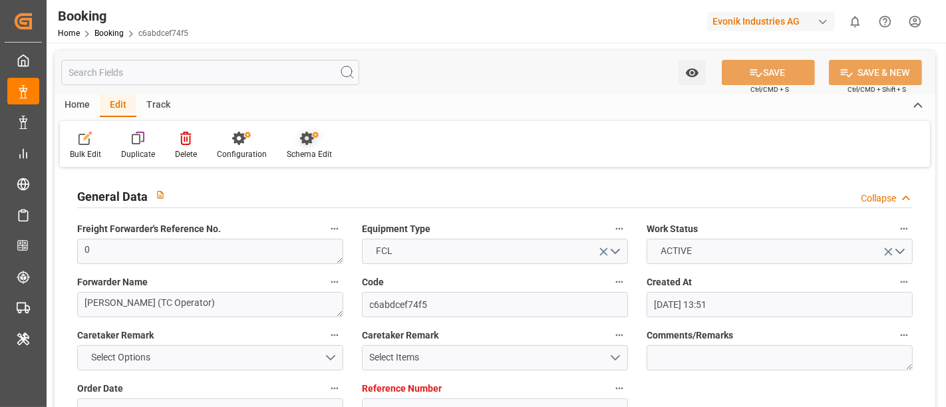
click at [298, 154] on div "Schema Edit" at bounding box center [309, 154] width 45 height 12
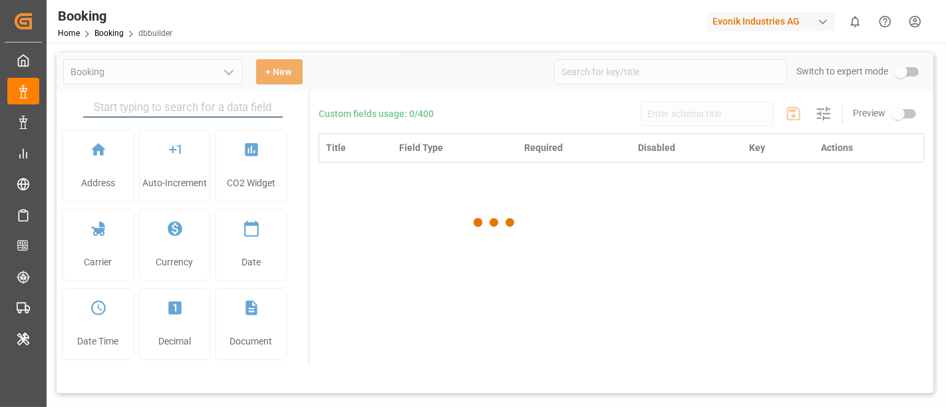
type input "Booking"
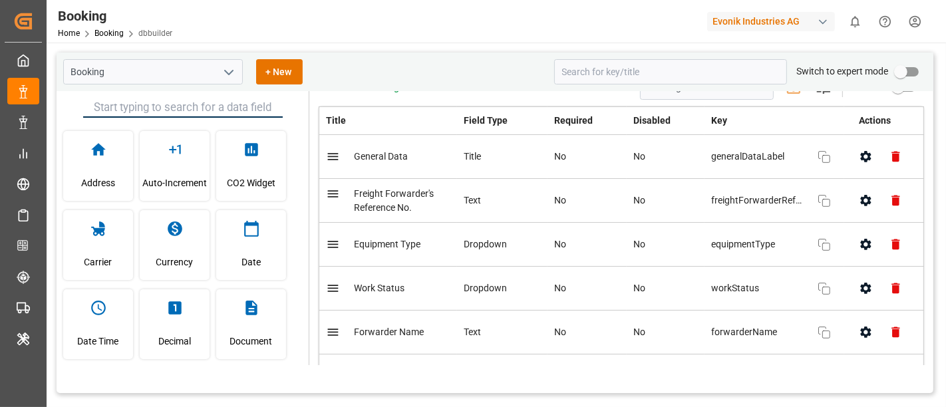
scroll to position [25, 0]
click at [861, 208] on icon "button" at bounding box center [866, 202] width 14 height 14
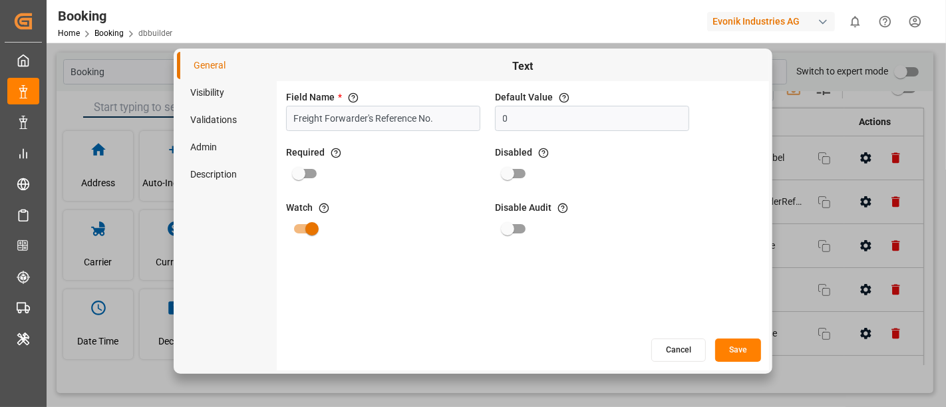
click at [204, 150] on li "Admin" at bounding box center [227, 147] width 100 height 27
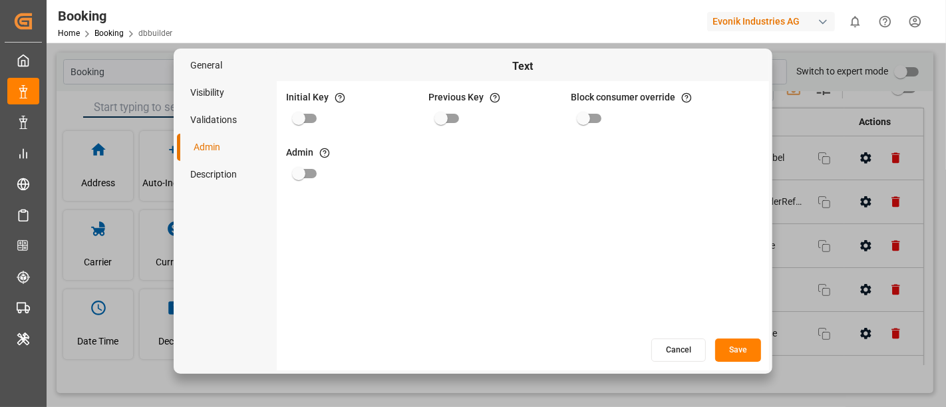
click at [212, 92] on li "Visibility" at bounding box center [227, 92] width 100 height 27
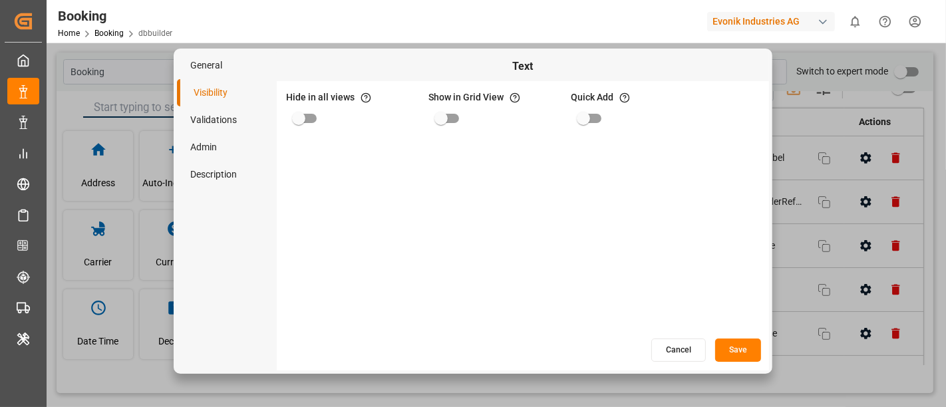
click at [205, 63] on li "General" at bounding box center [227, 65] width 100 height 27
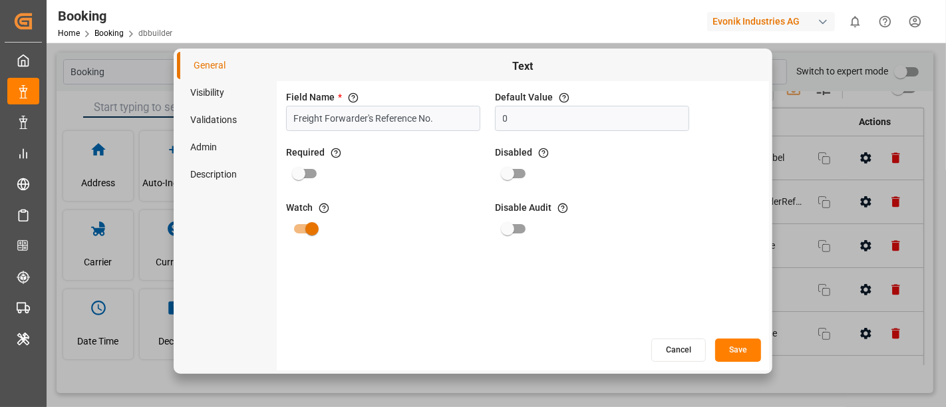
click at [209, 145] on li "Admin" at bounding box center [227, 147] width 100 height 27
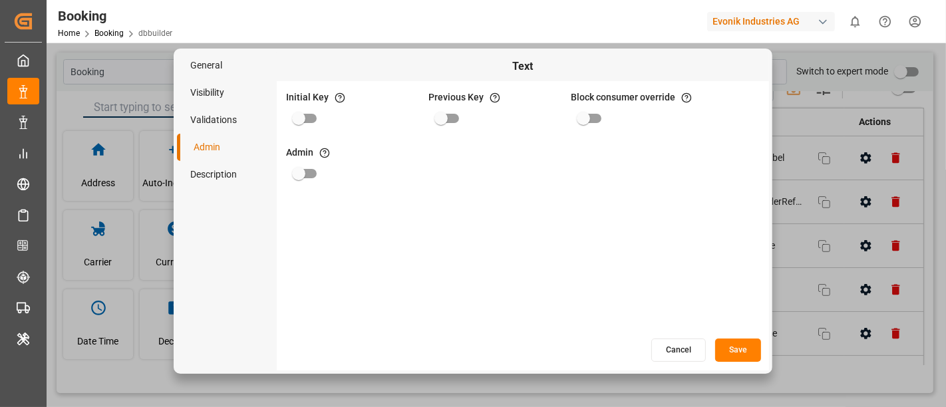
click at [213, 174] on li "Description" at bounding box center [227, 174] width 100 height 27
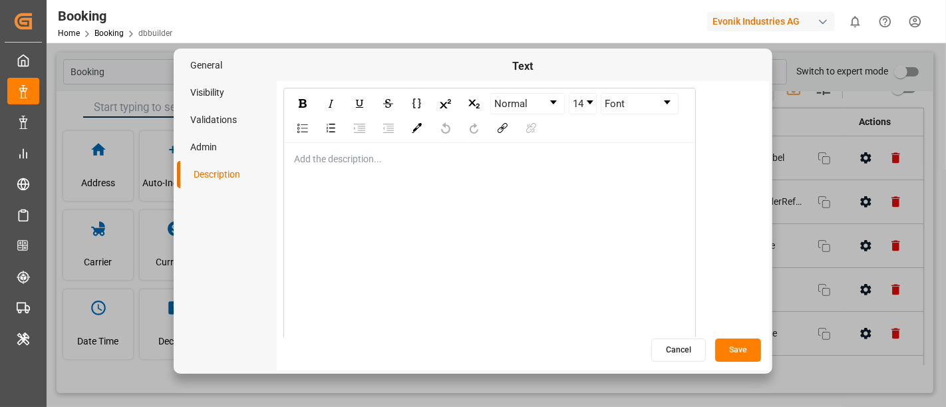
click at [209, 92] on li "Visibility" at bounding box center [227, 92] width 100 height 27
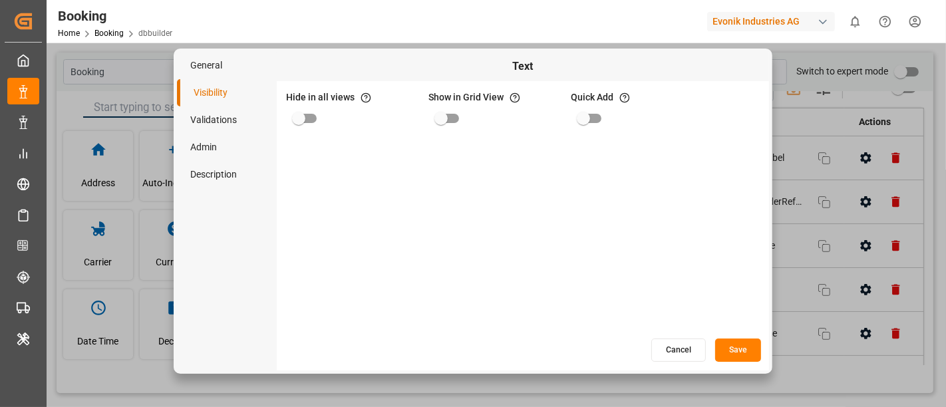
click at [207, 143] on li "Admin" at bounding box center [227, 147] width 100 height 27
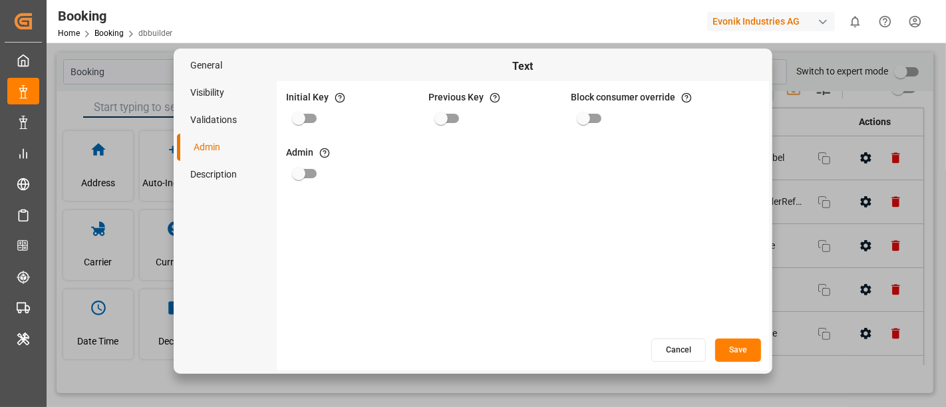
click at [148, 243] on div "General Visibility Validations Admin Description Text Initial Key If initial ke…" at bounding box center [473, 203] width 946 height 407
click at [686, 350] on button "Cancel" at bounding box center [678, 350] width 55 height 23
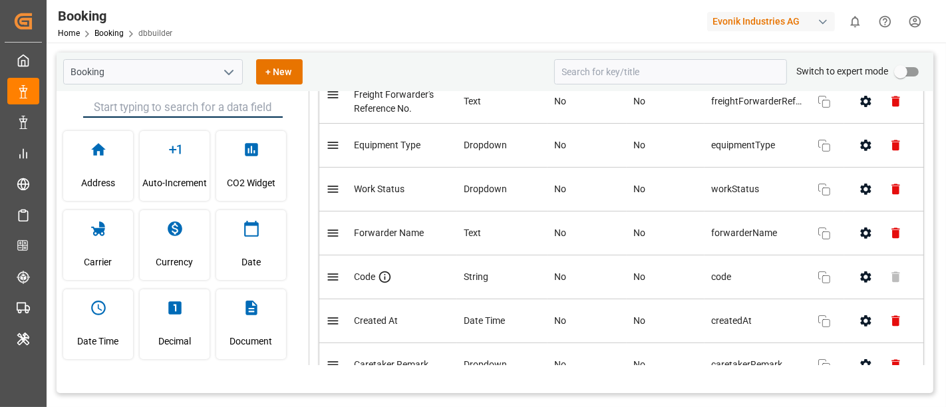
scroll to position [0, 0]
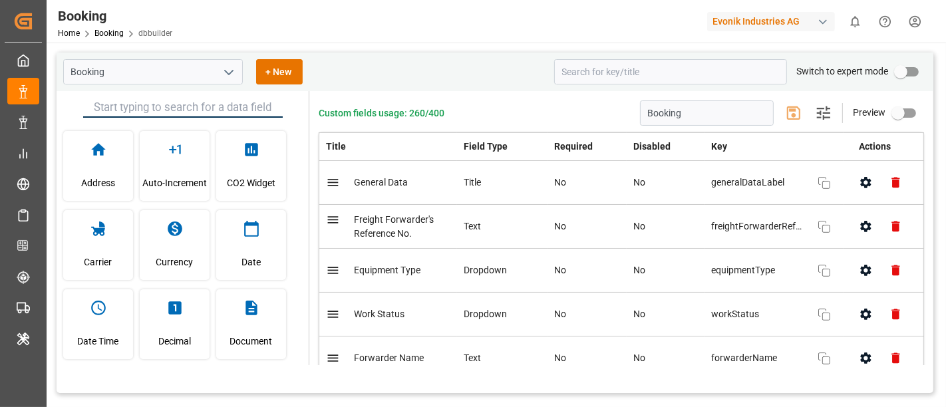
click at [819, 107] on icon "button" at bounding box center [823, 113] width 16 height 16
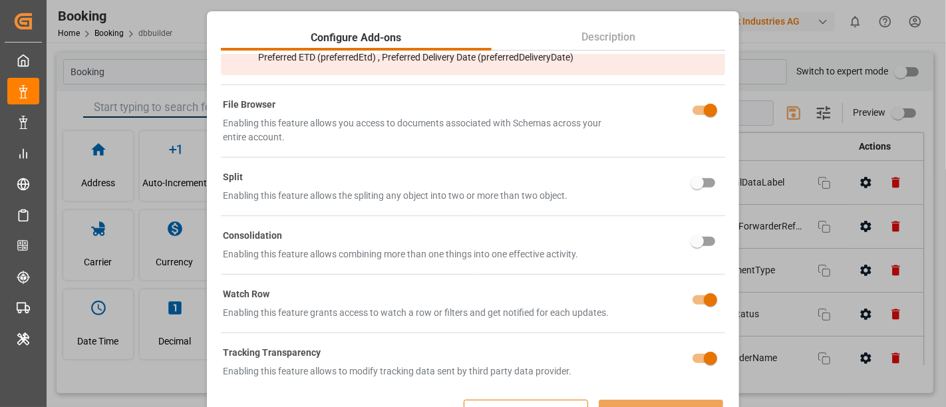
scroll to position [778, 0]
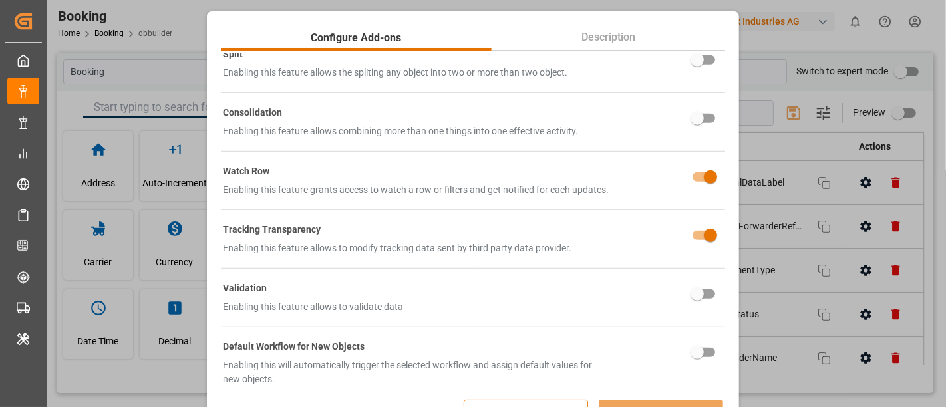
click at [112, 402] on div "Configure Add-ons Description Filters Enabling this feature will allow you to f…" at bounding box center [473, 203] width 946 height 407
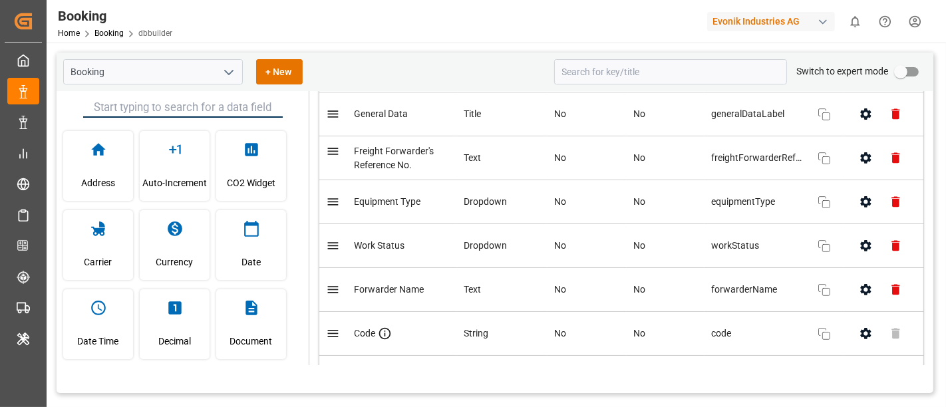
scroll to position [0, 0]
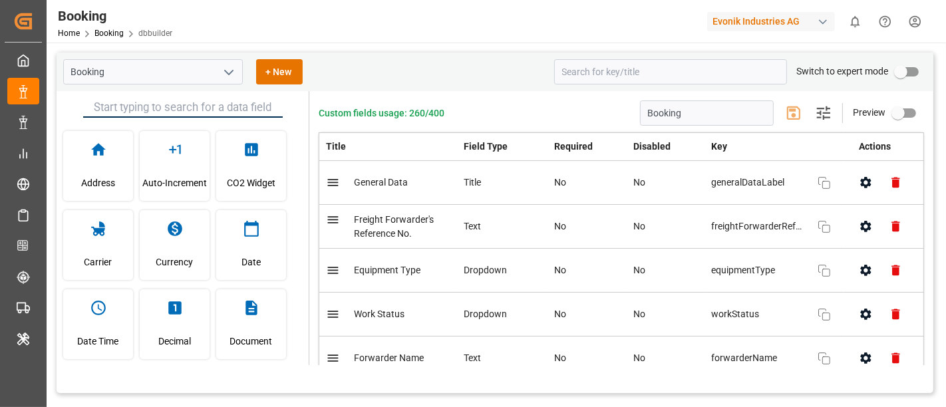
click at [381, 323] on td "Work Status" at bounding box center [388, 315] width 138 height 44
click at [862, 319] on icon "button" at bounding box center [866, 314] width 14 height 14
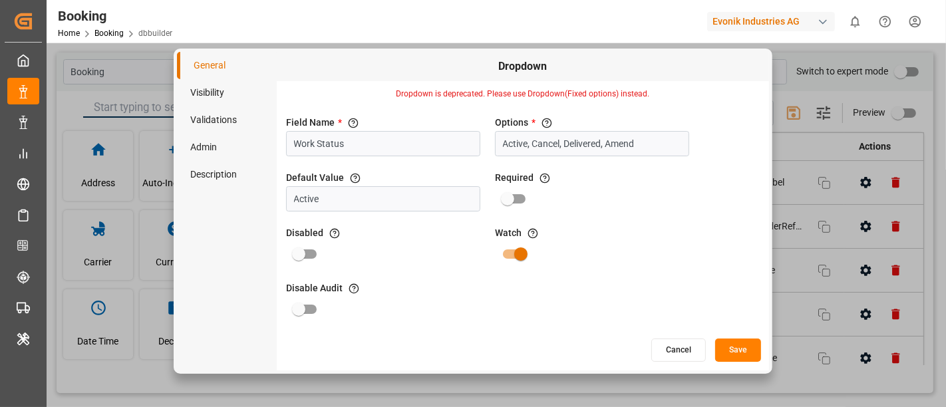
click at [217, 148] on li "Admin" at bounding box center [227, 147] width 100 height 27
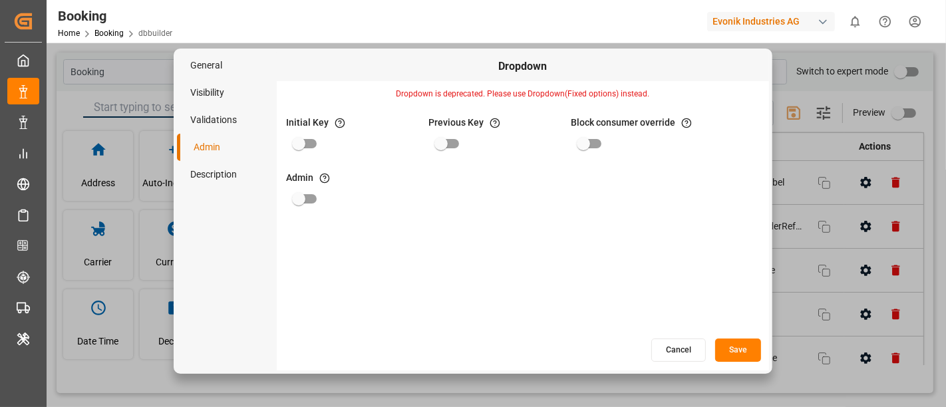
click at [672, 357] on button "Cancel" at bounding box center [678, 350] width 55 height 23
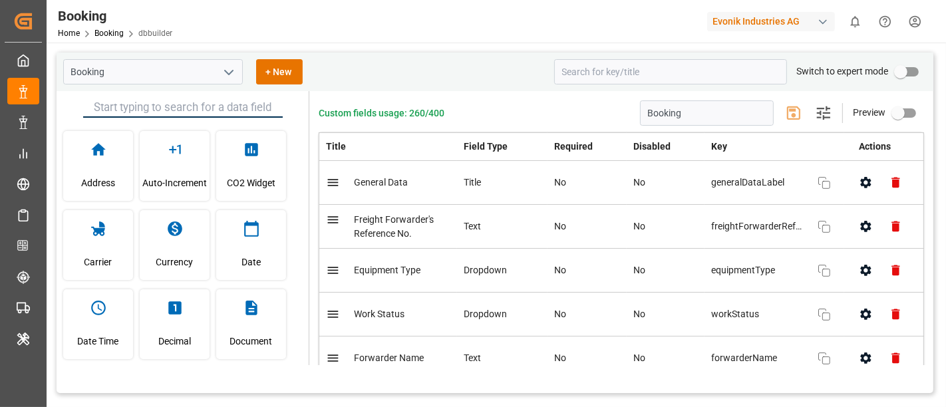
click at [378, 276] on td "Equipment Type" at bounding box center [388, 271] width 138 height 44
click at [108, 269] on span "Carrier" at bounding box center [98, 262] width 28 height 36
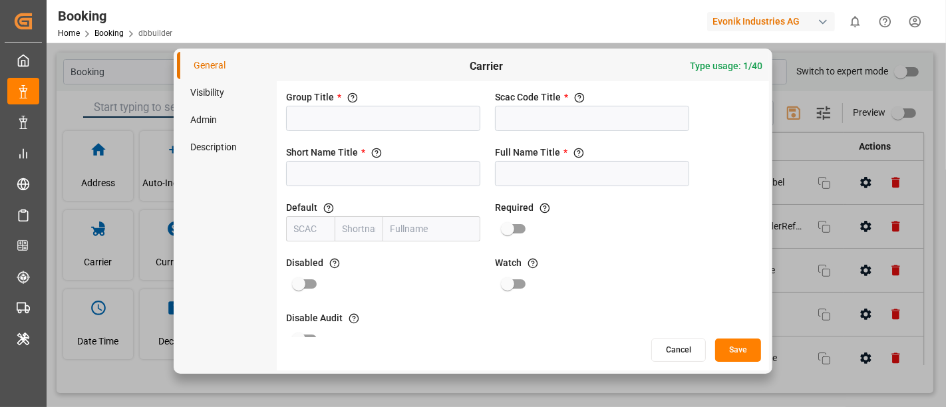
click at [210, 120] on li "Admin" at bounding box center [227, 119] width 100 height 27
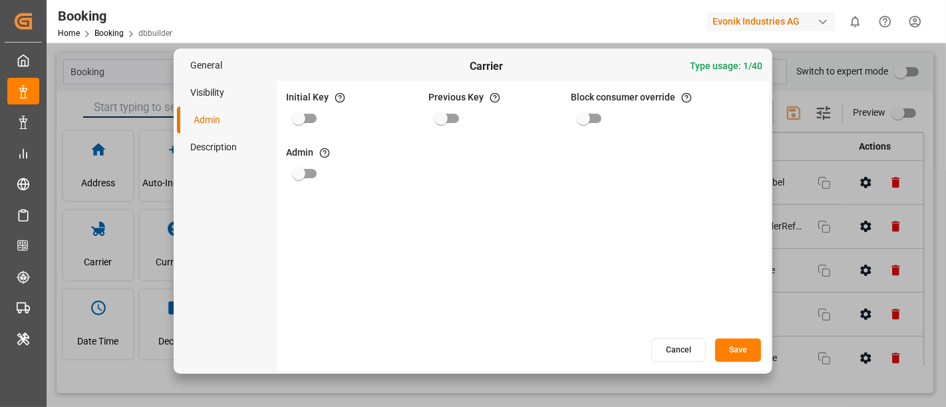
click at [682, 351] on button "Cancel" at bounding box center [678, 350] width 55 height 23
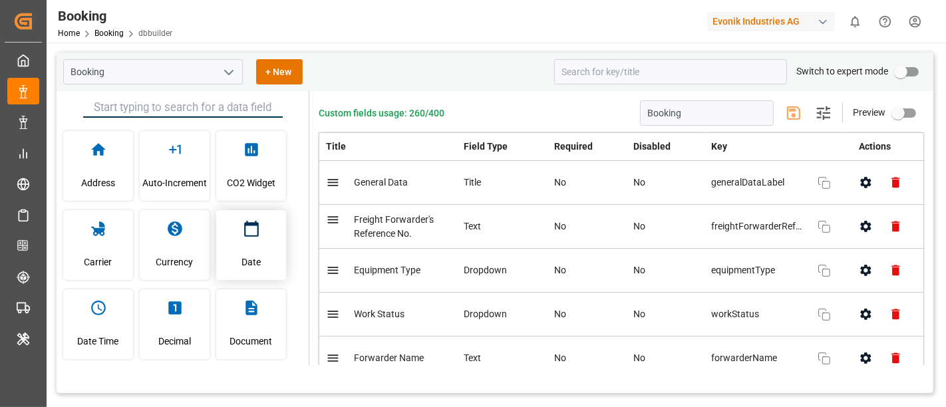
click at [245, 263] on span "Date" at bounding box center [250, 262] width 19 height 36
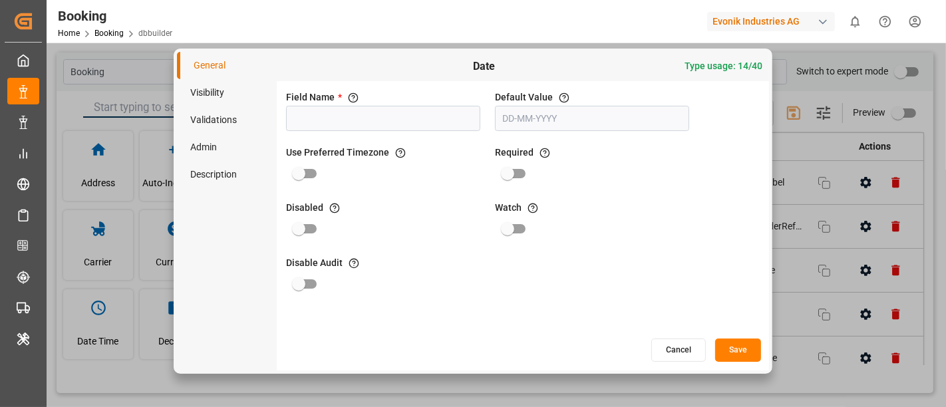
click at [203, 147] on li "Admin" at bounding box center [227, 147] width 100 height 27
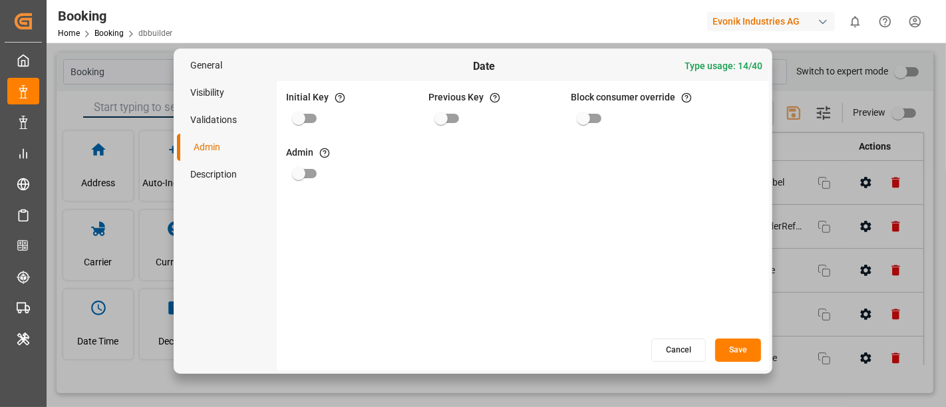
click at [218, 94] on li "Visibility" at bounding box center [227, 92] width 100 height 27
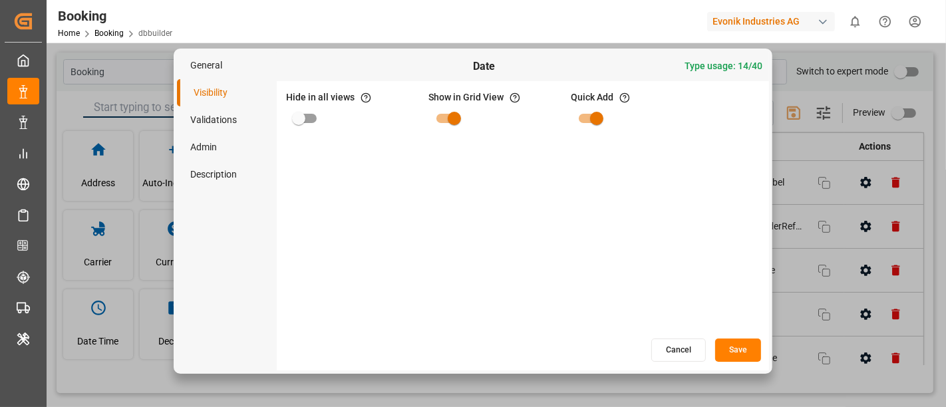
click at [107, 269] on div "General Visibility Validations Admin Description Date Type usage: 14/40 Hide in…" at bounding box center [473, 203] width 946 height 407
click at [107, 257] on div "General Visibility Validations Admin Description Date Type usage: 14/40 Hide in…" at bounding box center [473, 203] width 946 height 407
click at [702, 352] on button "Cancel" at bounding box center [678, 350] width 55 height 23
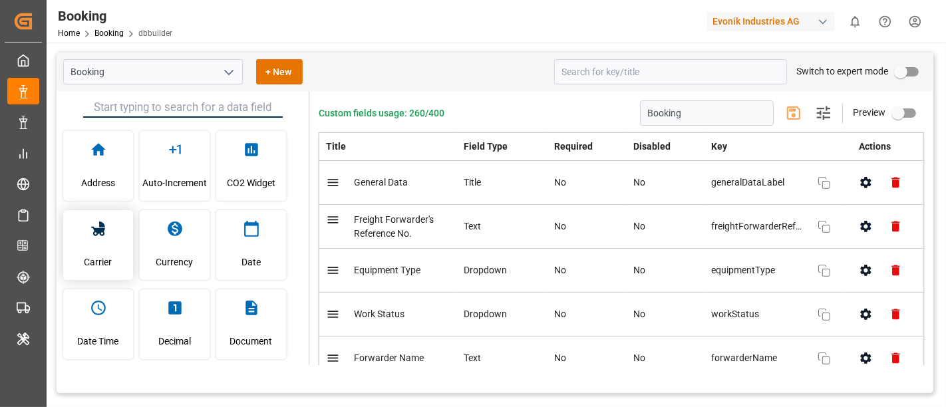
click at [104, 275] on span "Carrier" at bounding box center [98, 262] width 28 height 36
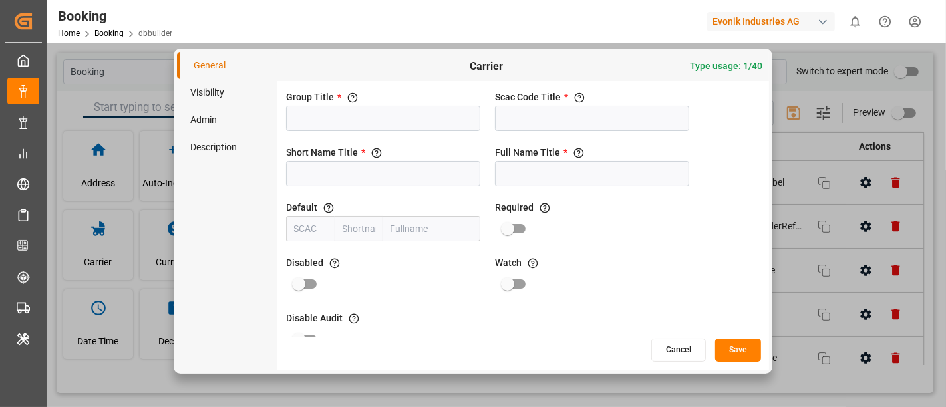
click at [208, 92] on li "Visibility" at bounding box center [227, 92] width 100 height 27
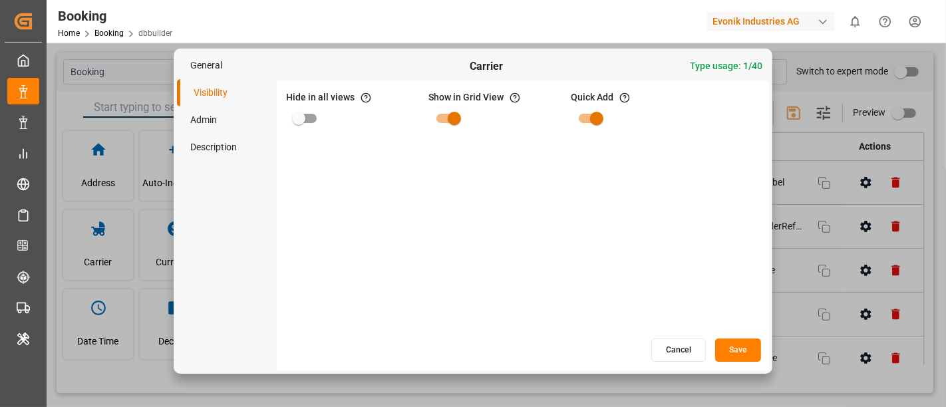
click at [110, 253] on div "General Visibility Admin Description Carrier Type usage: 1/40 Hide in all views…" at bounding box center [473, 203] width 946 height 407
click at [666, 347] on button "Cancel" at bounding box center [678, 350] width 55 height 23
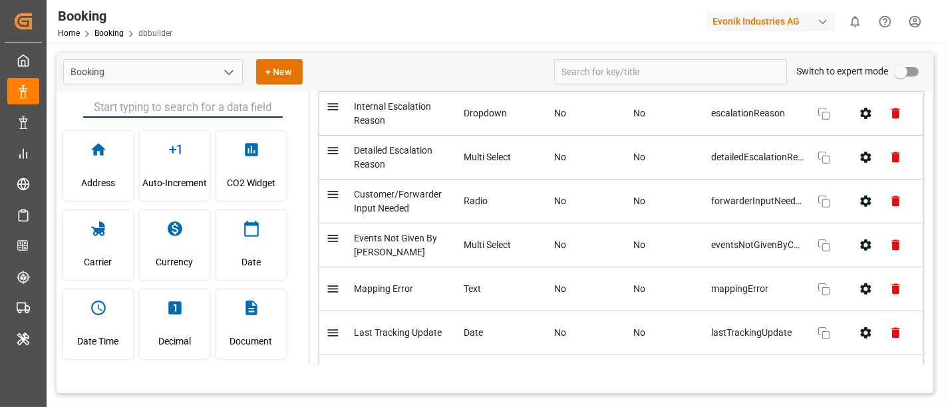
scroll to position [5162, 0]
click at [857, 172] on button "button" at bounding box center [866, 157] width 30 height 30
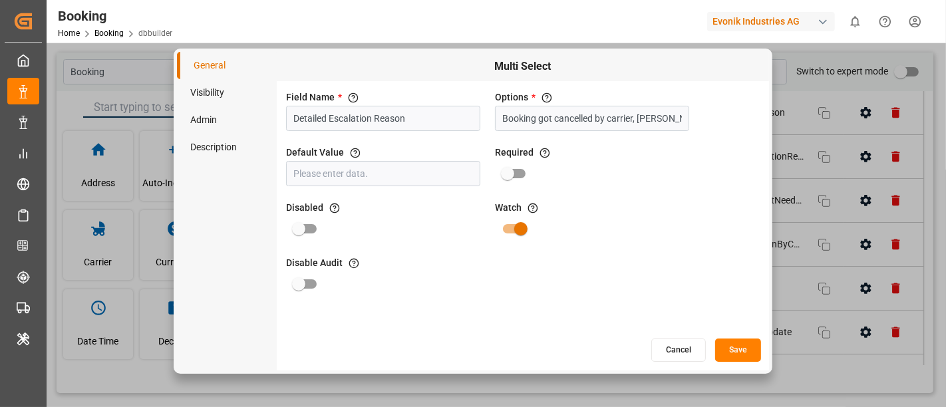
click at [221, 90] on li "Visibility" at bounding box center [227, 92] width 100 height 27
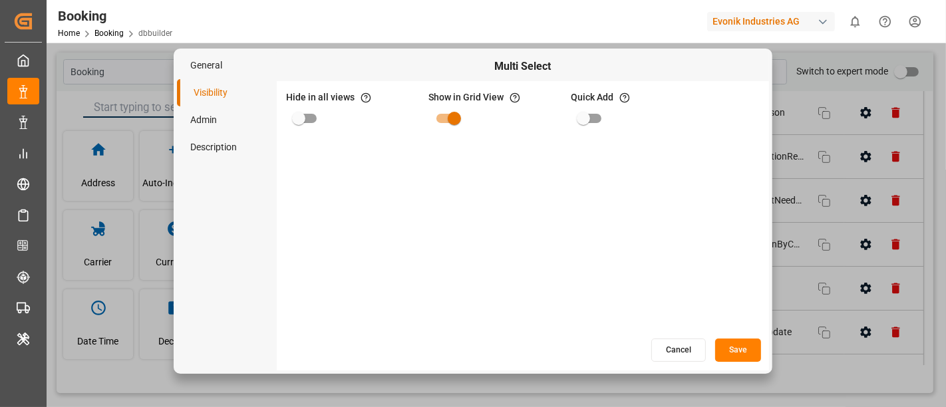
click at [212, 118] on li "Admin" at bounding box center [227, 119] width 100 height 27
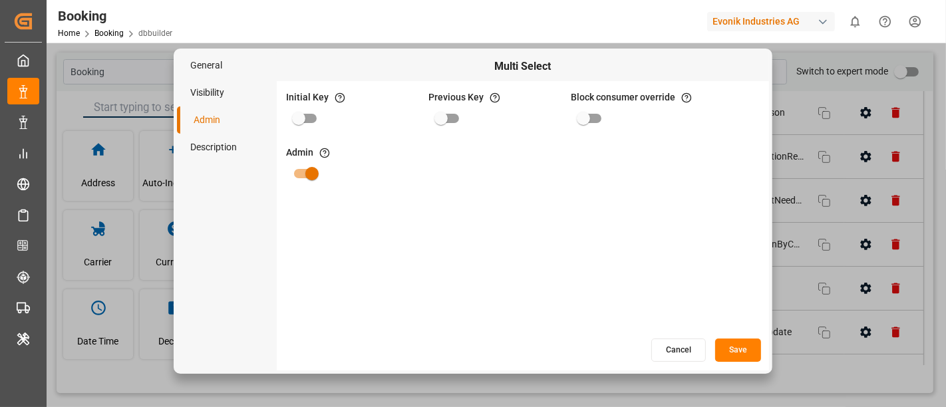
click at [208, 65] on li "General" at bounding box center [227, 65] width 100 height 27
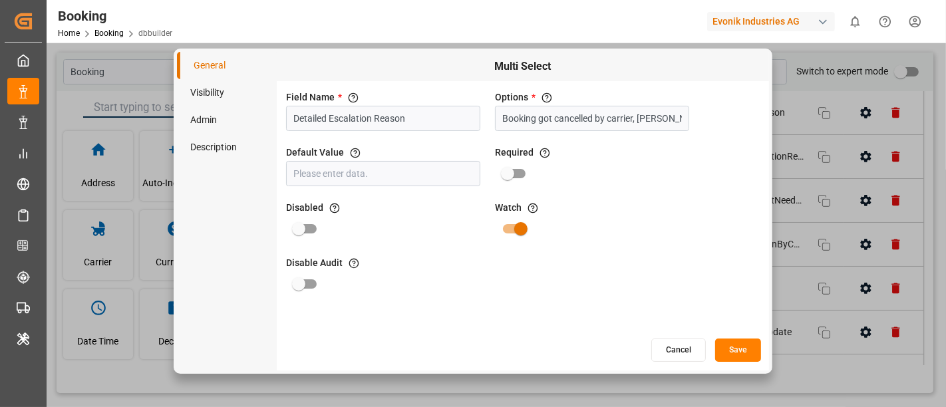
click at [674, 339] on button "Cancel" at bounding box center [678, 350] width 55 height 23
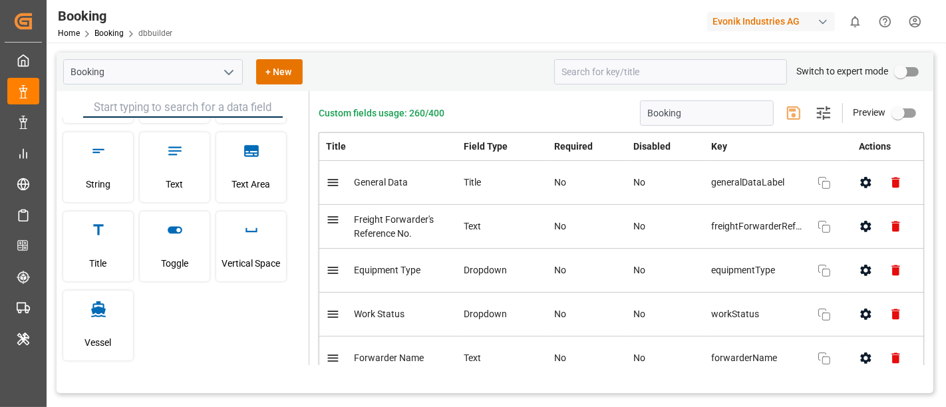
scroll to position [560, 0]
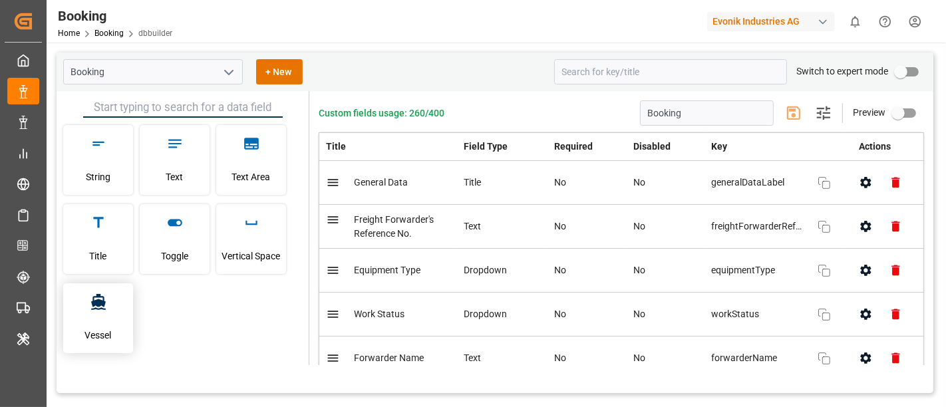
click at [98, 317] on span "Vessel" at bounding box center [98, 335] width 27 height 36
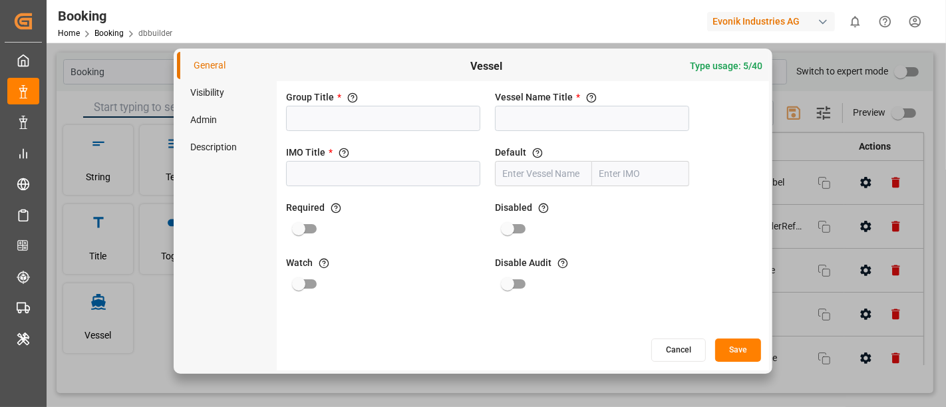
click at [674, 353] on button "Cancel" at bounding box center [678, 350] width 55 height 23
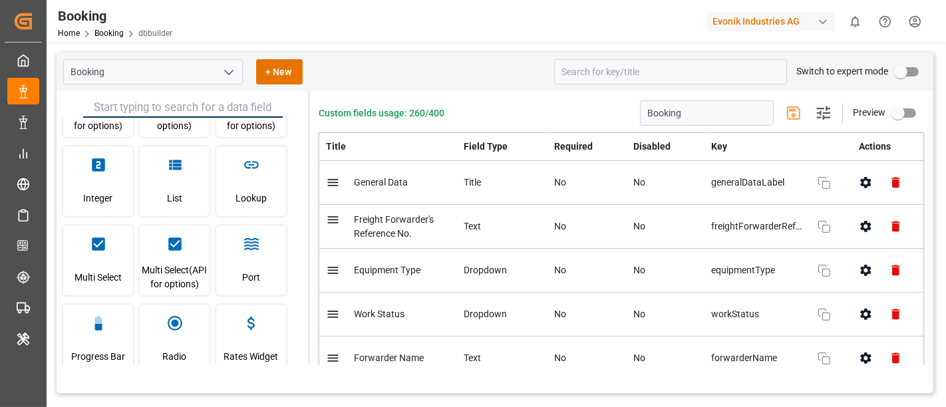
scroll to position [304, 0]
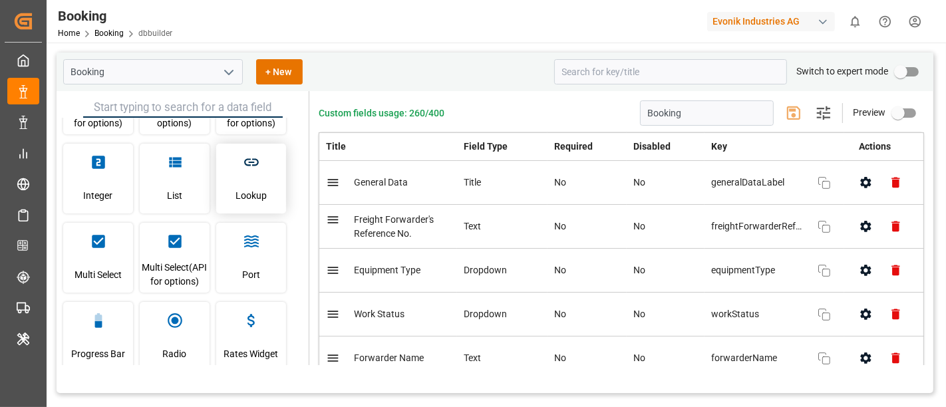
click at [264, 185] on span "Lookup" at bounding box center [250, 196] width 31 height 36
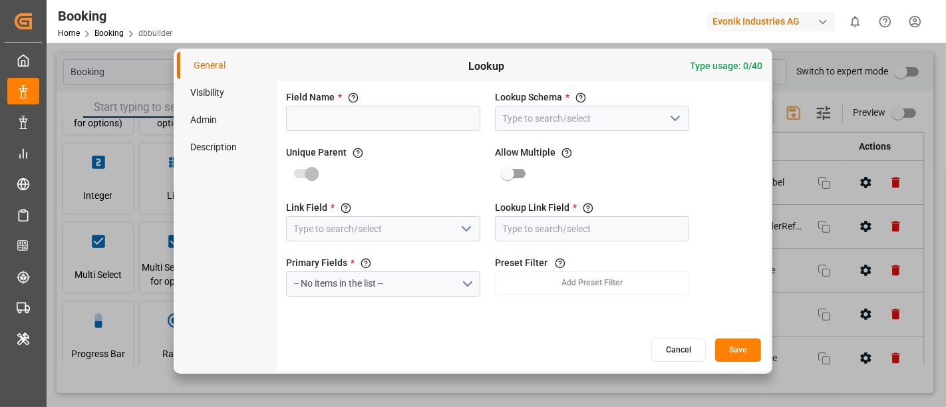
click at [192, 123] on li "Admin" at bounding box center [227, 119] width 100 height 27
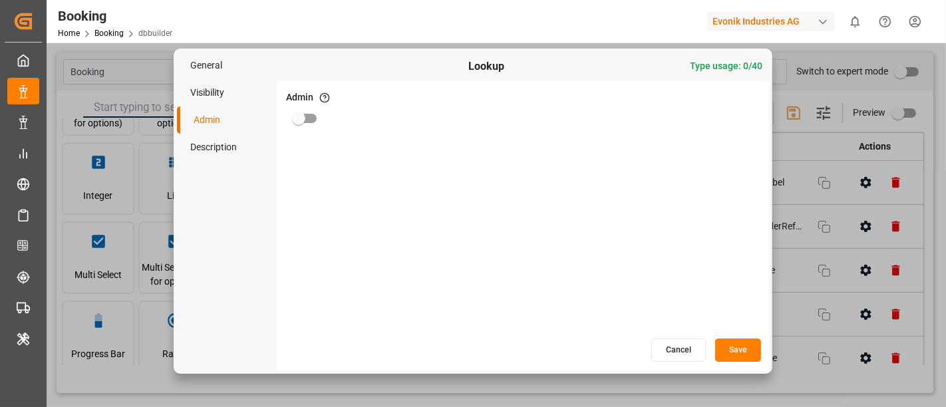
click at [684, 354] on button "Cancel" at bounding box center [678, 350] width 55 height 23
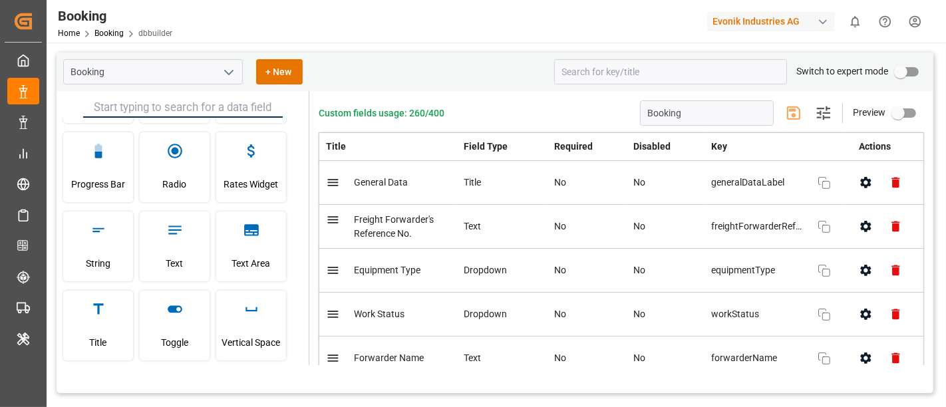
scroll to position [560, 0]
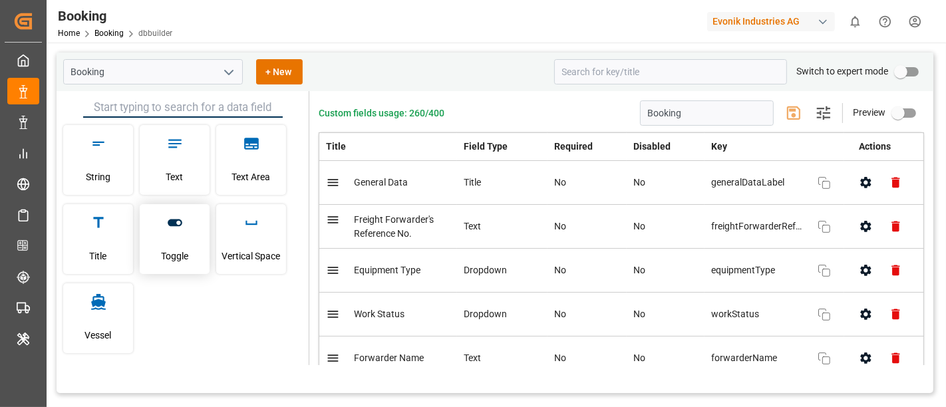
click at [175, 254] on span "Toggle" at bounding box center [174, 256] width 27 height 36
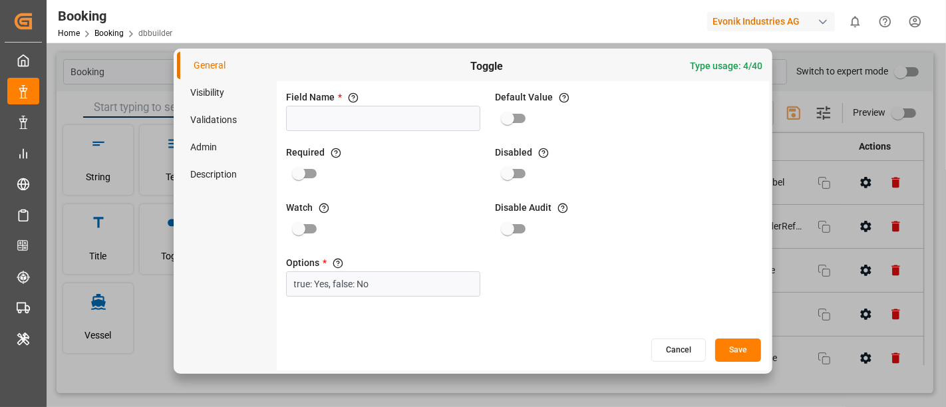
click at [213, 145] on li "Admin" at bounding box center [227, 147] width 100 height 27
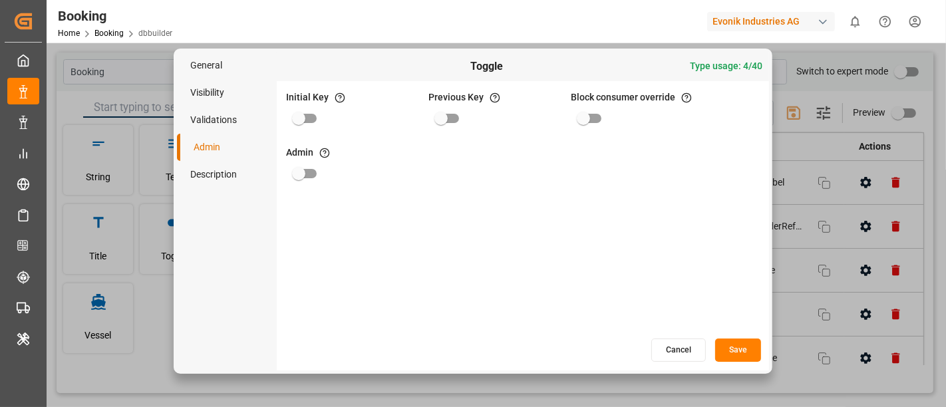
click at [211, 90] on li "Visibility" at bounding box center [227, 92] width 100 height 27
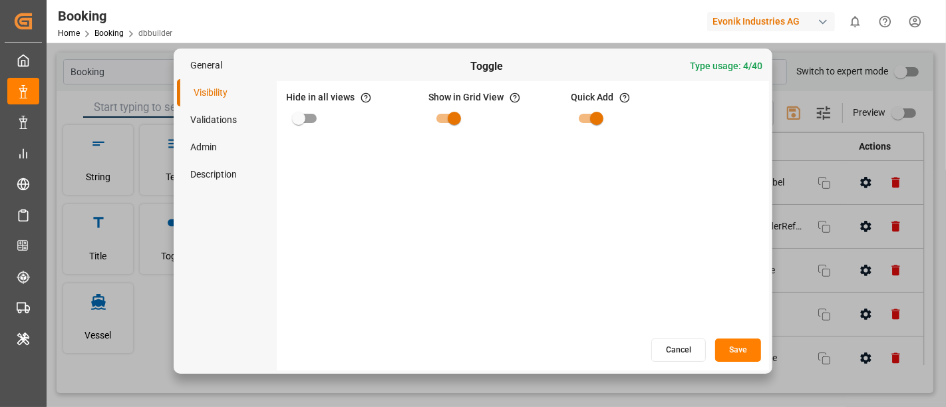
click at [674, 354] on button "Cancel" at bounding box center [678, 350] width 55 height 23
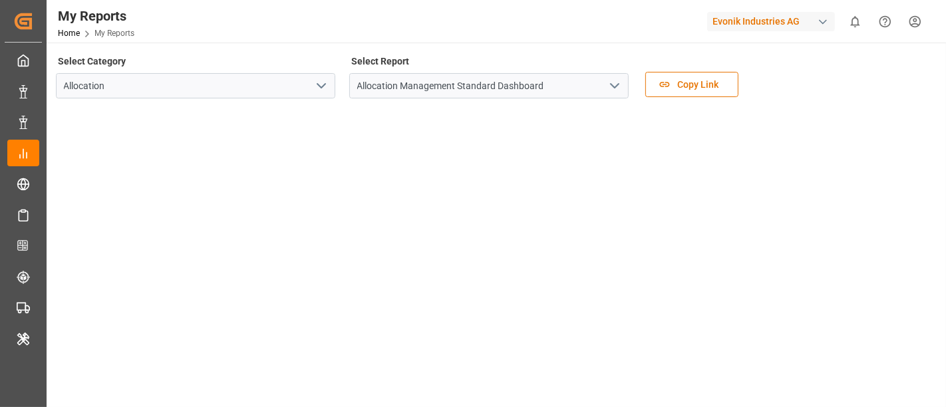
click at [615, 89] on icon "open menu" at bounding box center [615, 86] width 16 height 16
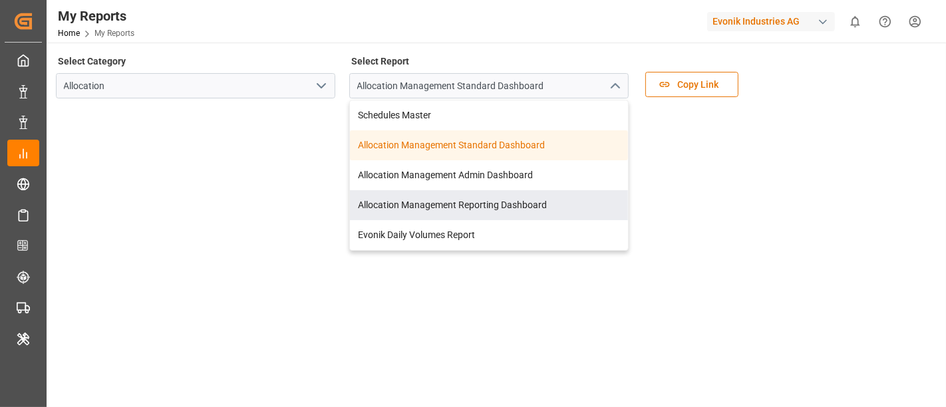
click at [247, 193] on div "Select Category Allocation Select Report Allocation Management Standard Dashboa…" at bounding box center [495, 172] width 878 height 241
